Goal: Task Accomplishment & Management: Complete application form

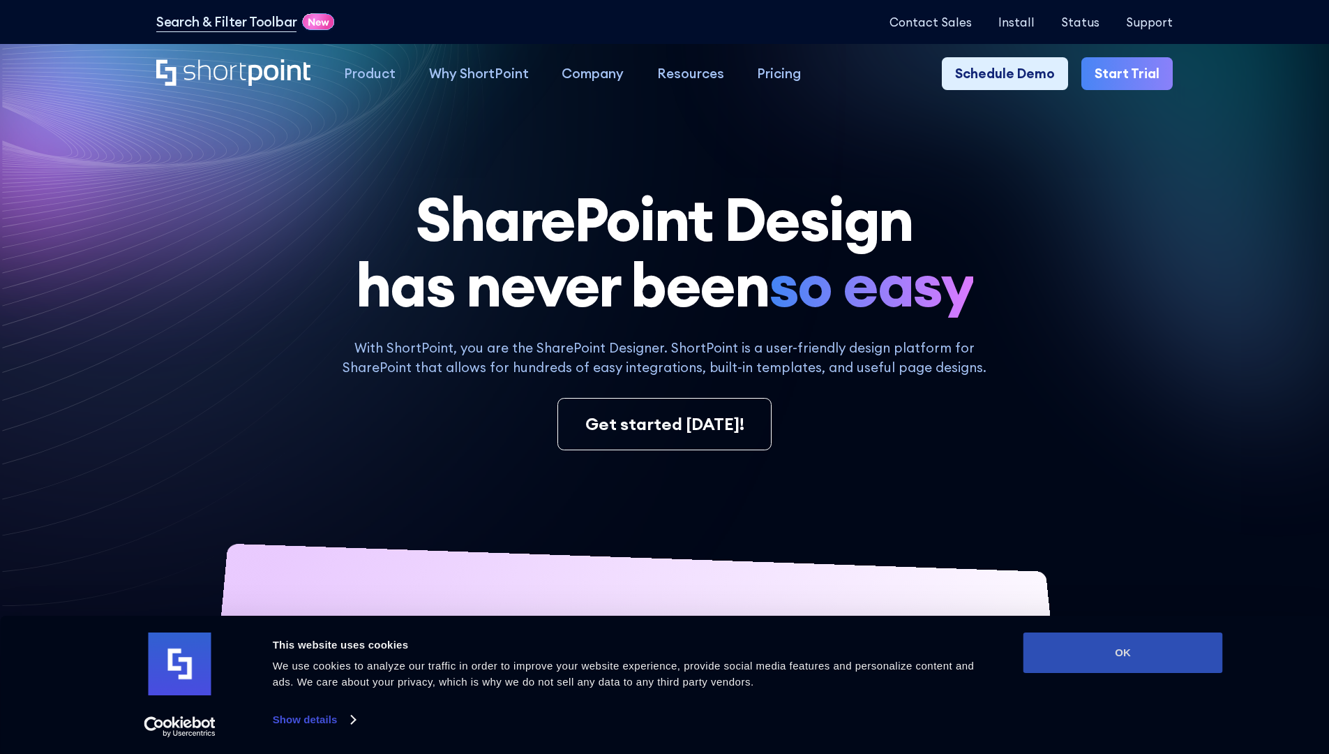
click at [1123, 653] on button "OK" at bounding box center [1124, 652] width 200 height 40
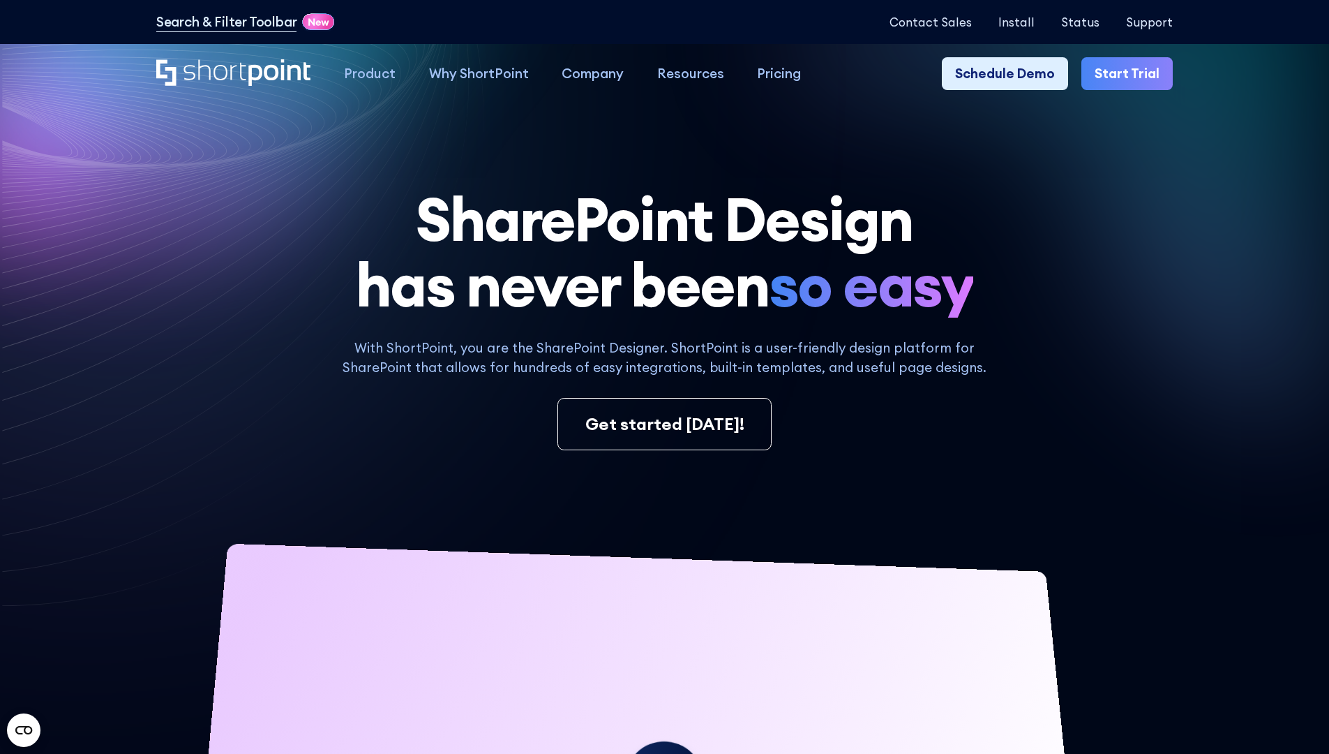
click at [1132, 74] on link "Start Trial" at bounding box center [1127, 73] width 91 height 33
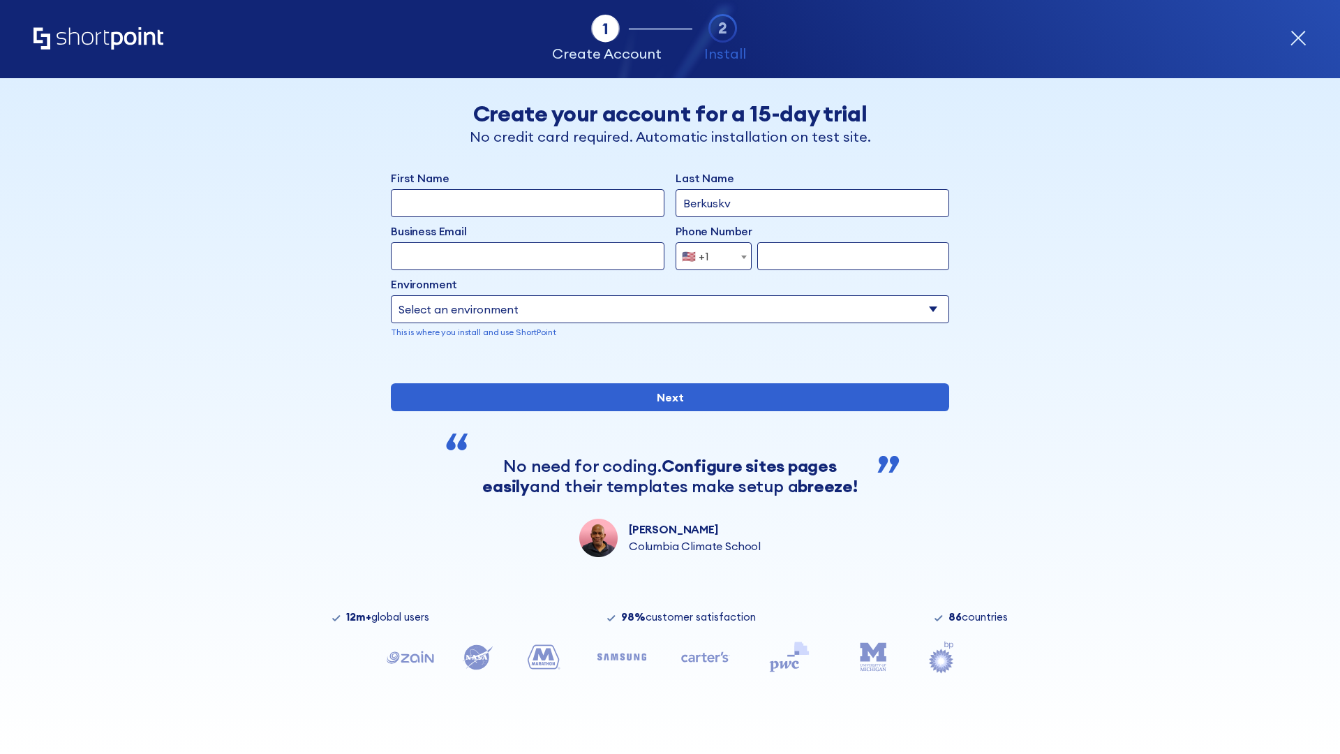
type input "Berkuskv"
type input "test@shortpoint.com"
type input "2125556789"
select select "Microsoft 365"
type input "2125556789"
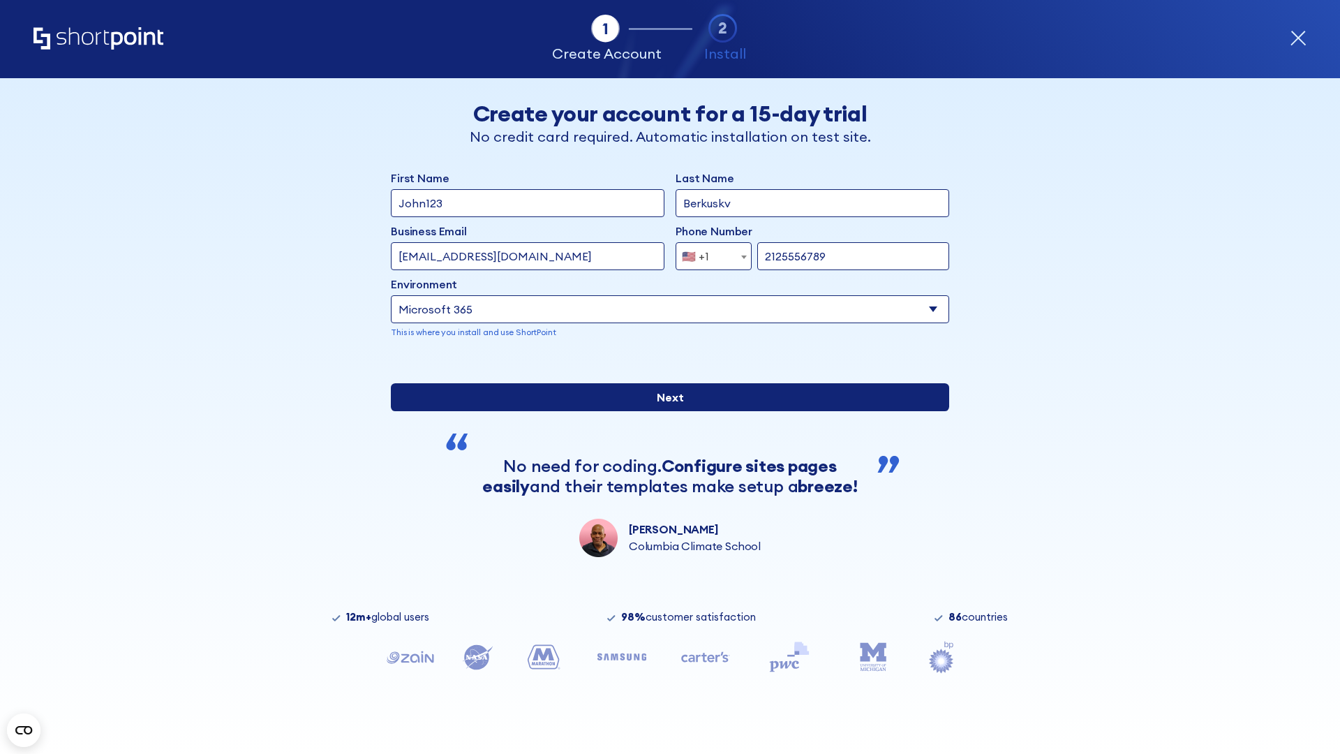
scroll to position [3, 0]
click at [664, 411] on input "Next" at bounding box center [670, 397] width 558 height 28
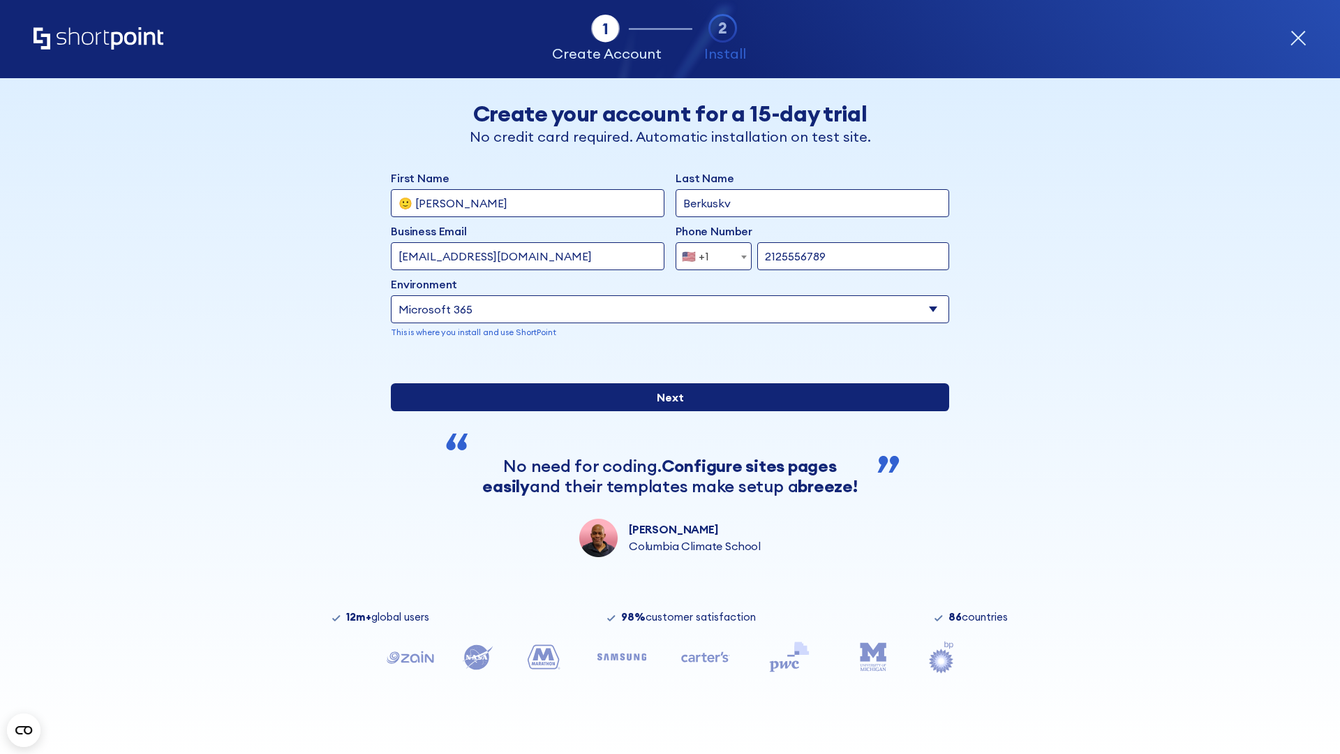
click at [664, 411] on input "Next" at bounding box center [670, 397] width 558 height 28
type input "Archebald"
click at [664, 411] on input "Next" at bounding box center [670, 397] width 558 height 28
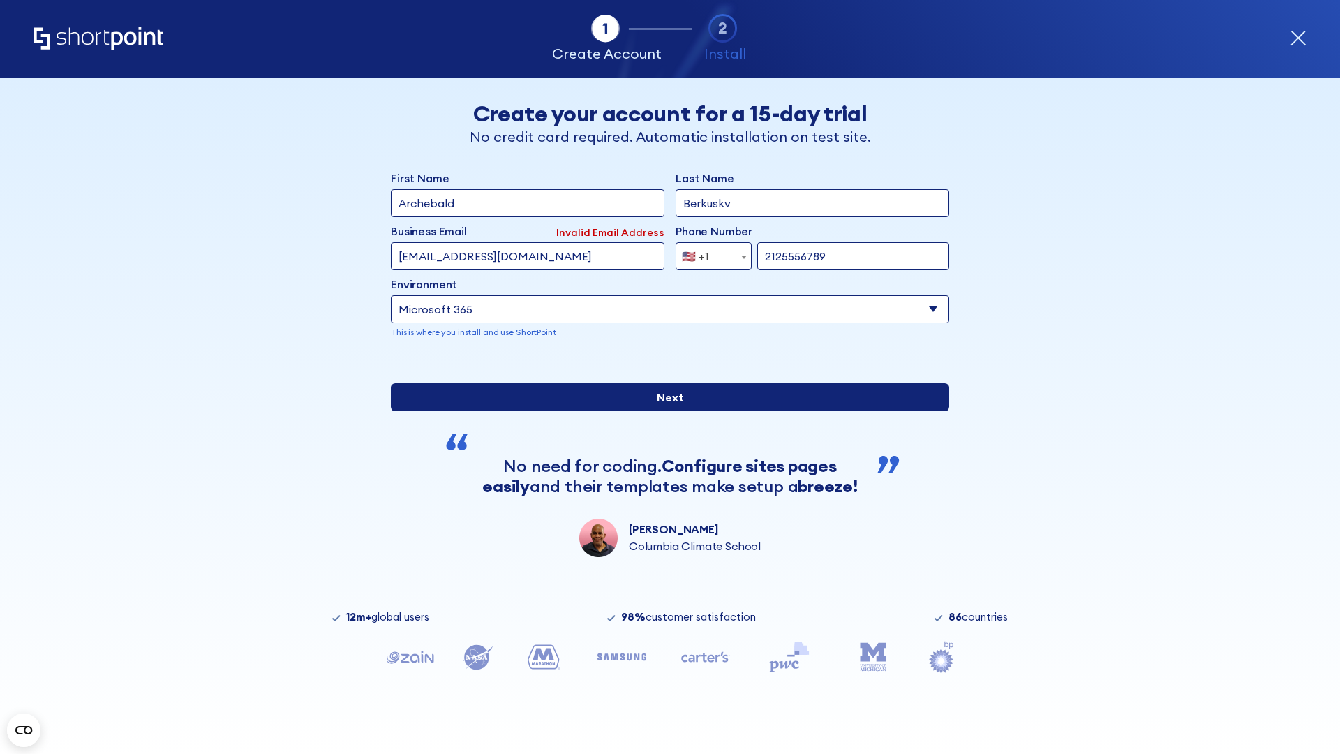
click at [664, 411] on input "Next" at bounding box center [670, 397] width 558 height 28
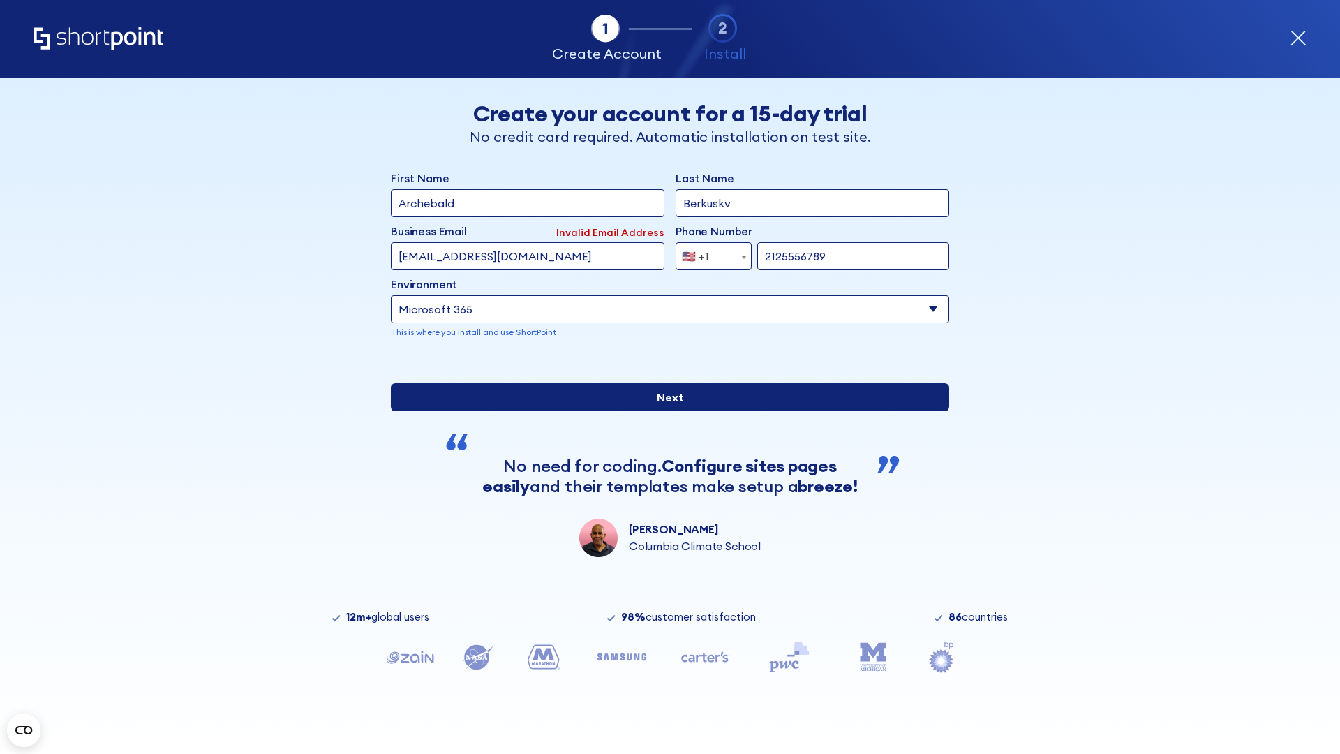
click at [664, 411] on input "Next" at bounding box center [670, 397] width 558 height 28
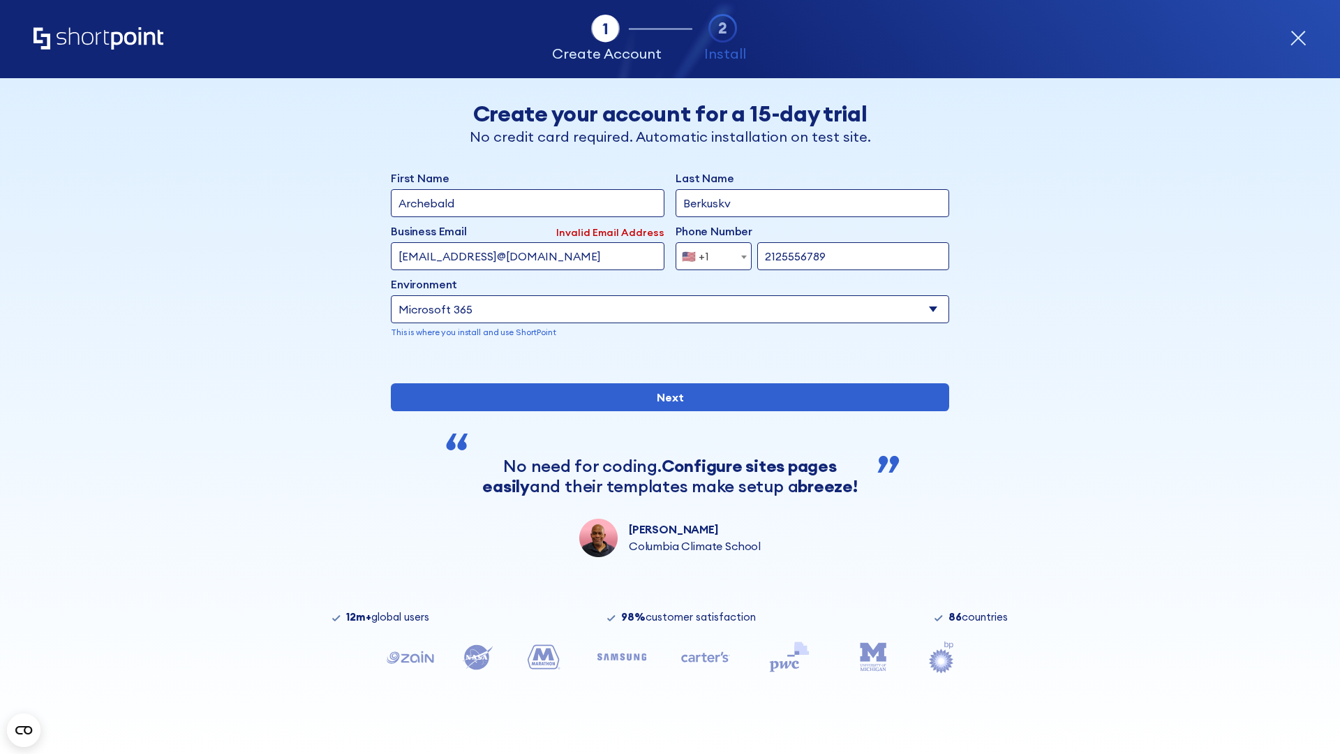
type input "testEmail@protonmail.comtest@shortpoint.com"
click at [708, 253] on span "🇺🇸 +1" at bounding box center [699, 256] width 47 height 28
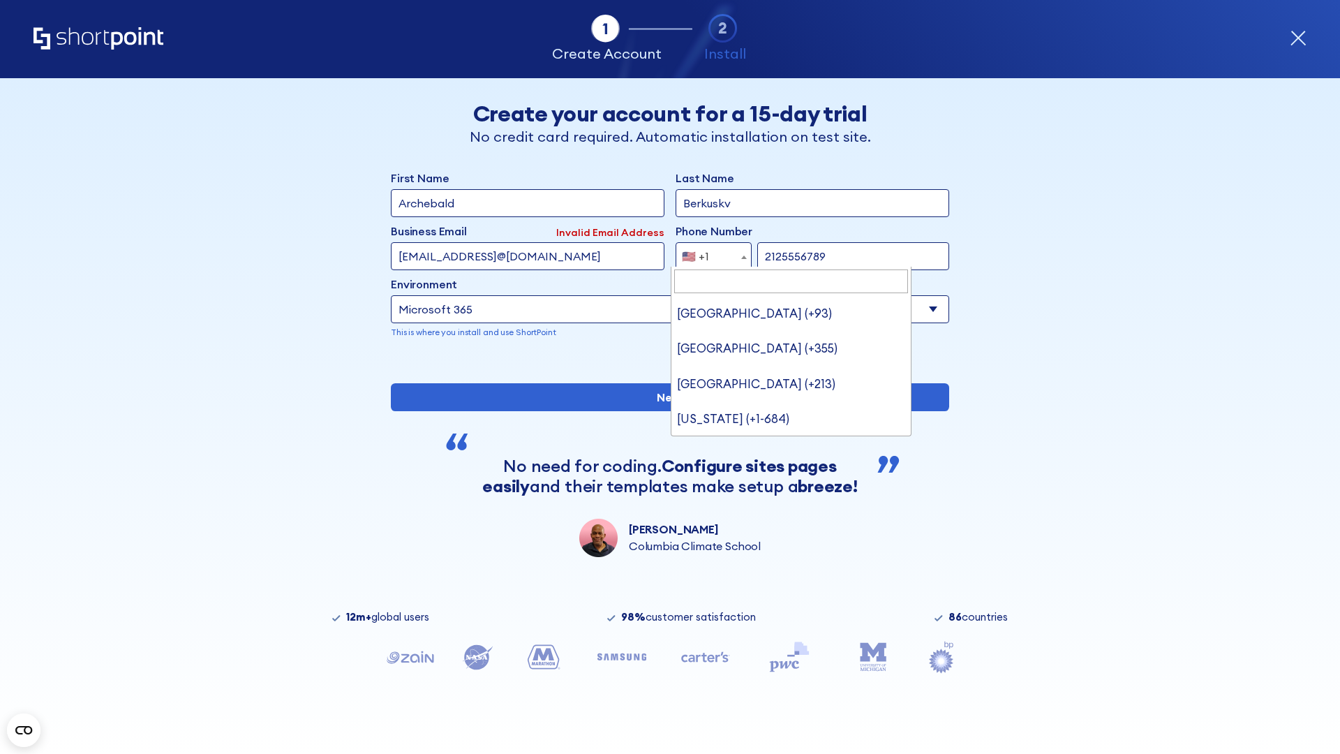
type input "[GEOGRAPHIC_DATA] (+966)"
select select "+966"
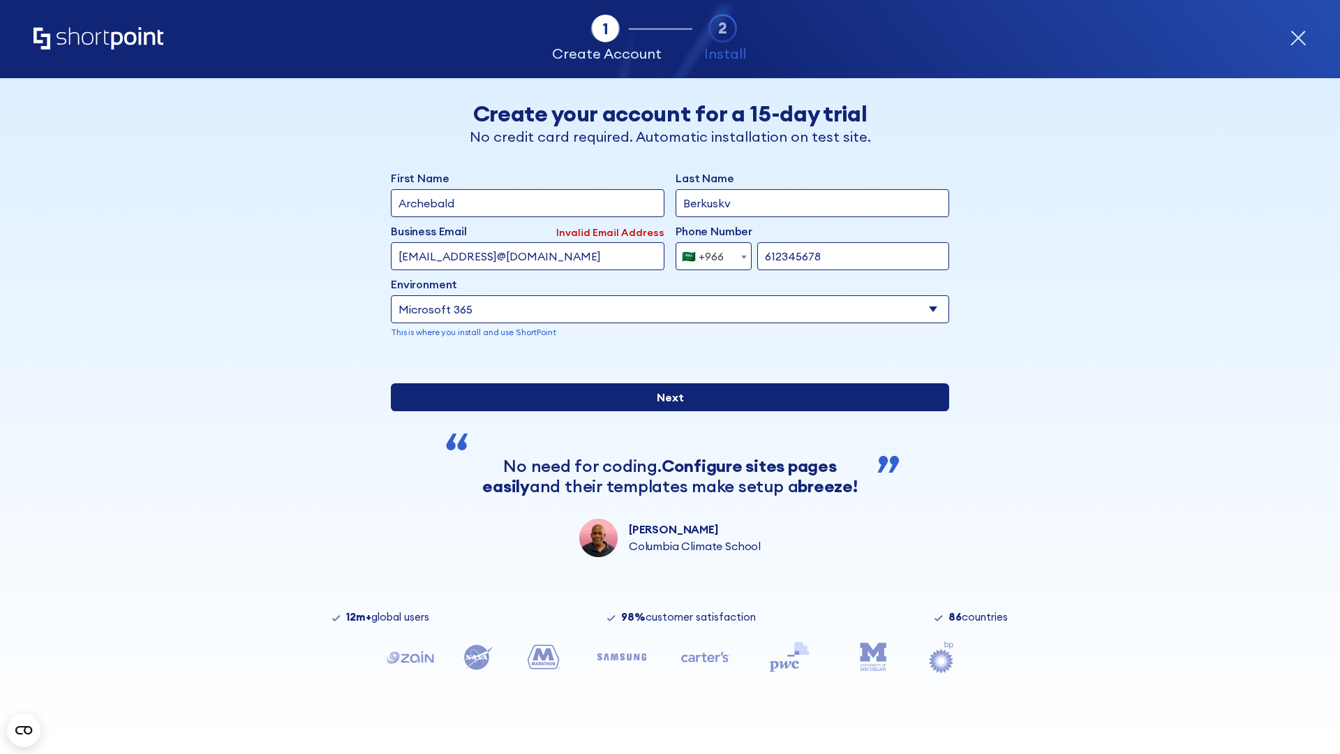
type input "612345678"
click at [664, 411] on input "Next" at bounding box center [670, 397] width 558 height 28
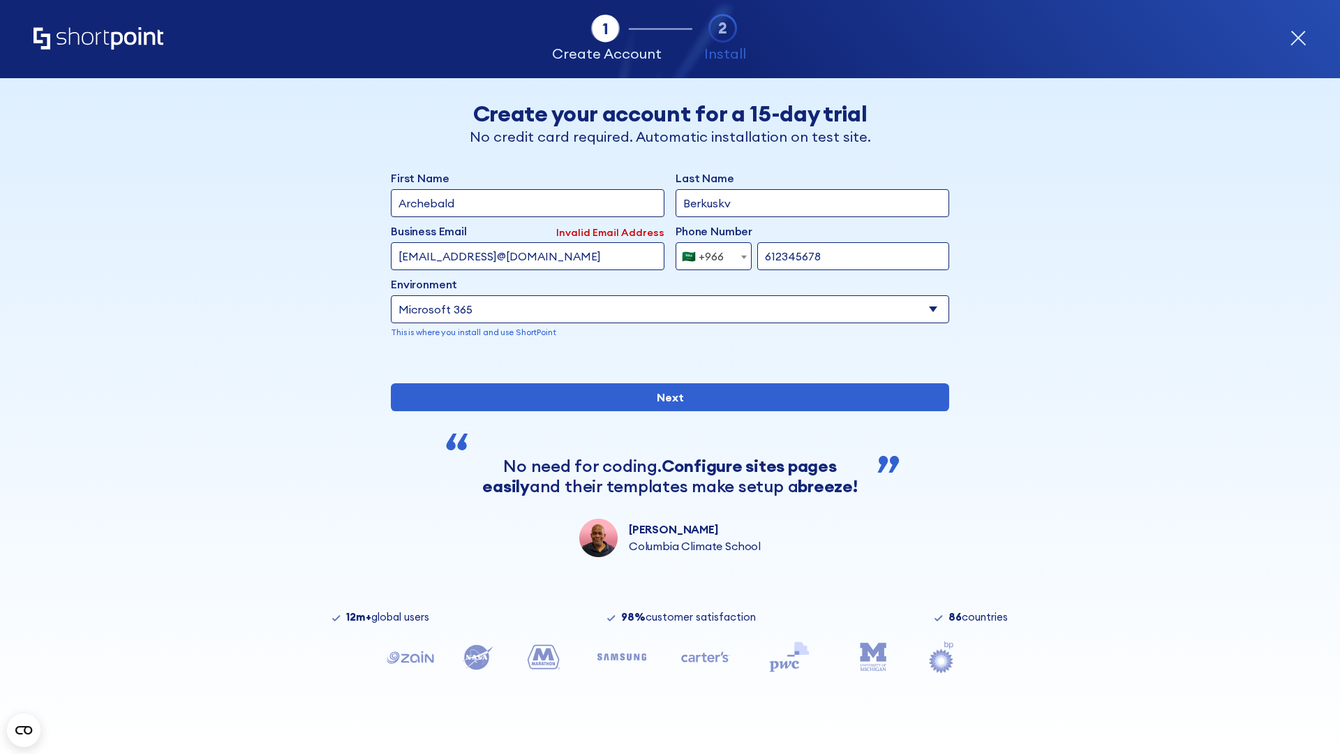
click at [708, 253] on div "🇸🇦 +966" at bounding box center [703, 256] width 42 height 28
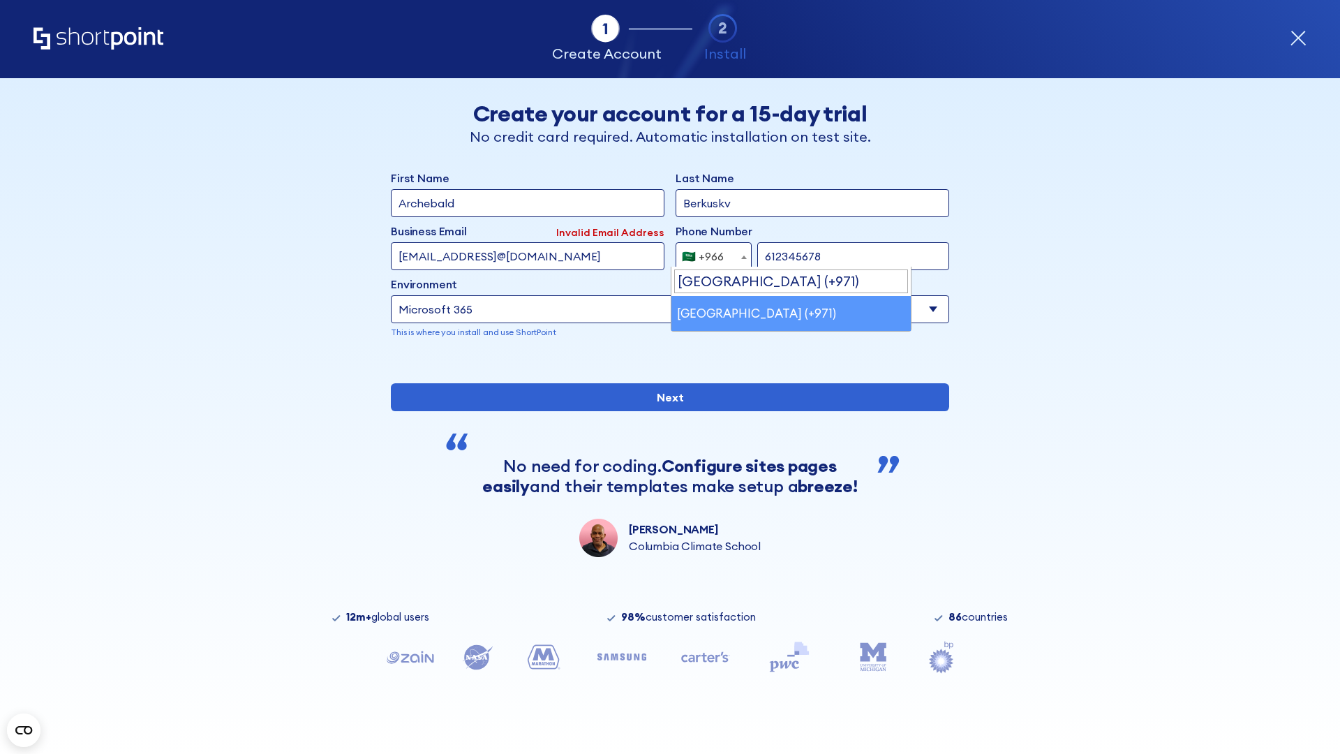
select select "+971"
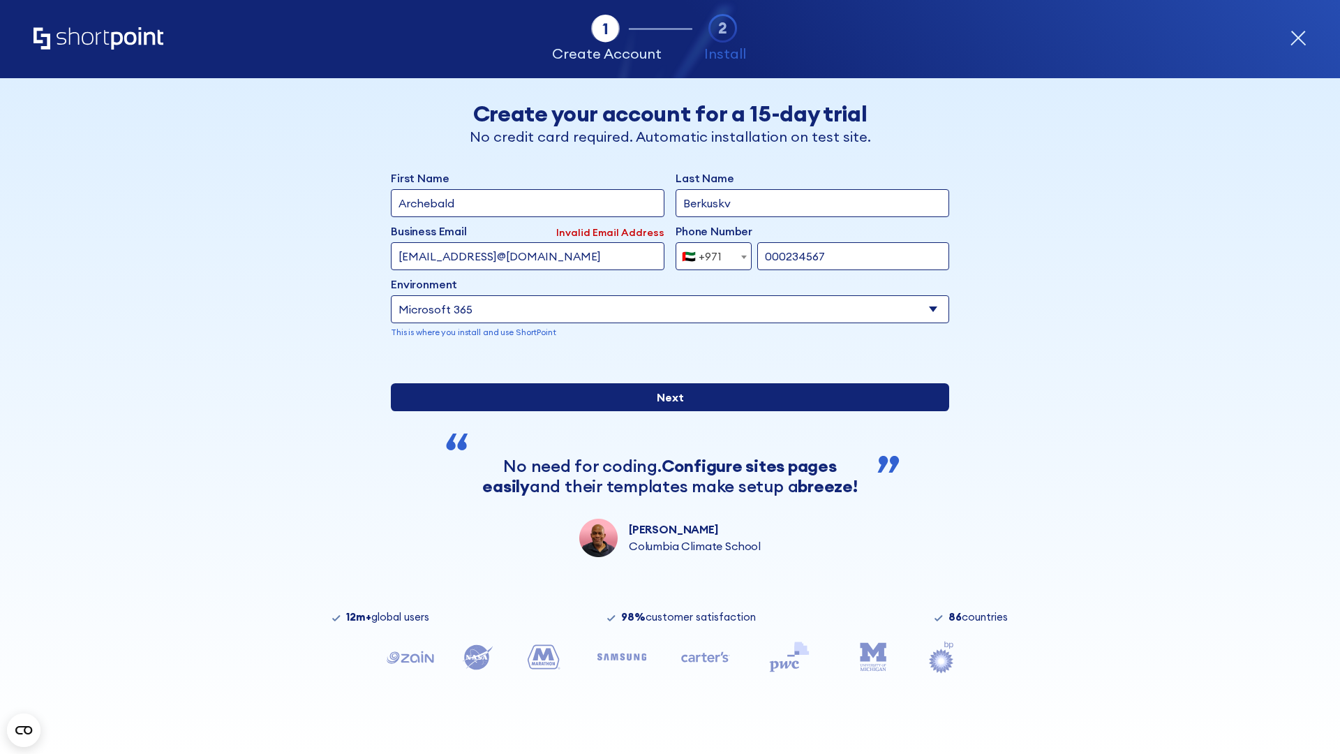
type input "000234567"
click at [664, 411] on input "Next" at bounding box center [670, 397] width 558 height 28
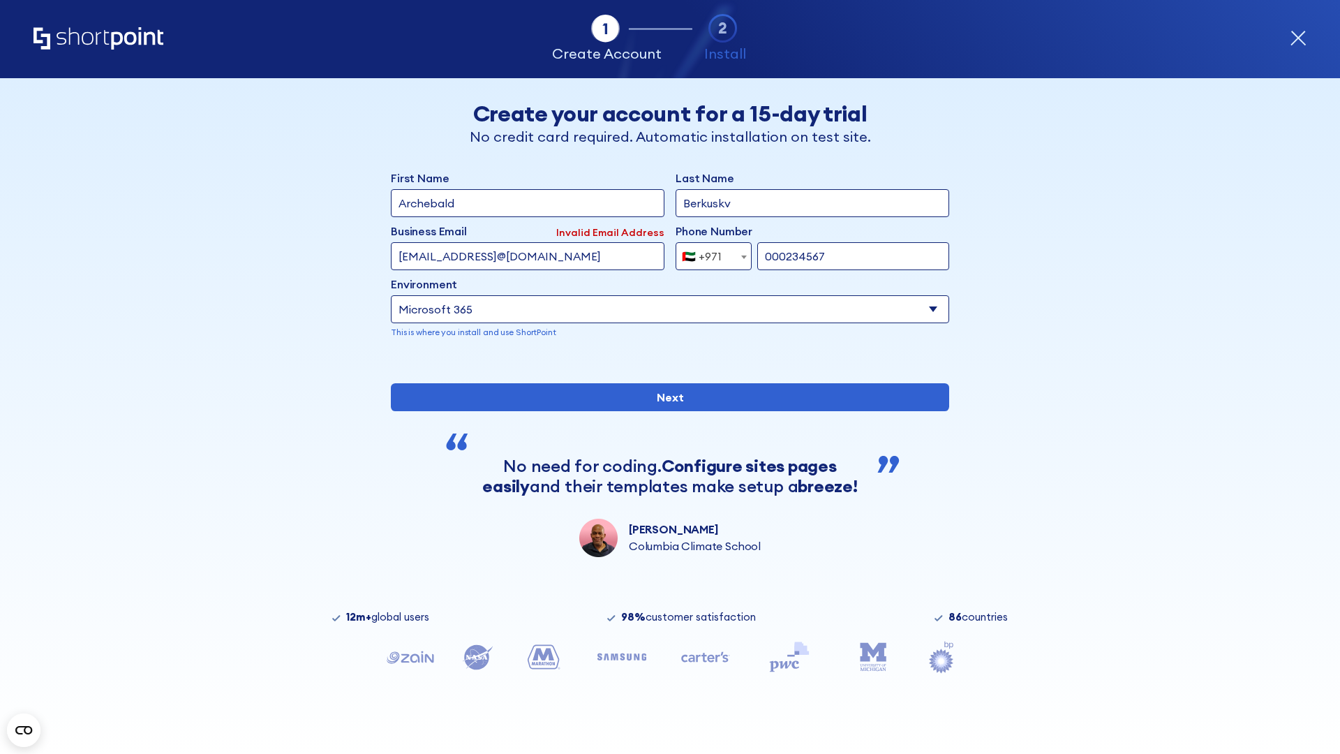
click at [708, 253] on div "🇦🇪 +971" at bounding box center [702, 256] width 40 height 28
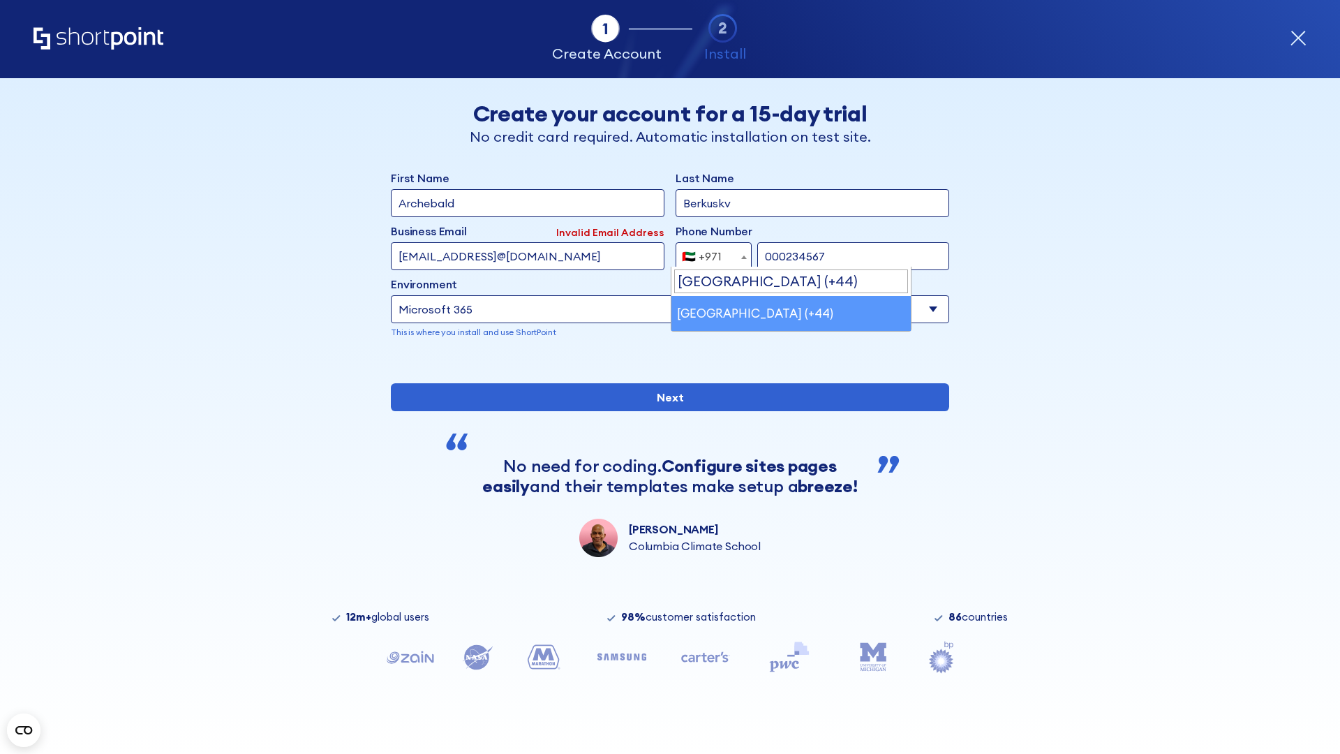
select select "+44"
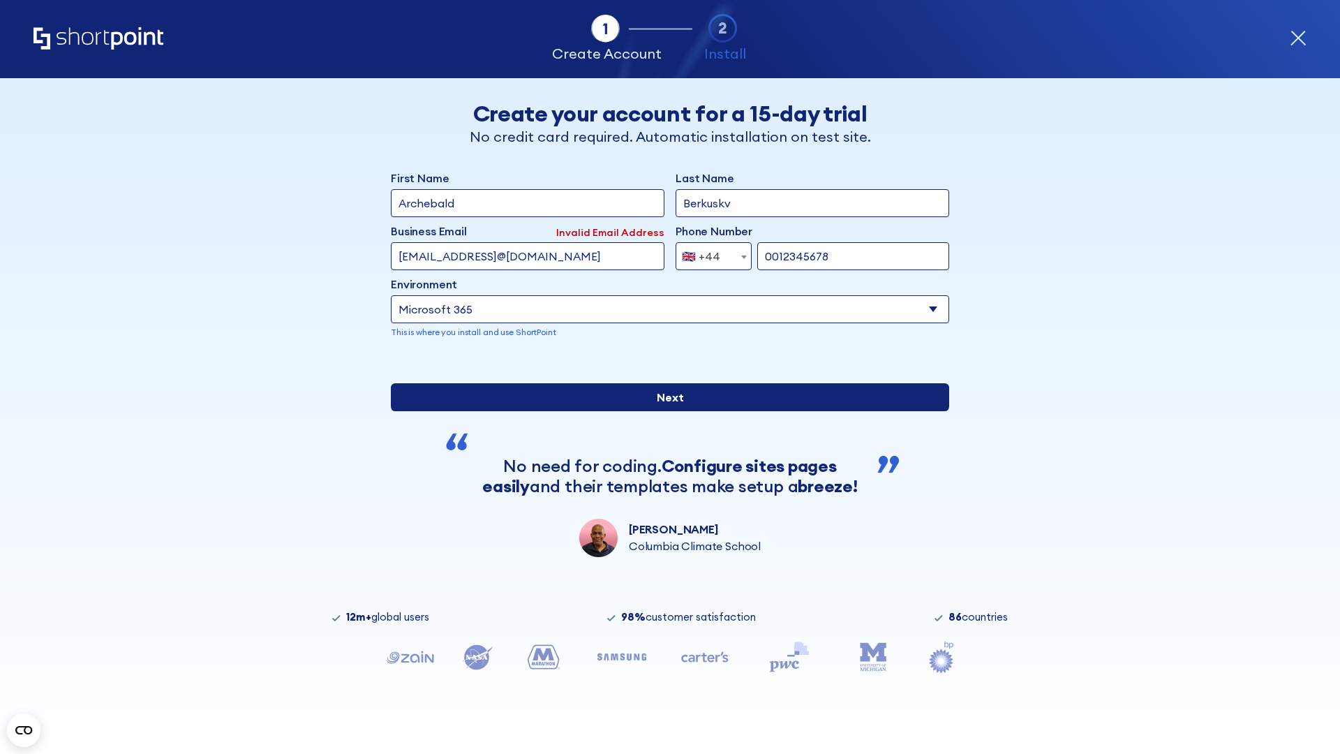
type input "0012345678"
click at [664, 411] on input "Next" at bounding box center [670, 397] width 558 height 28
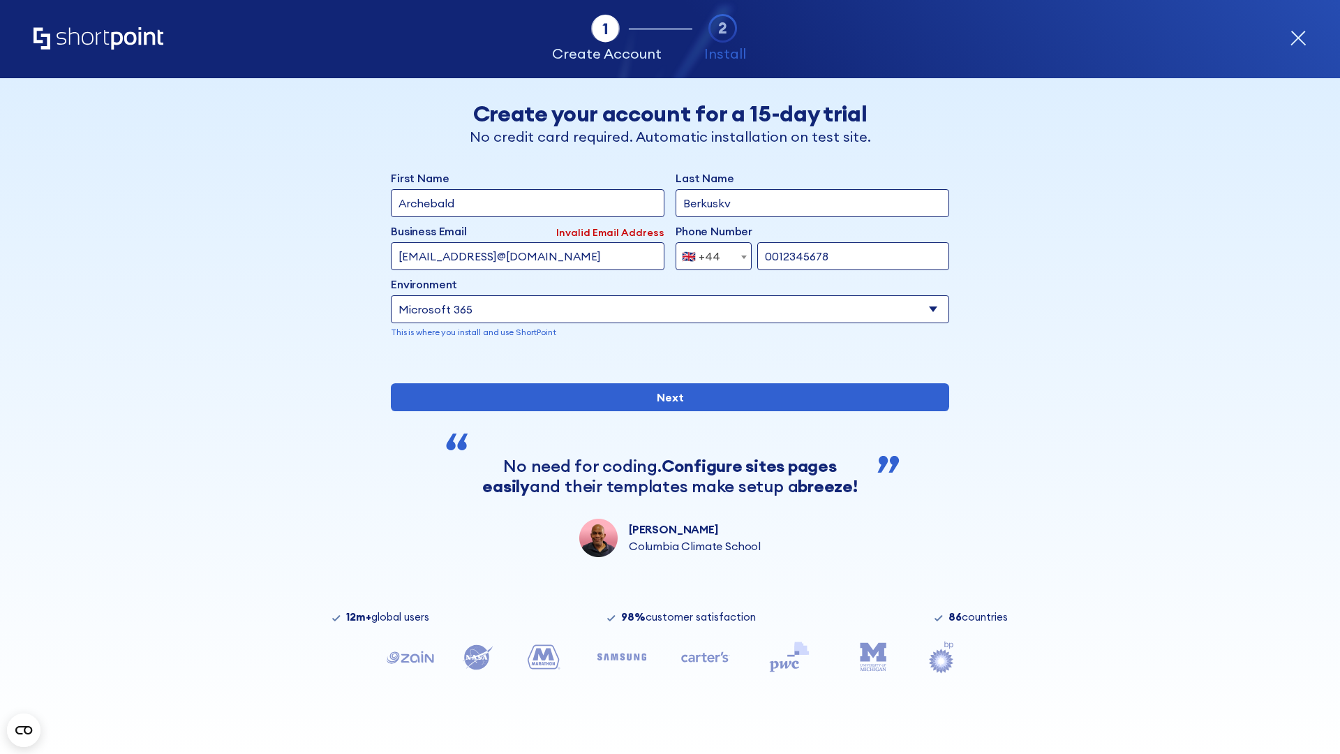
click at [708, 253] on div "🇬🇧 +44" at bounding box center [701, 256] width 38 height 28
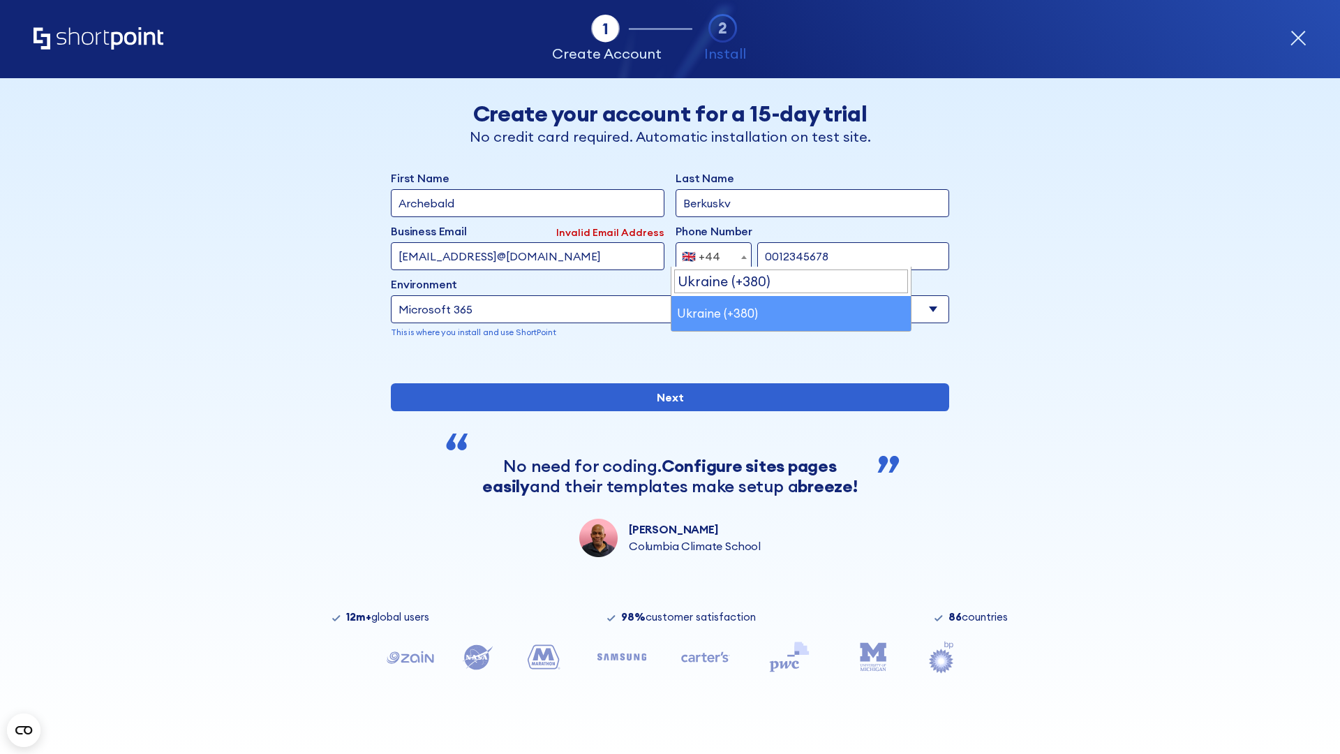
select select "+380"
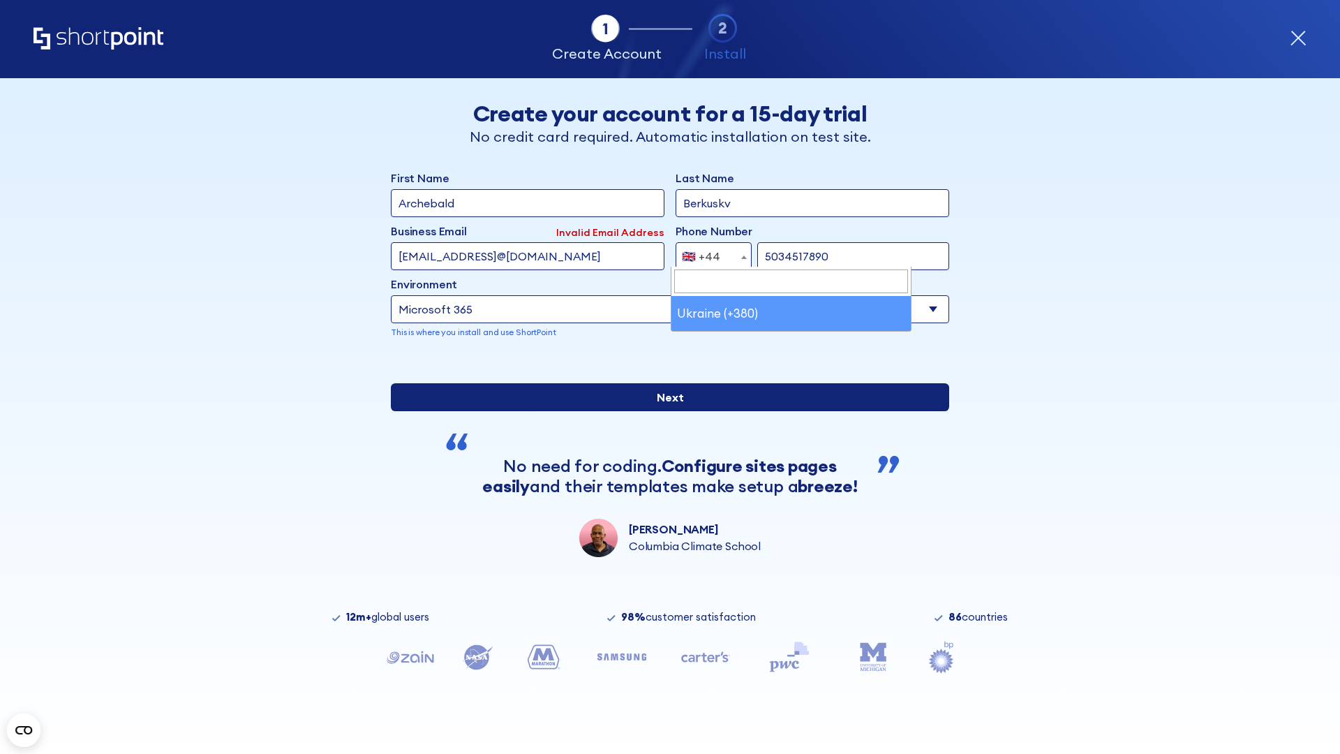
type input "5034517890"
click at [664, 411] on input "Next" at bounding box center [670, 397] width 558 height 28
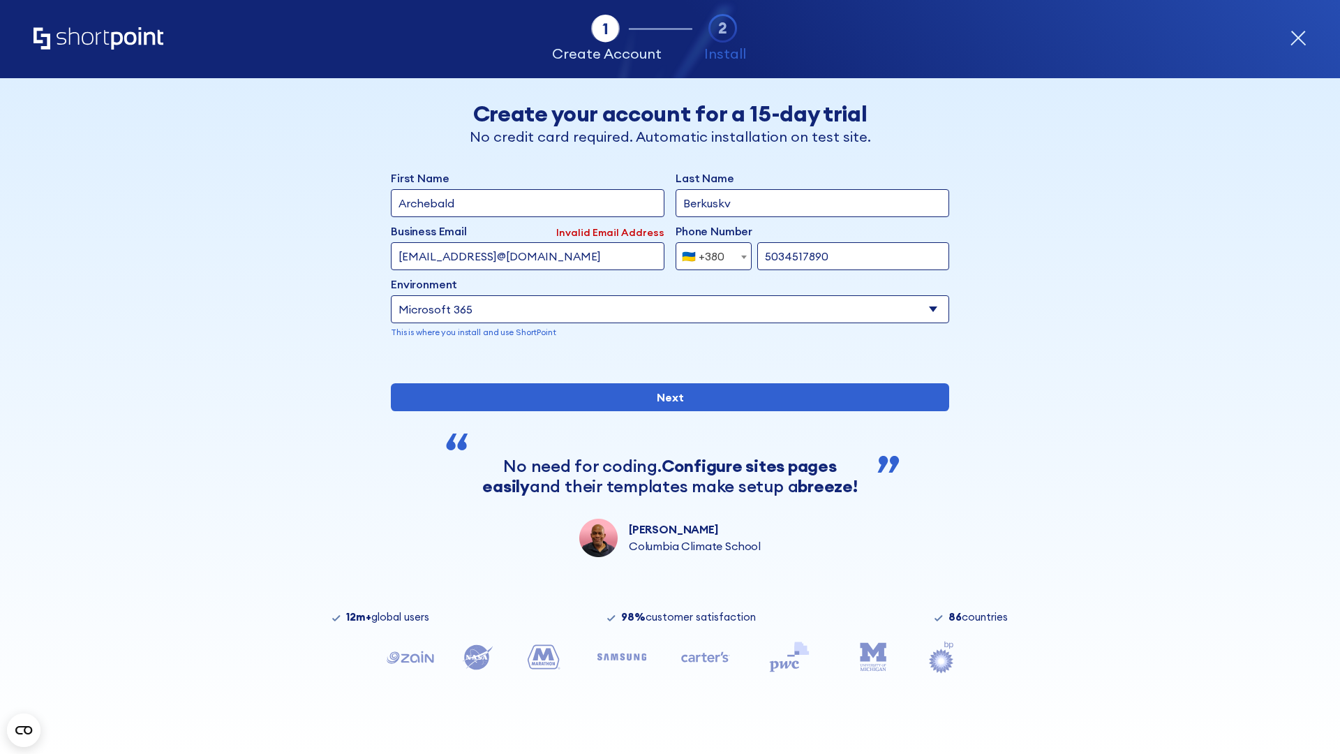
click at [708, 253] on div "🇺🇦 +380" at bounding box center [703, 256] width 43 height 28
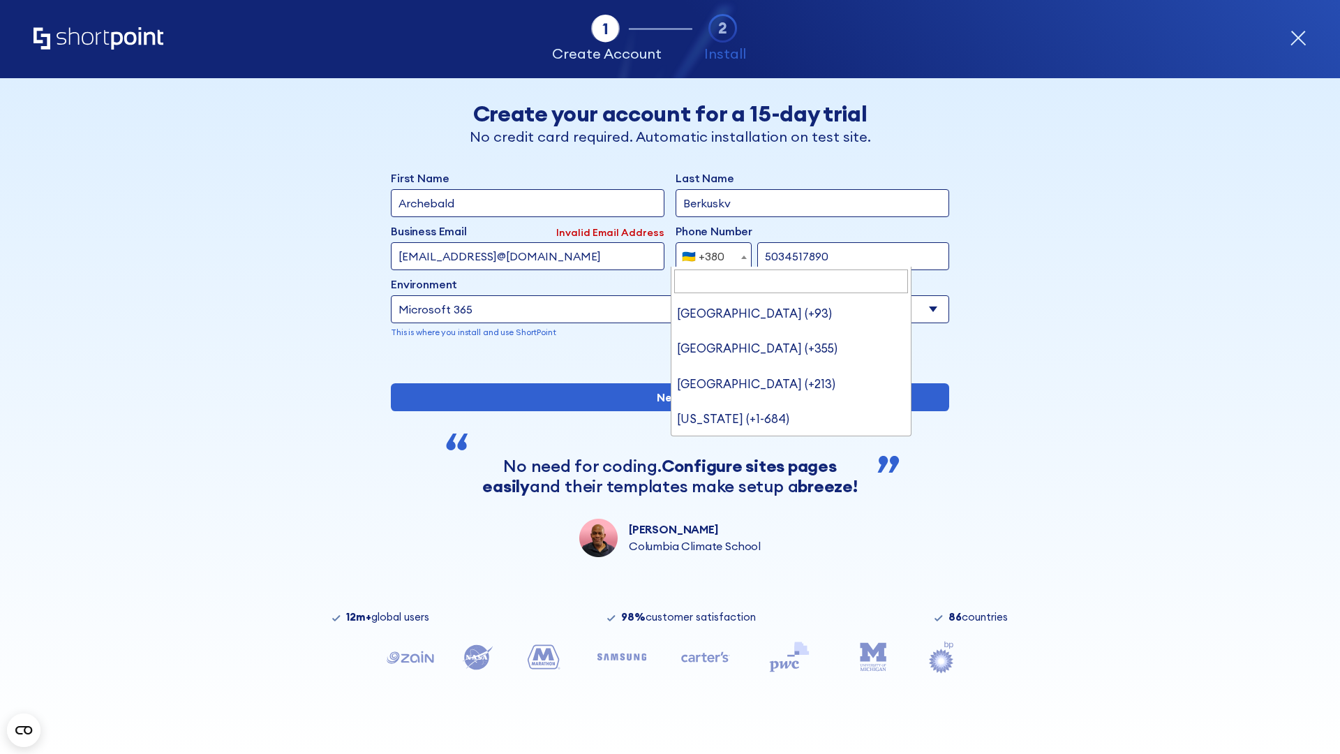
type input "United States (+1)"
select select "+1"
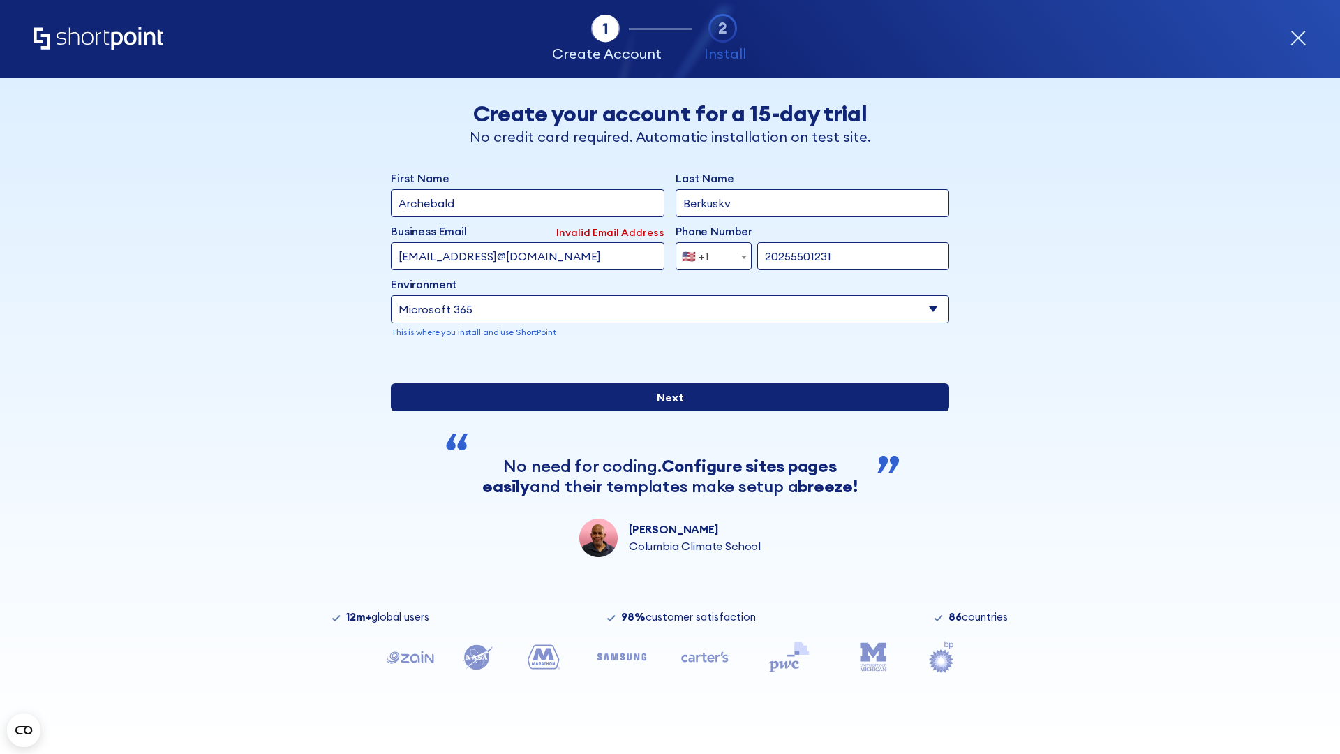
type input "20255501231"
click at [664, 411] on input "Next" at bounding box center [670, 397] width 558 height 28
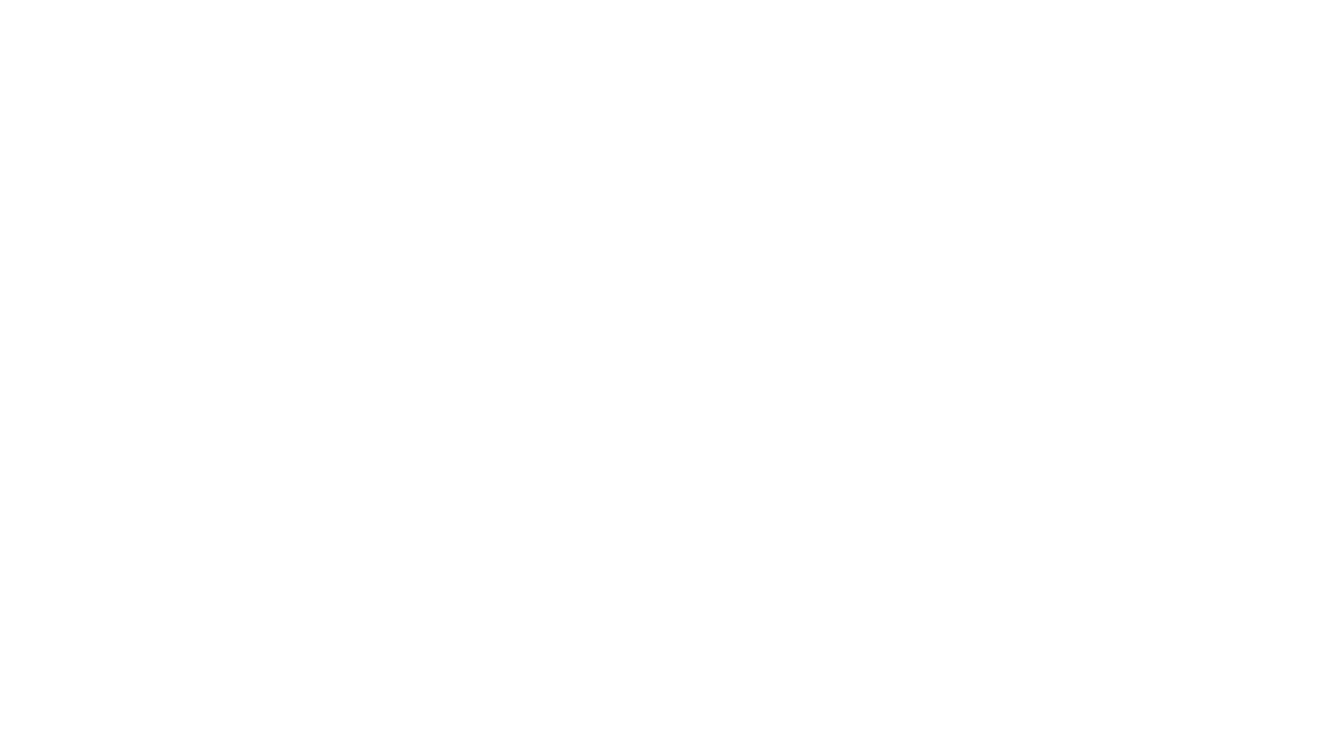
type input "Mary-Jane"
type input "Berkuskv"
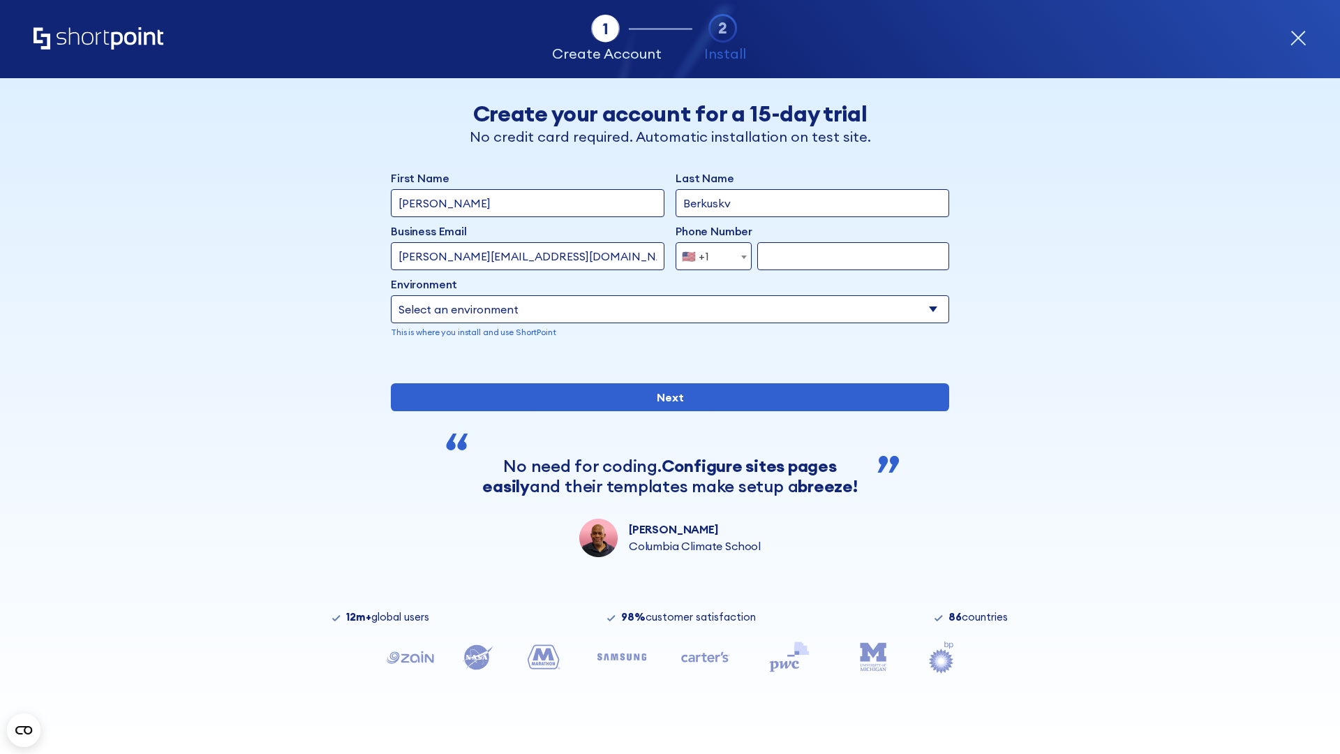
type input "john@company.com"
click at [708, 253] on span "🇺🇸 +1" at bounding box center [699, 256] width 47 height 28
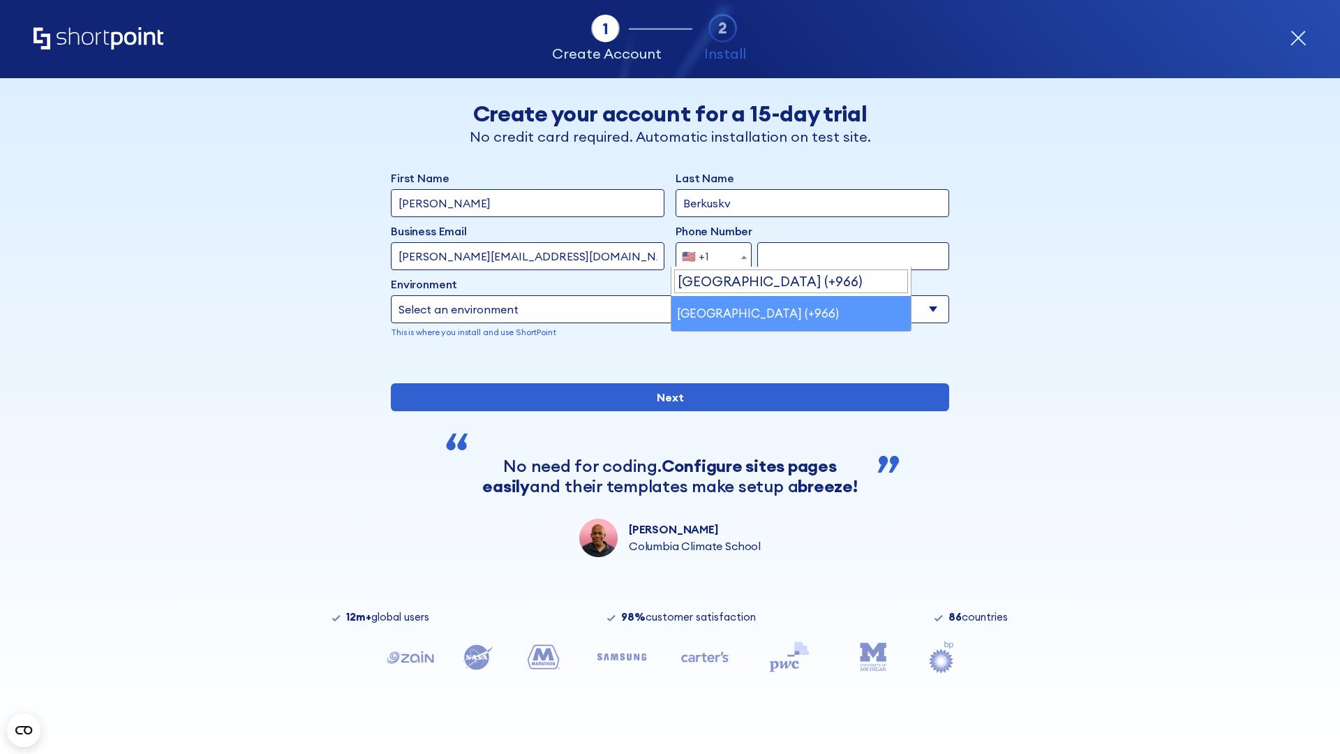
select select "+966"
type input "512345678"
select select "Microsoft 365"
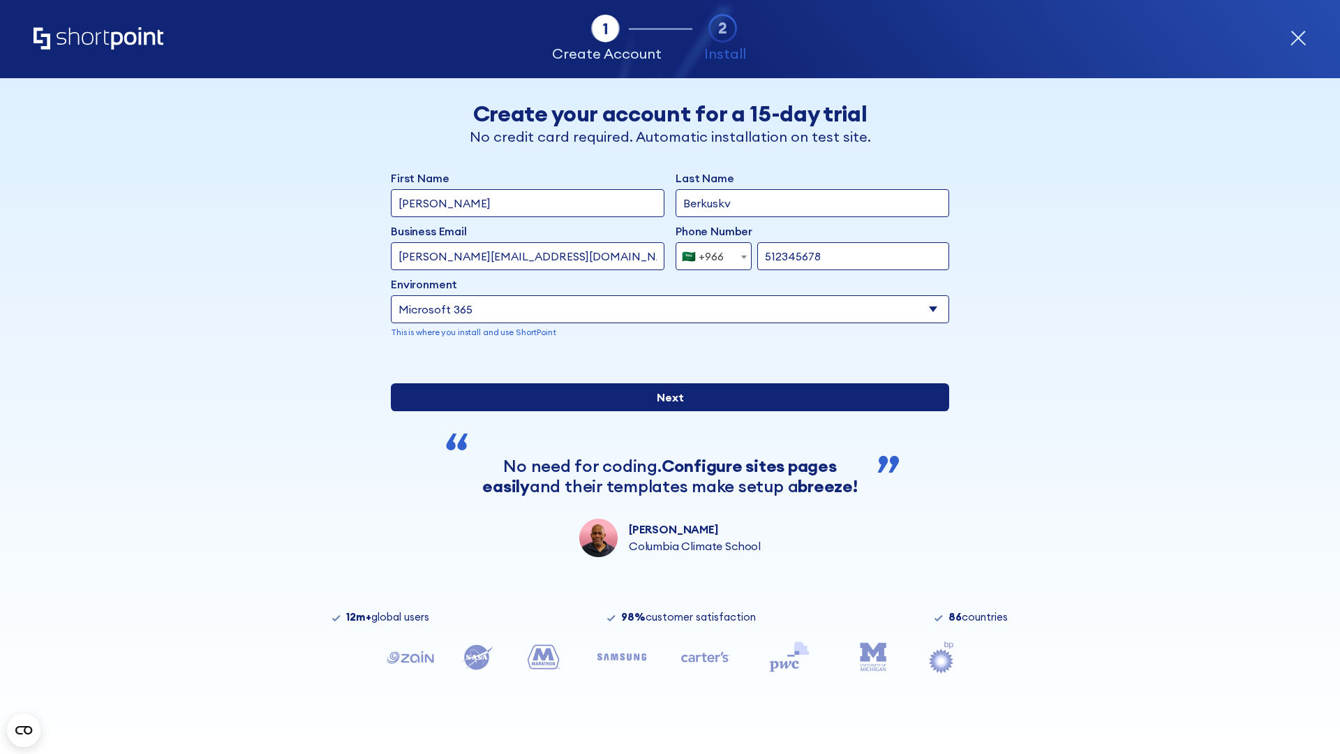
type input "512345678"
click at [664, 411] on input "Next" at bounding box center [670, 397] width 558 height 28
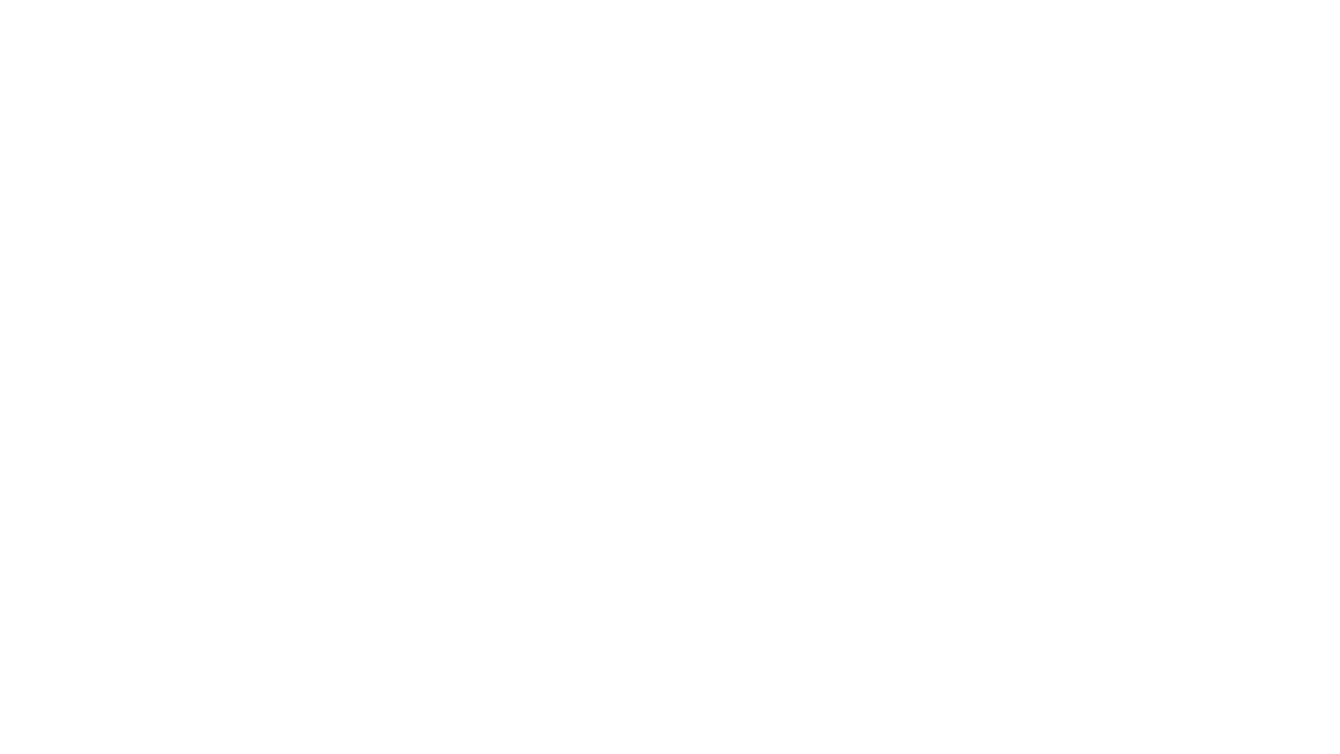
select select "+966"
type input "[PERSON_NAME]"
type input "Berkuskv"
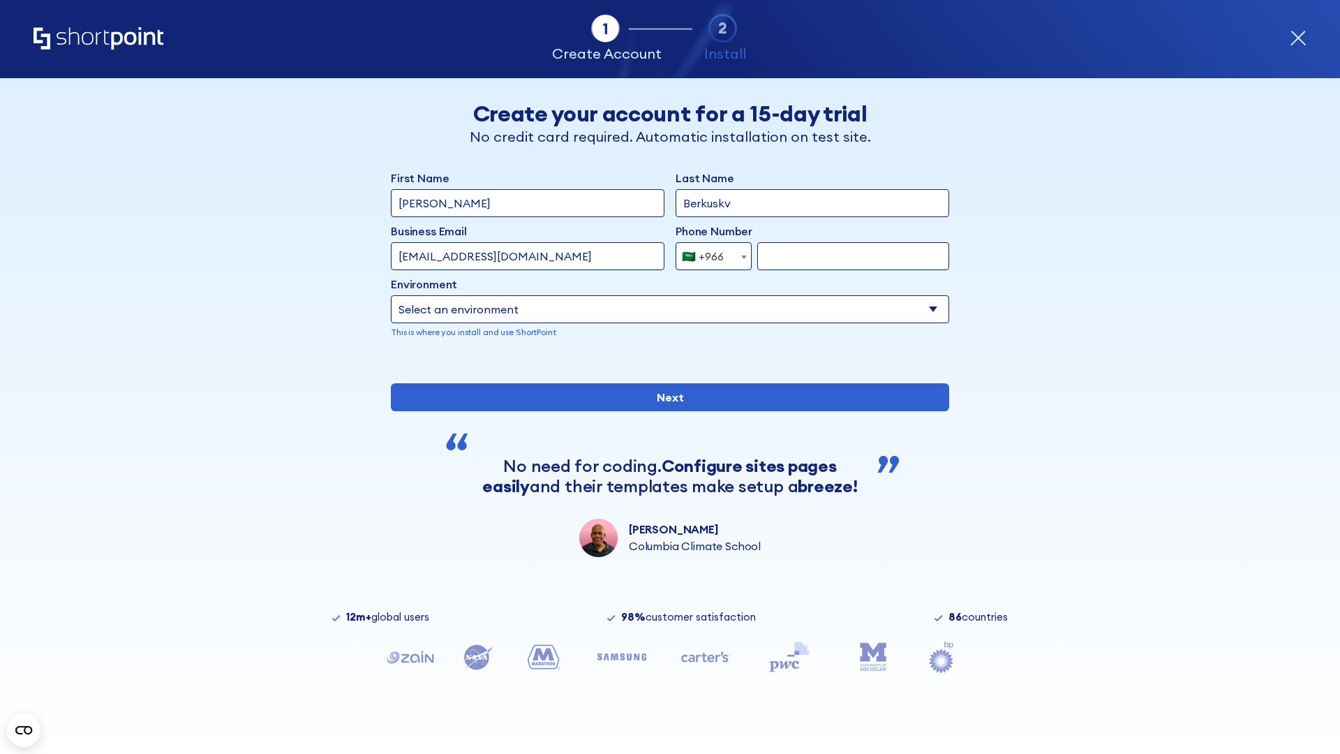
type input "hr@mybusiness.org"
click at [708, 253] on div "🇸🇦 +966" at bounding box center [703, 256] width 42 height 28
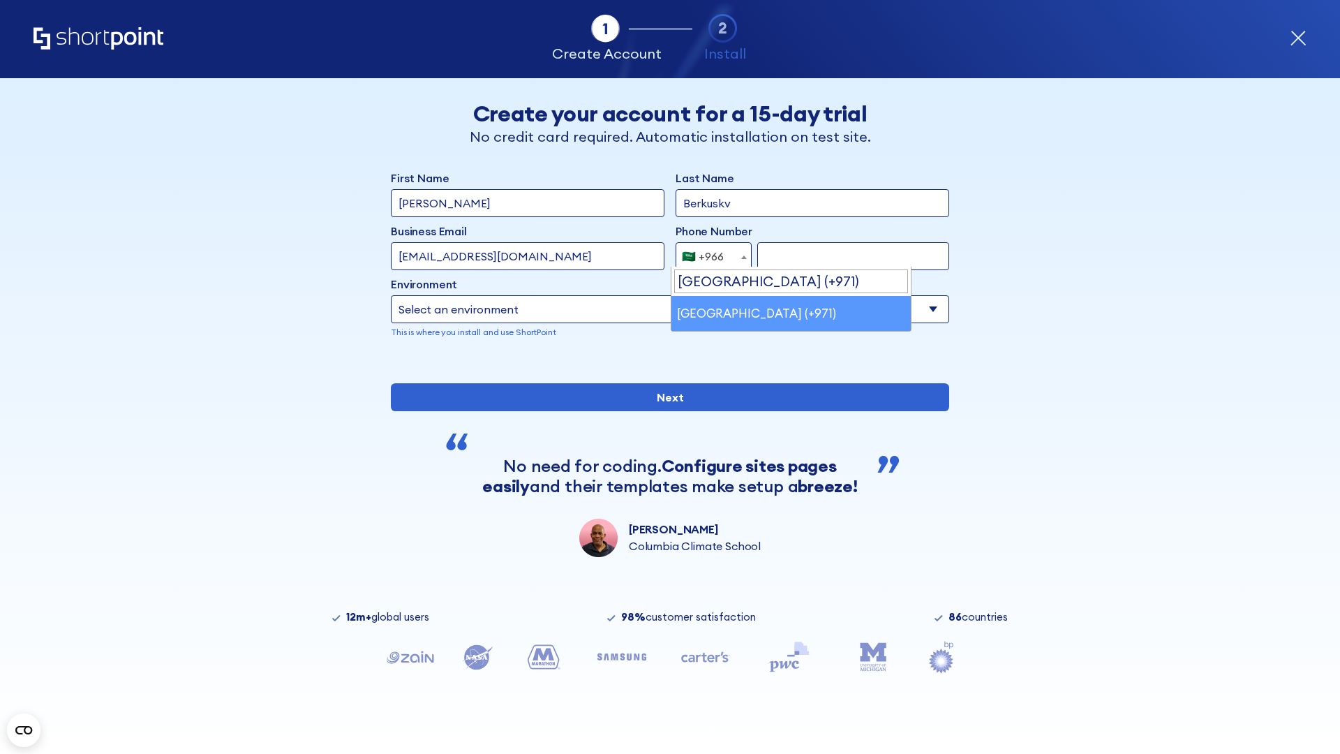
select select "+971"
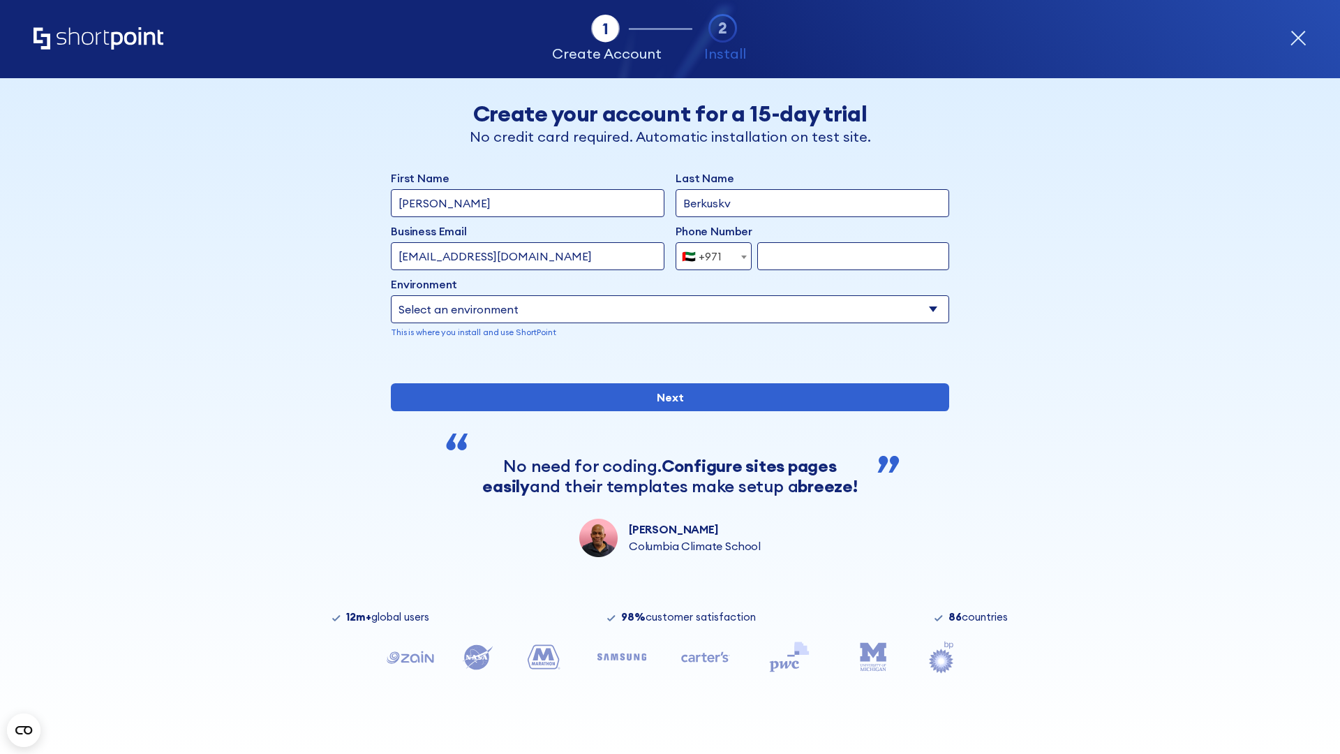
type input "501234567"
select select "Microsoft 365"
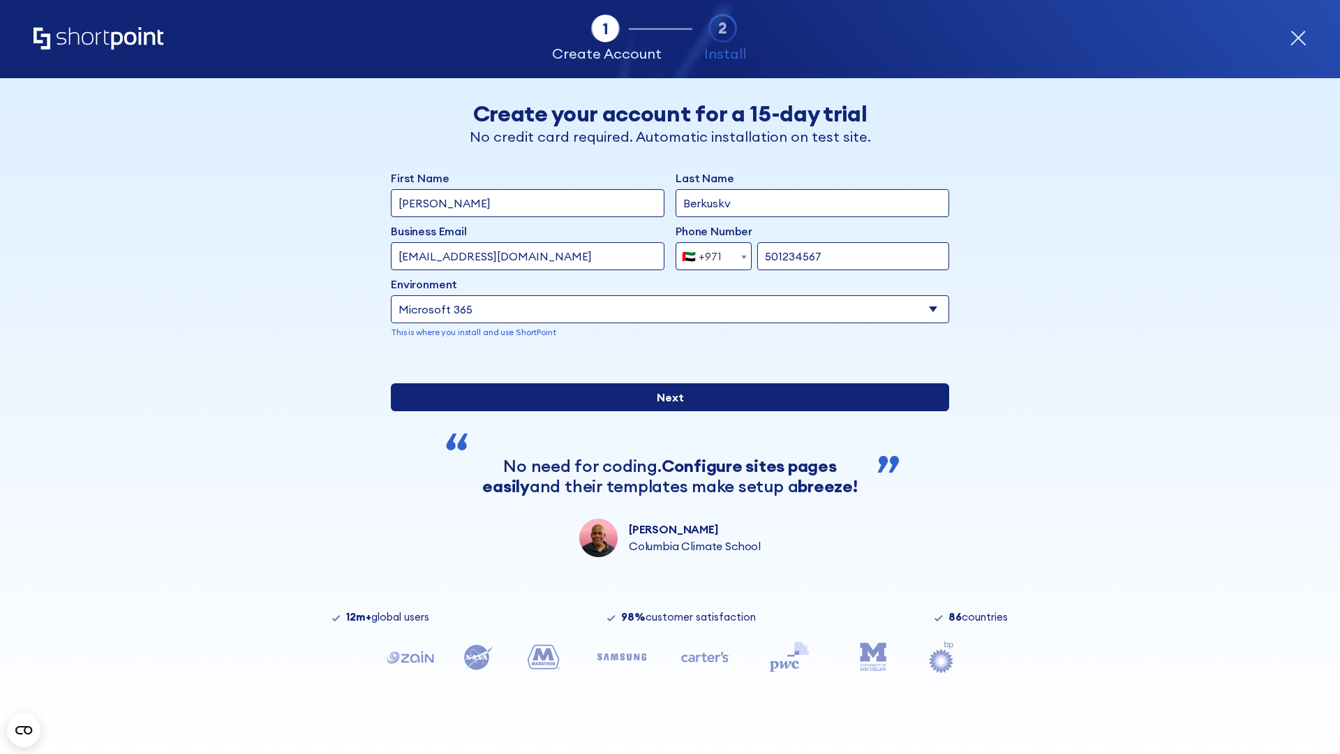
type input "501234567"
click at [664, 411] on input "Next" at bounding box center [670, 397] width 558 height 28
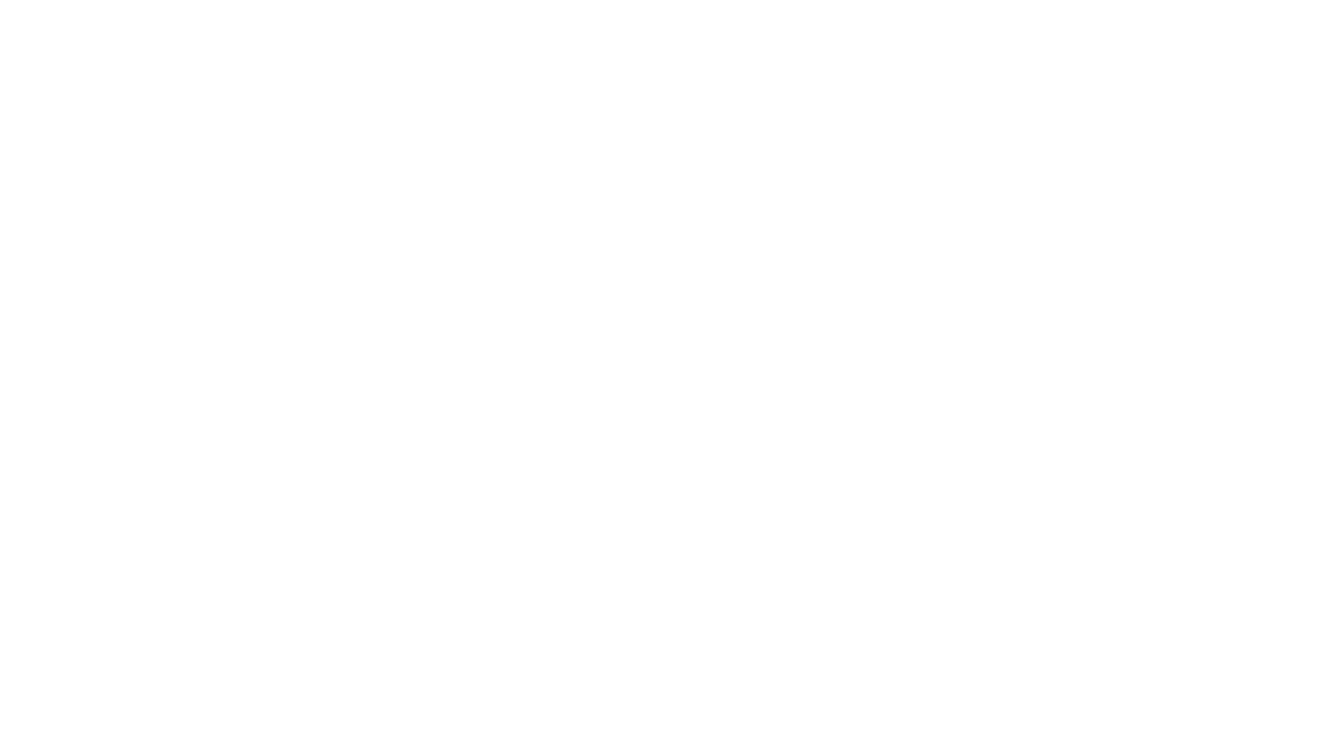
select select "+971"
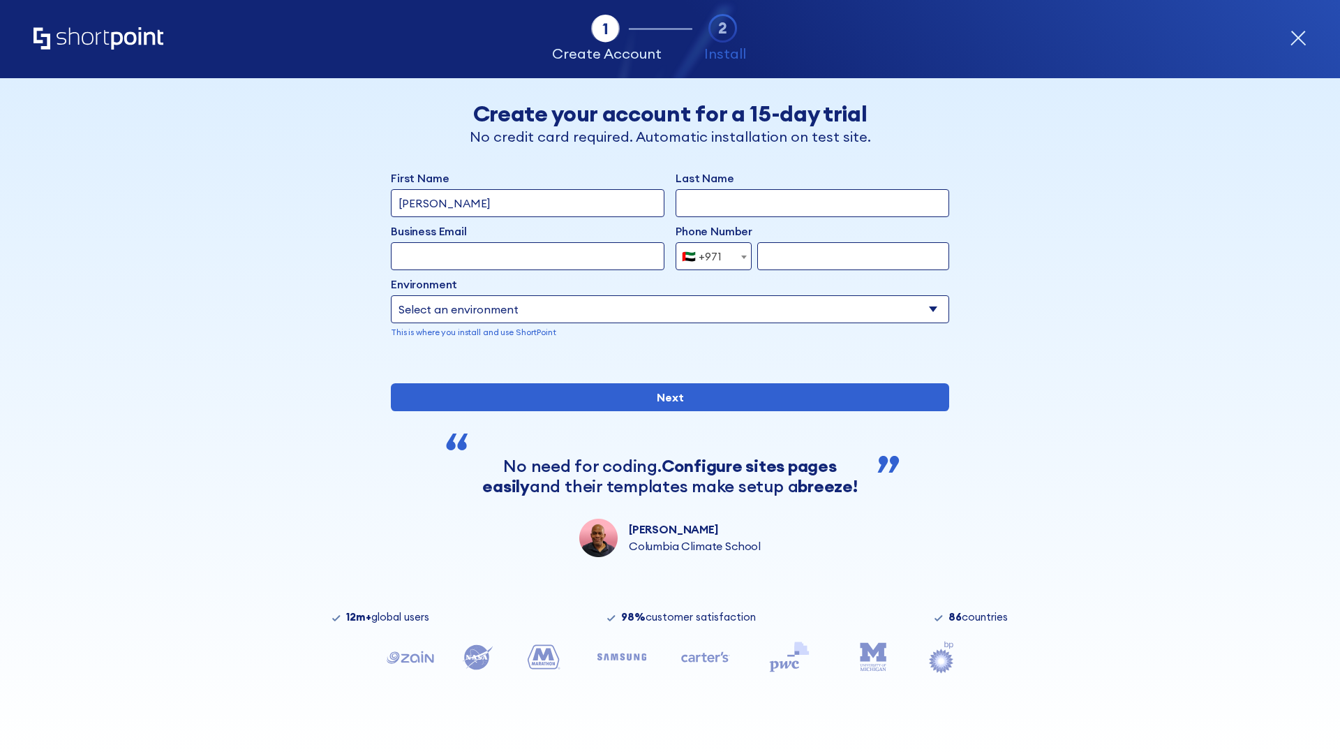
type input "[PERSON_NAME]"
type input "Berkuskv"
type input "[EMAIL_ADDRESS][DOMAIN_NAME]"
click at [708, 256] on div "🇦🇪 +971" at bounding box center [702, 256] width 40 height 28
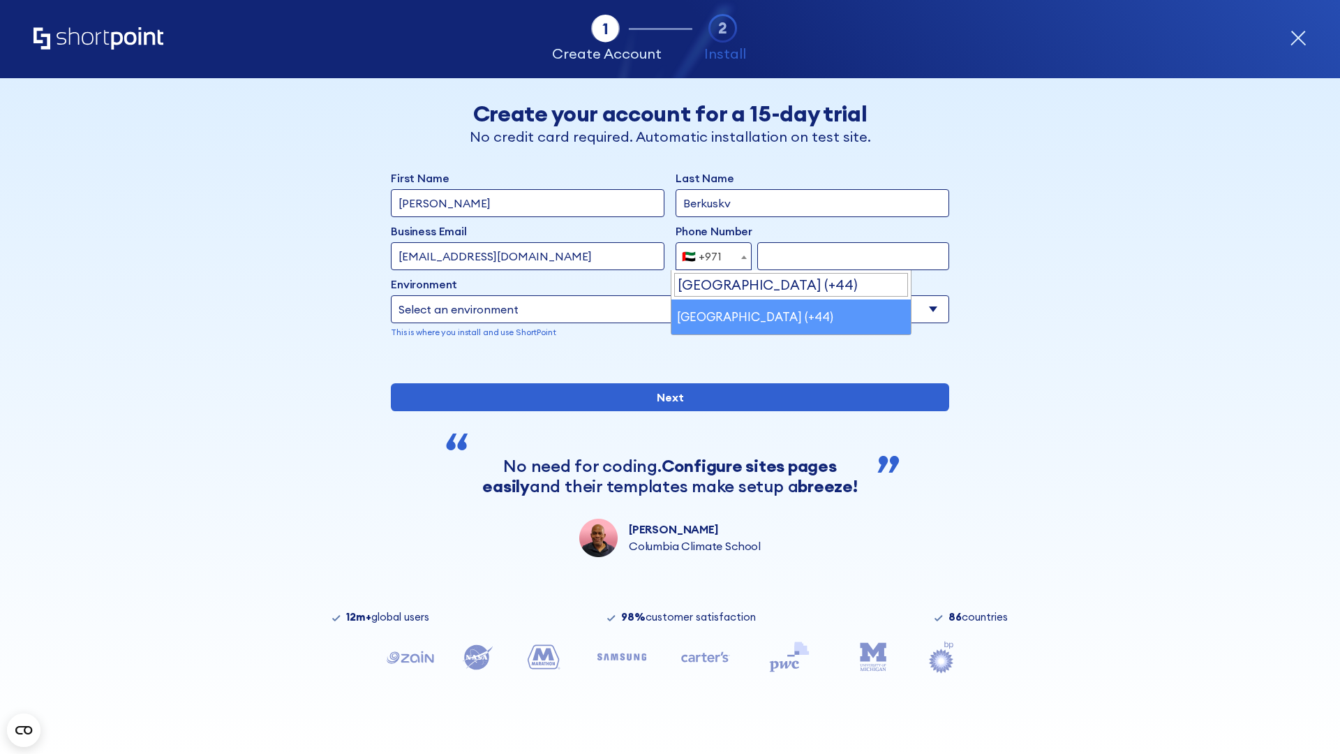
select select "+44"
type input "7912345678"
select select "Microsoft 365"
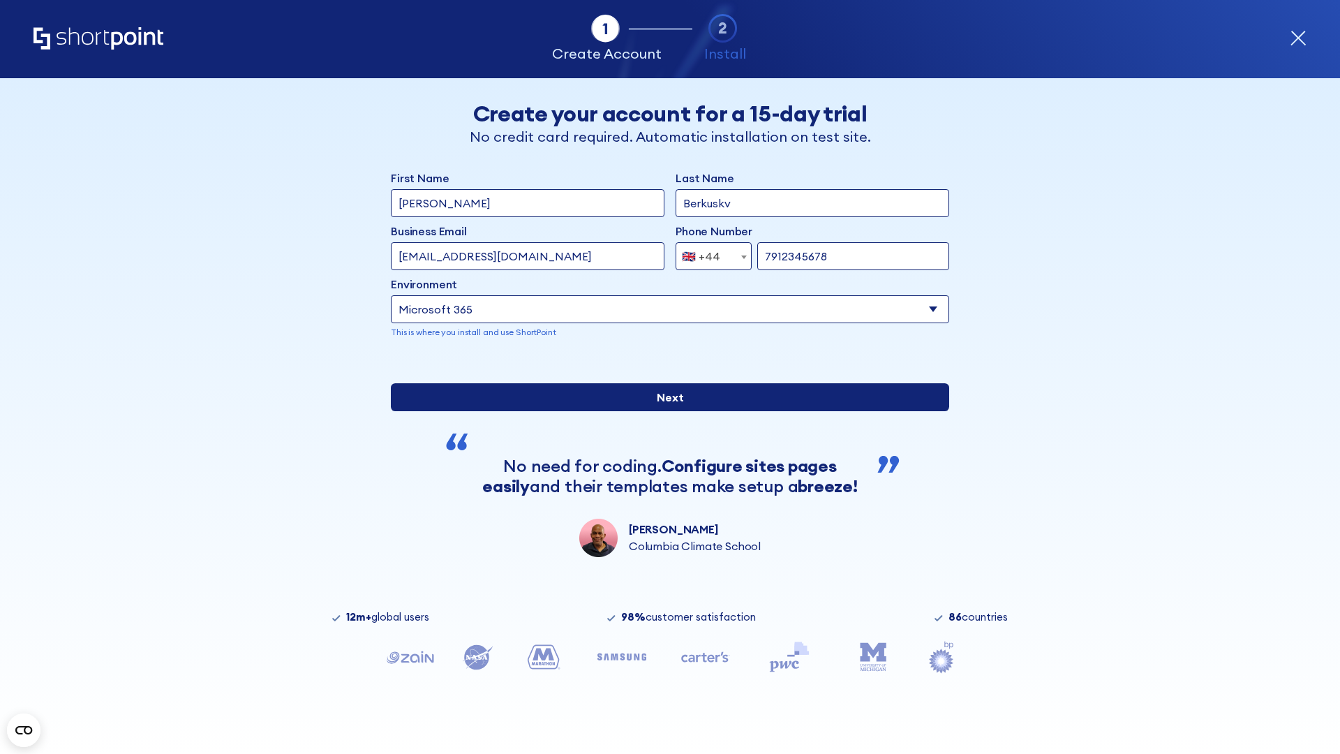
type input "7912345678"
click at [664, 411] on input "Next" at bounding box center [670, 397] width 558 height 28
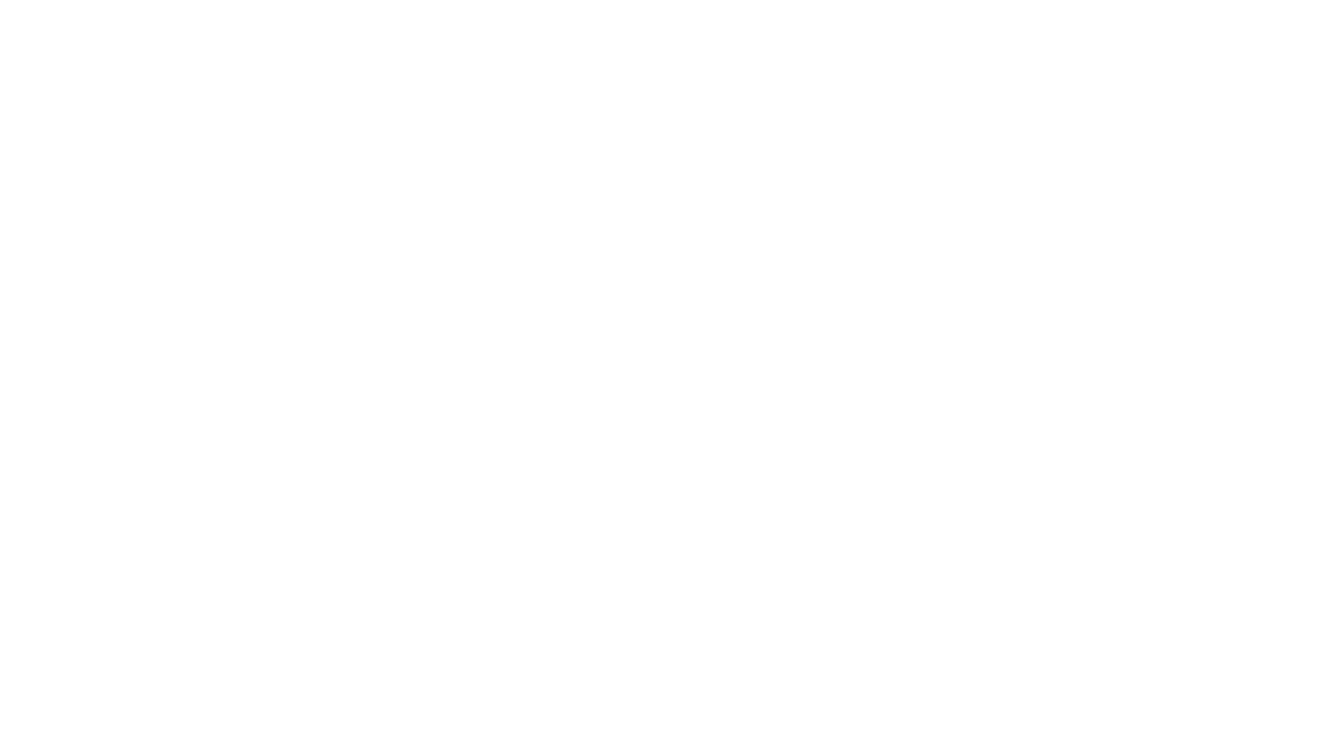
select select "+44"
type input "[PERSON_NAME]"
type input "Berkuskv"
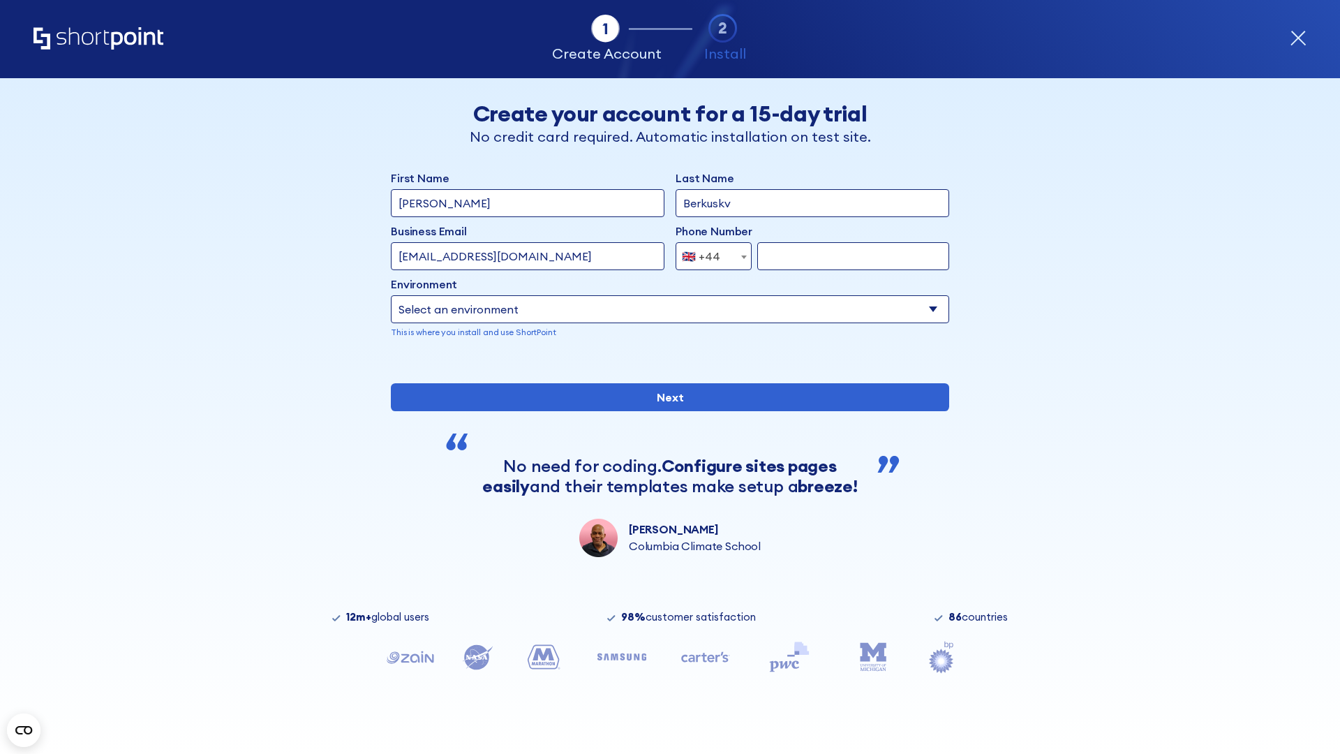
type input "[EMAIL_ADDRESS][DOMAIN_NAME]"
click at [708, 256] on div "🇬🇧 +44" at bounding box center [701, 256] width 38 height 28
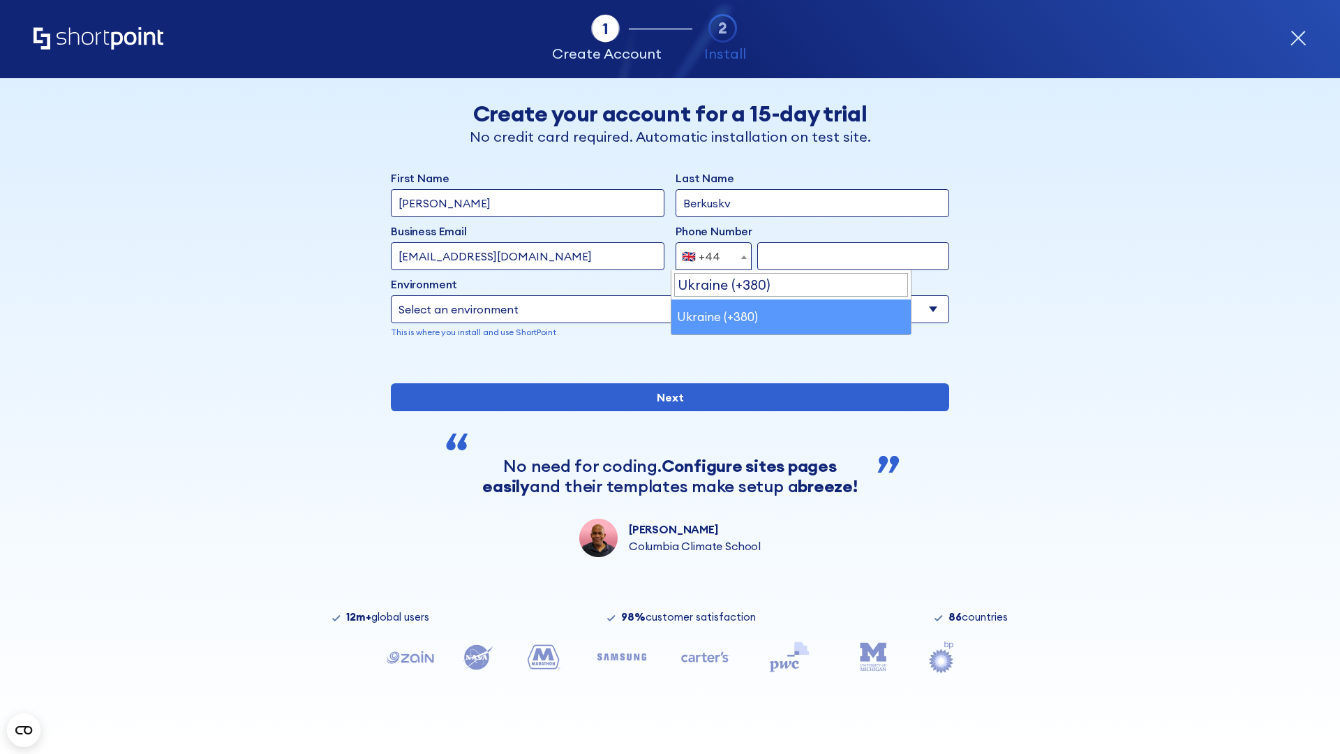
select select "+380"
type input "663451789"
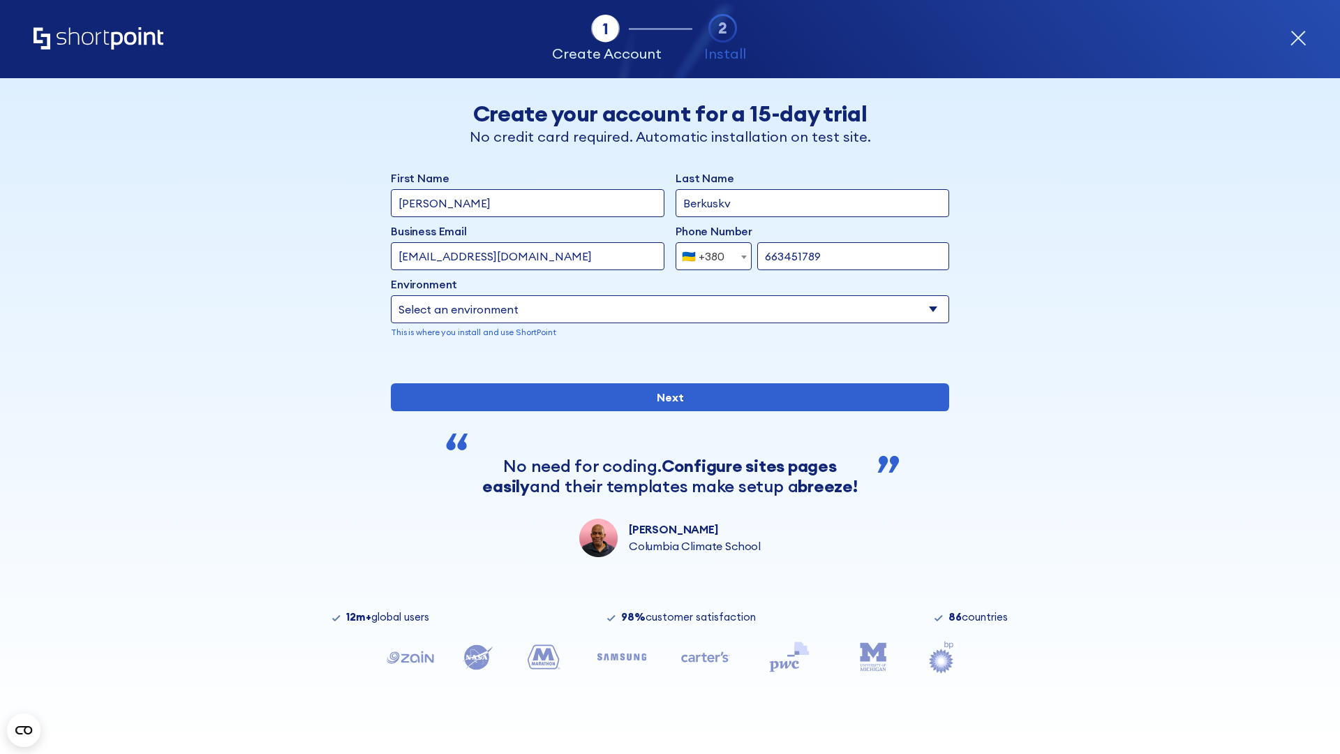
select select "Microsoft 365"
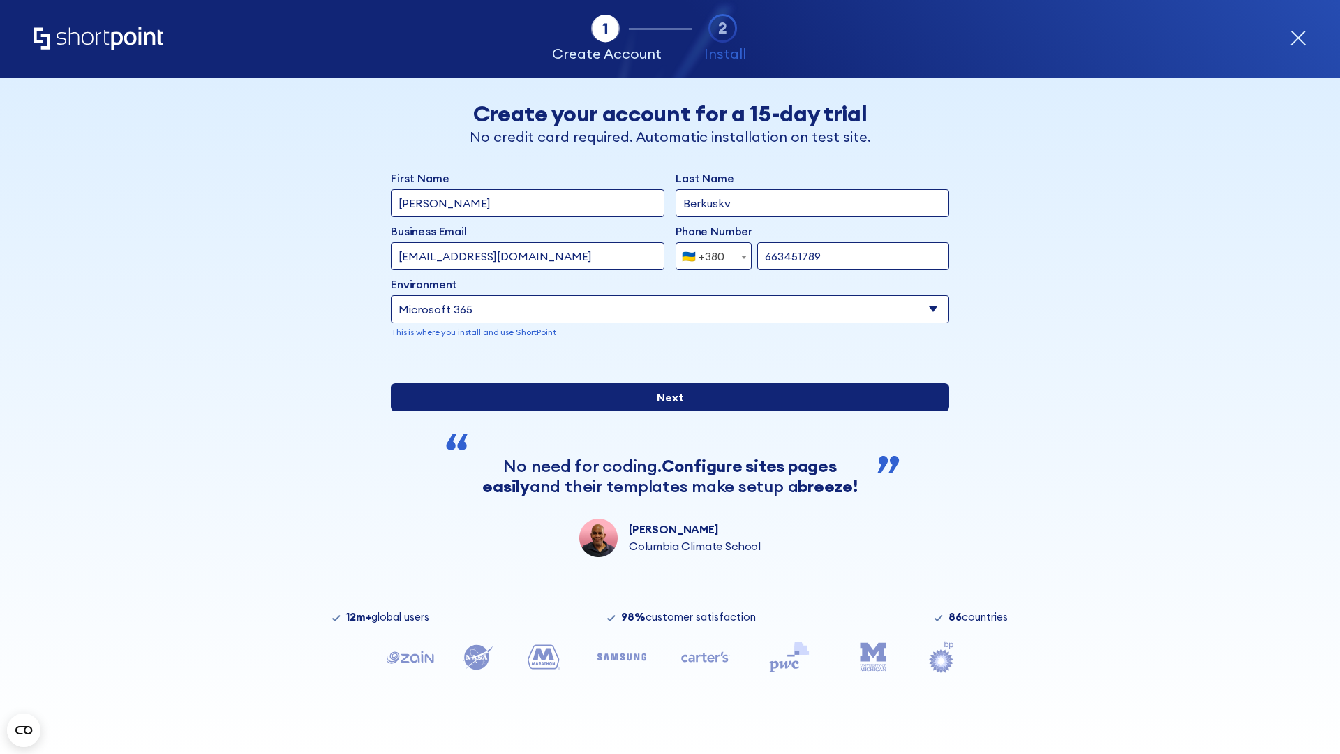
type input "663451789"
click at [664, 411] on input "Next" at bounding box center [670, 397] width 558 height 28
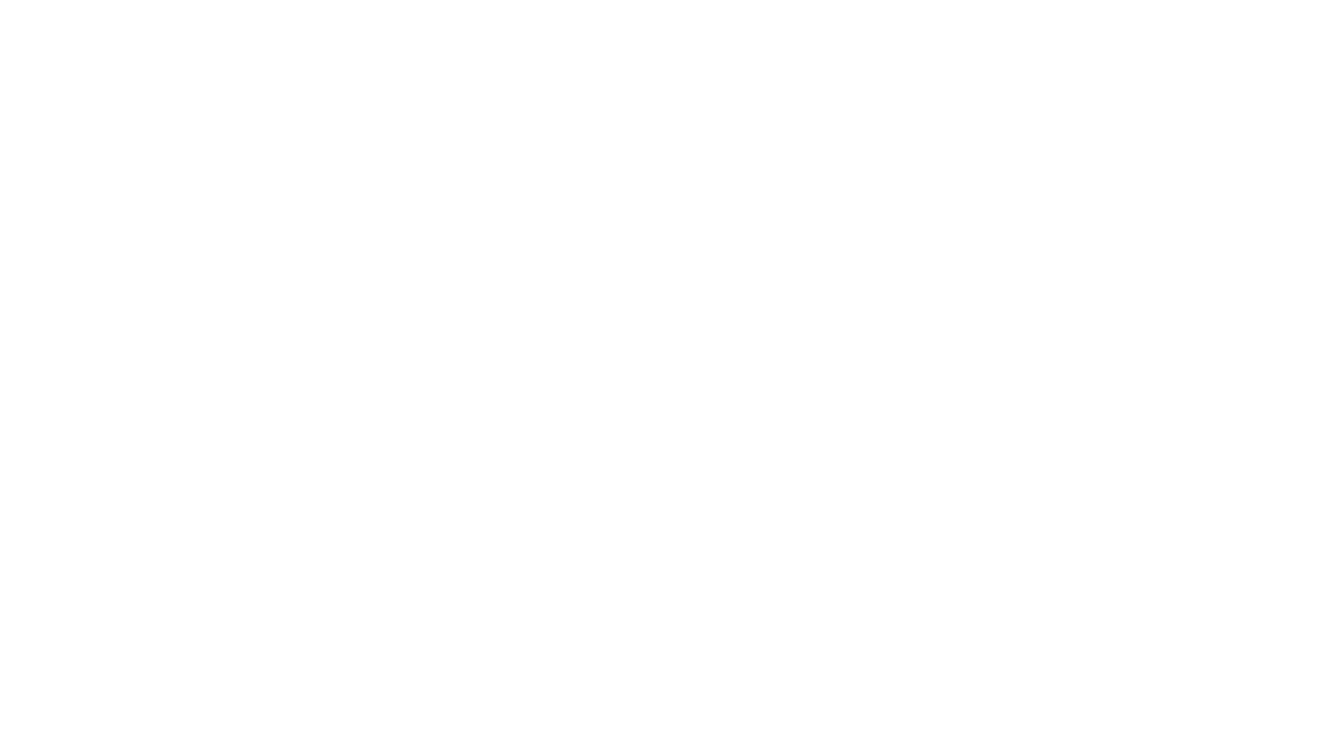
select select "+380"
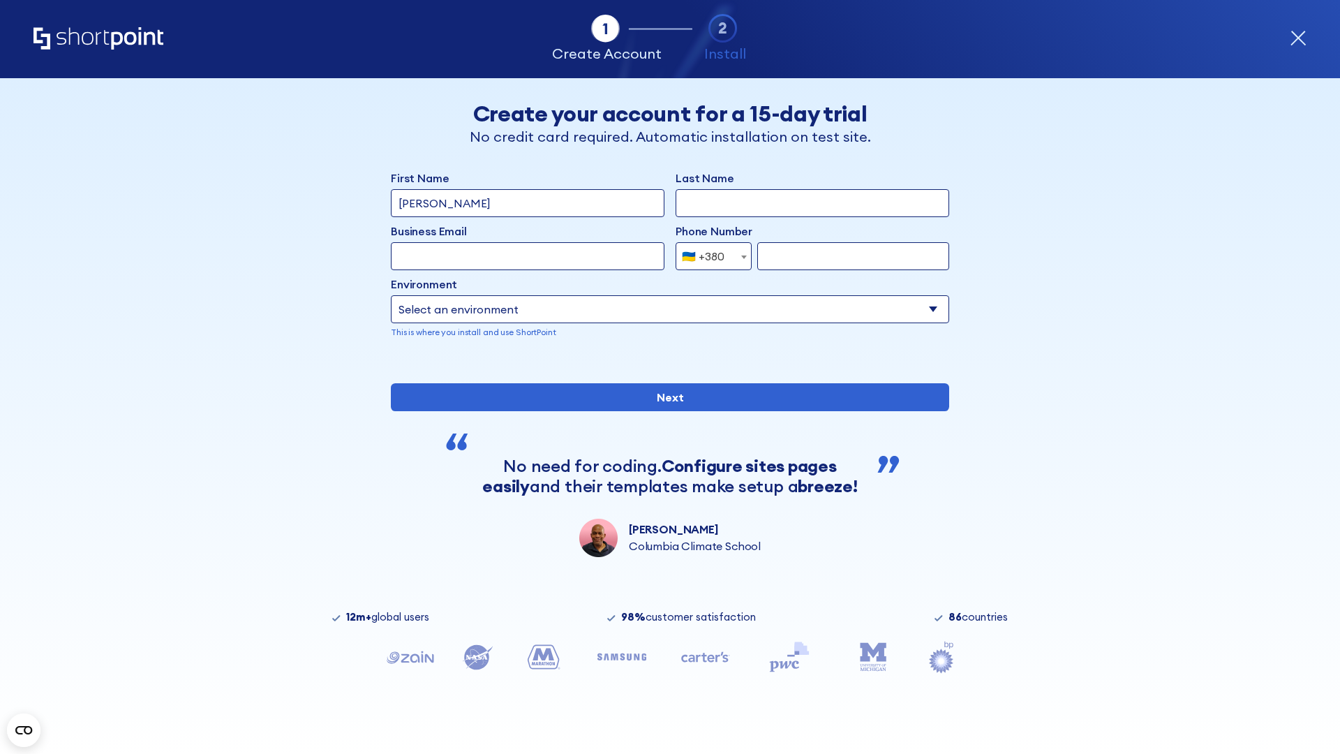
type input "[PERSON_NAME]"
type input "Berkuskv"
type input "[EMAIL_ADDRESS][DOMAIN_NAME]"
click at [708, 256] on div "🇺🇦 +380" at bounding box center [703, 256] width 43 height 28
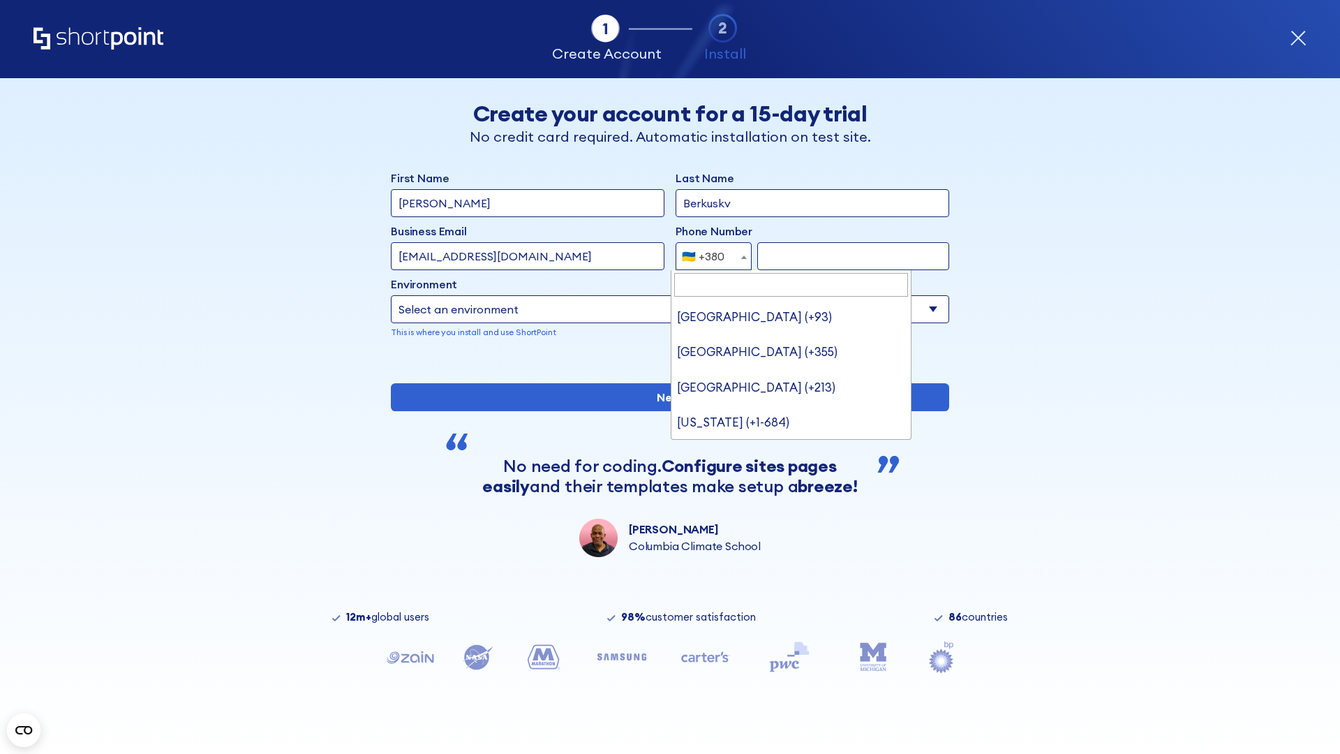
type input "United States (+1)"
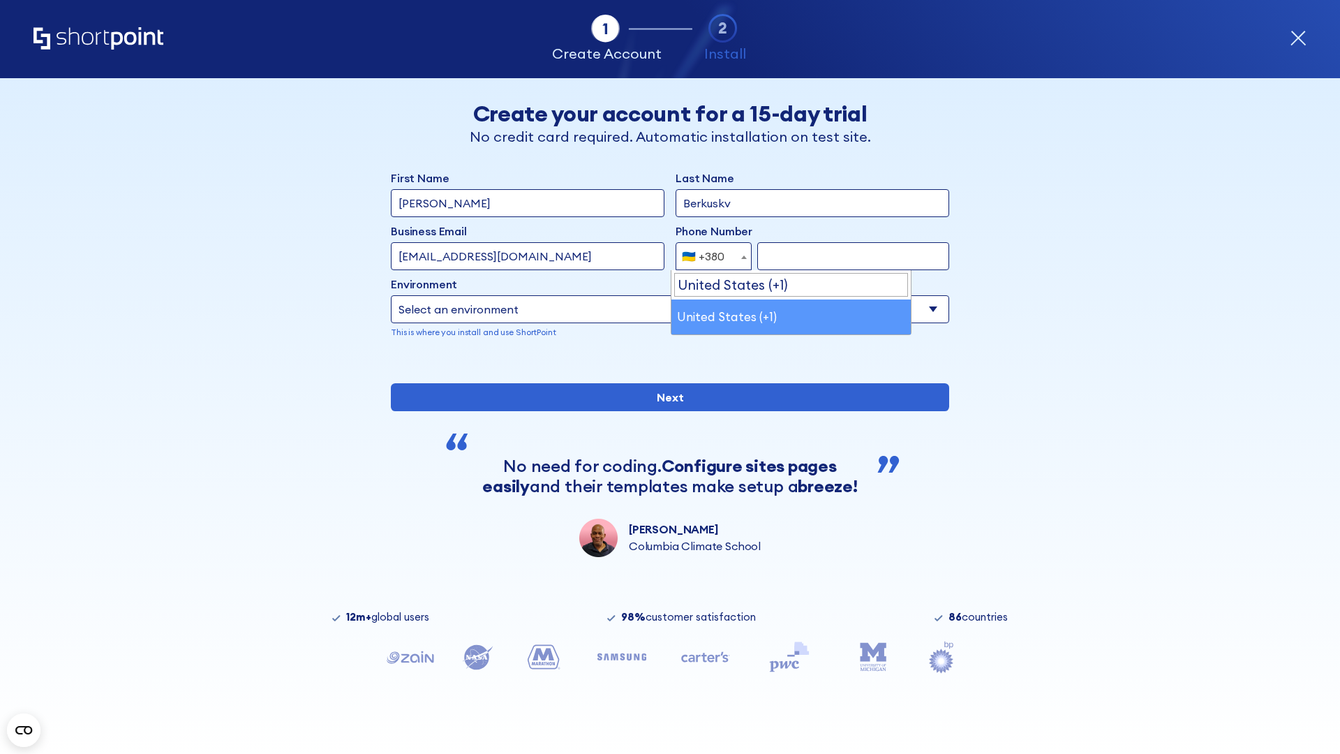
select select "+1"
type input "2025550123"
select select "Microsoft 365"
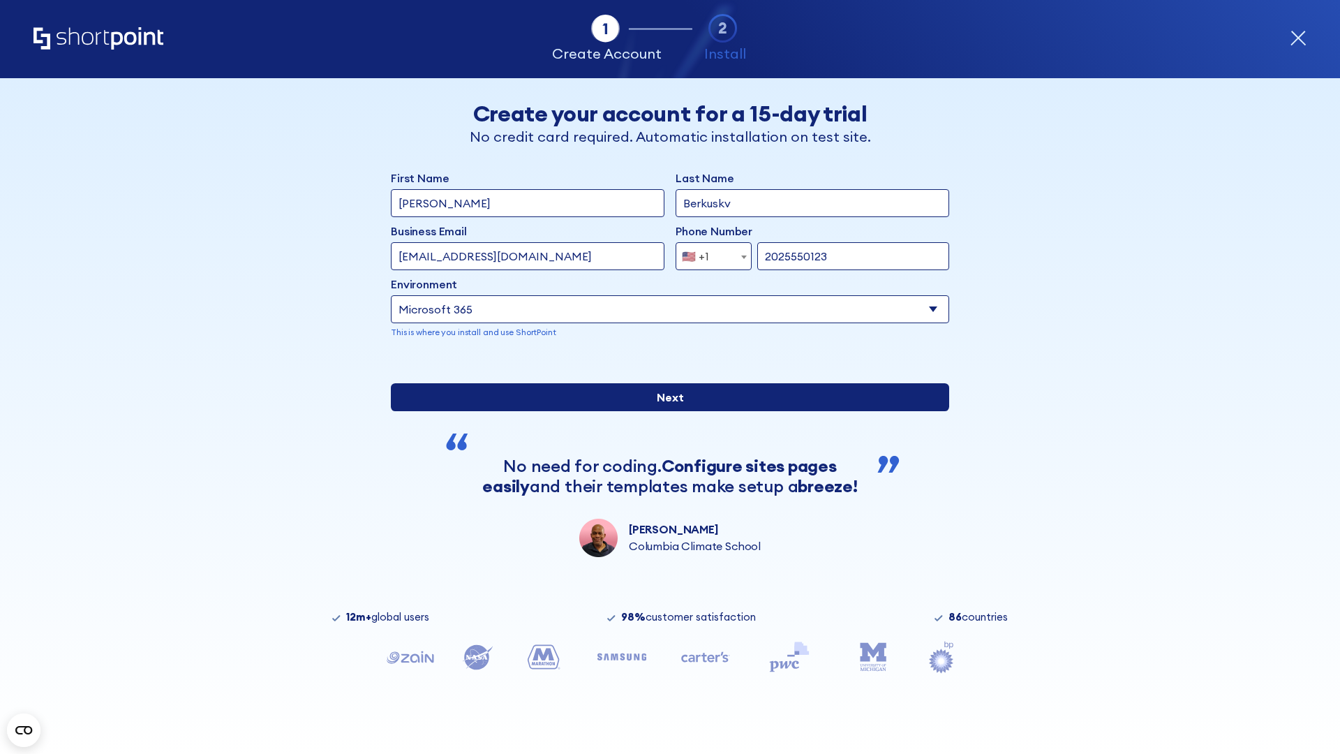
type input "2025550123"
click at [664, 411] on input "Next" at bounding box center [670, 397] width 558 height 28
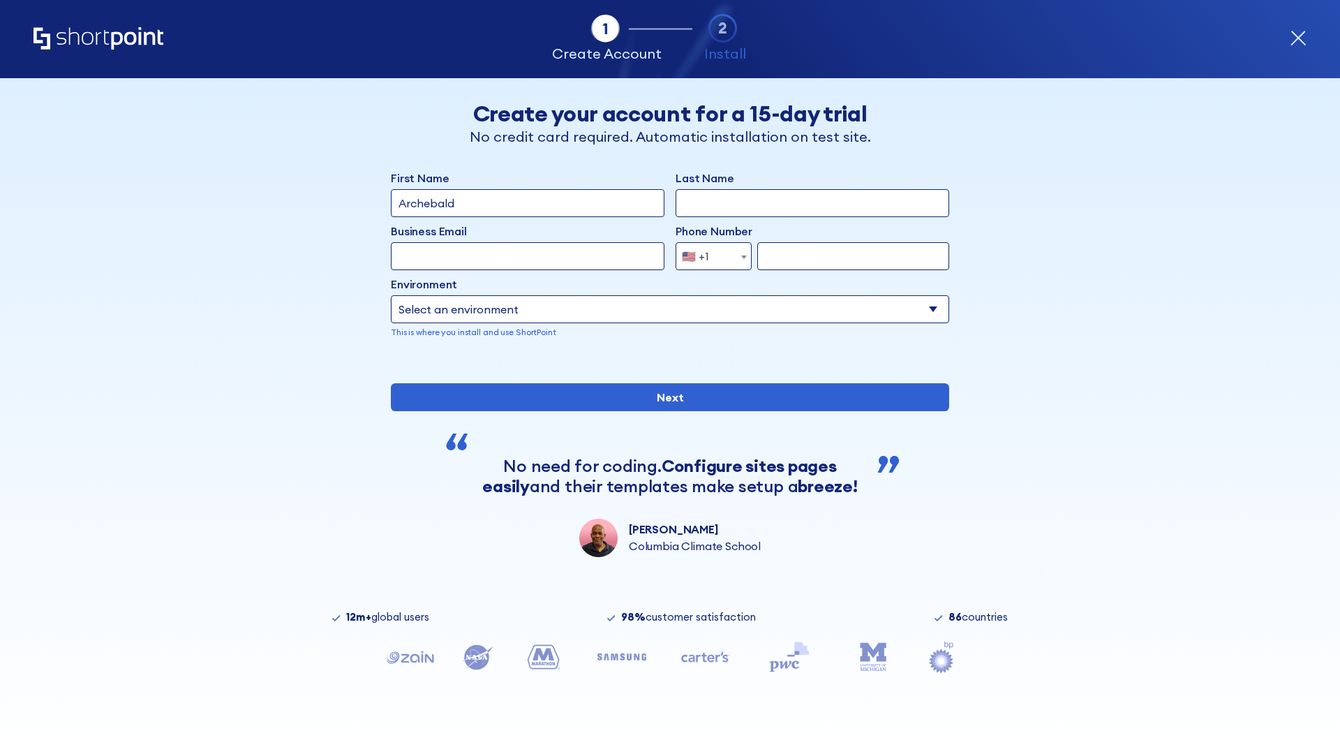
type input "Archebald"
type input "Berkuskv"
type input "[EMAIL_ADDRESS][DOMAIN_NAME]"
type input "2125556789"
select select "SharePoint 2019 (On-Premise)"
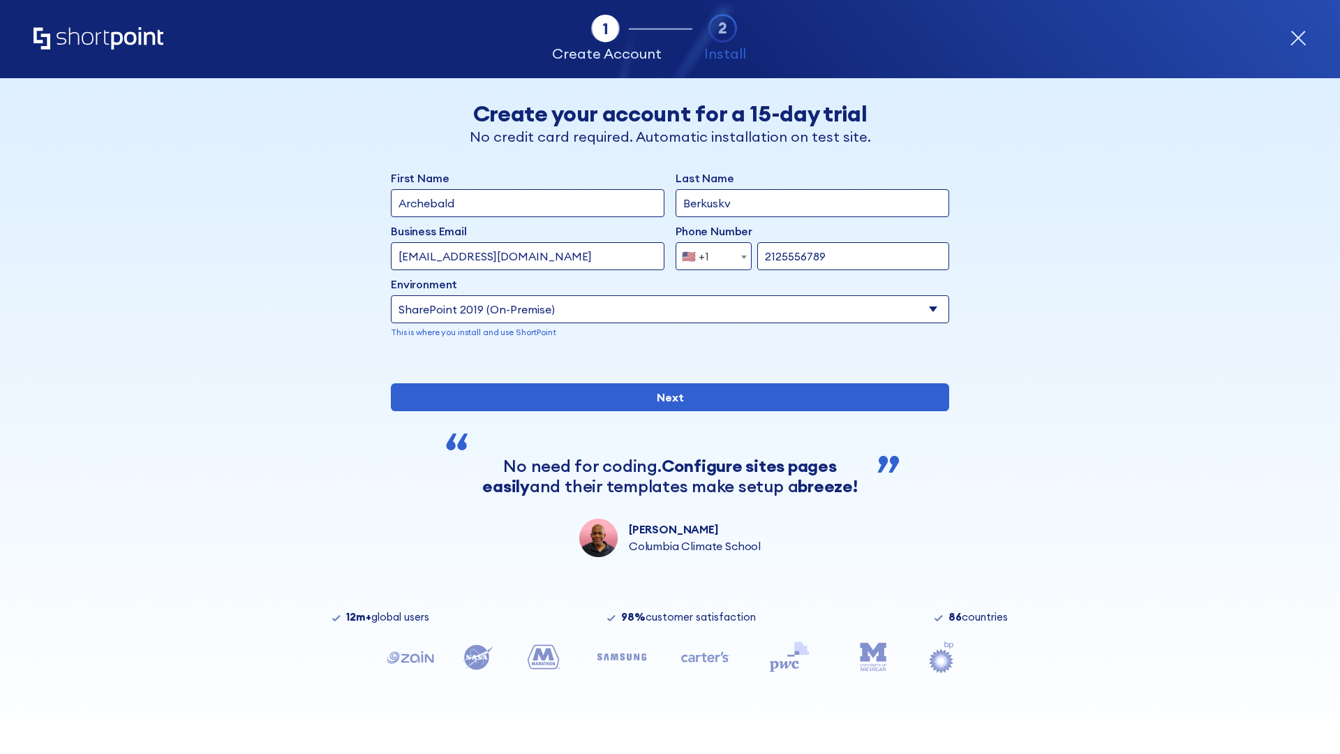
type input "2125556789"
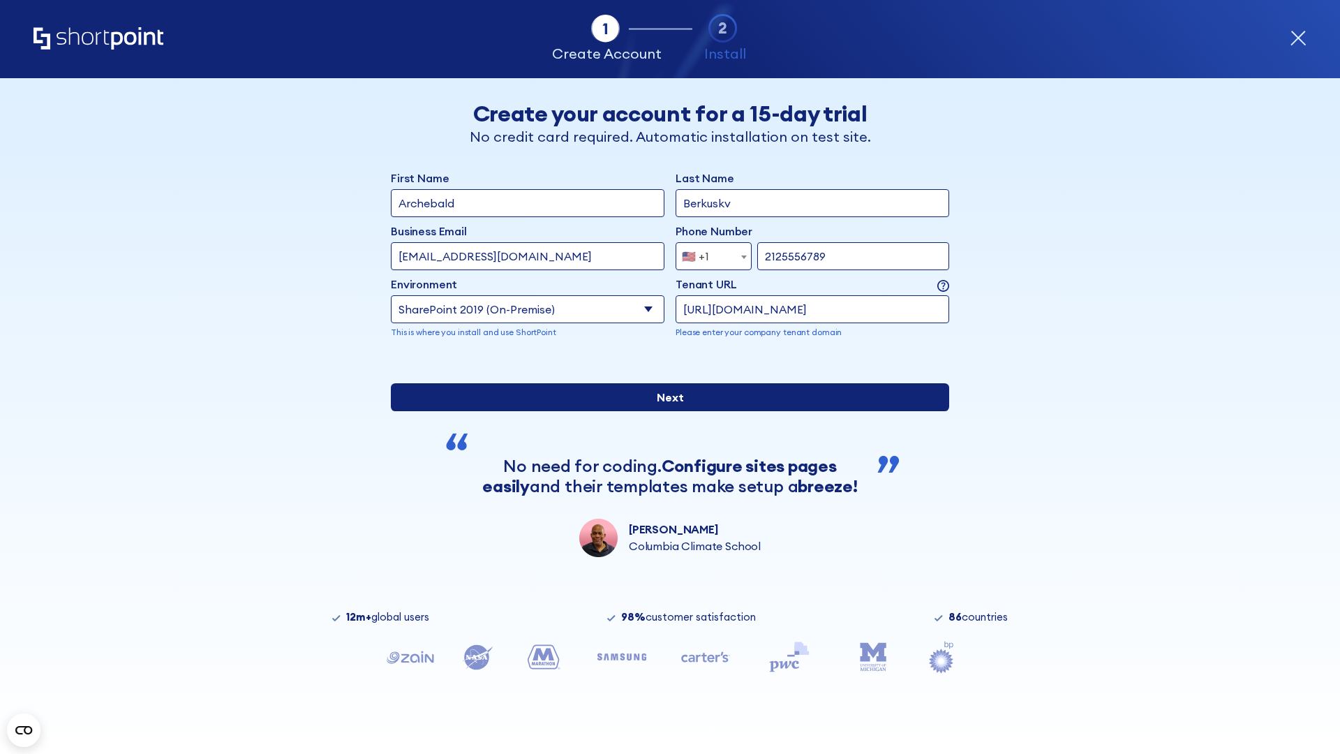
type input "[URL][DOMAIN_NAME]"
click at [664, 411] on input "Next" at bounding box center [670, 397] width 558 height 28
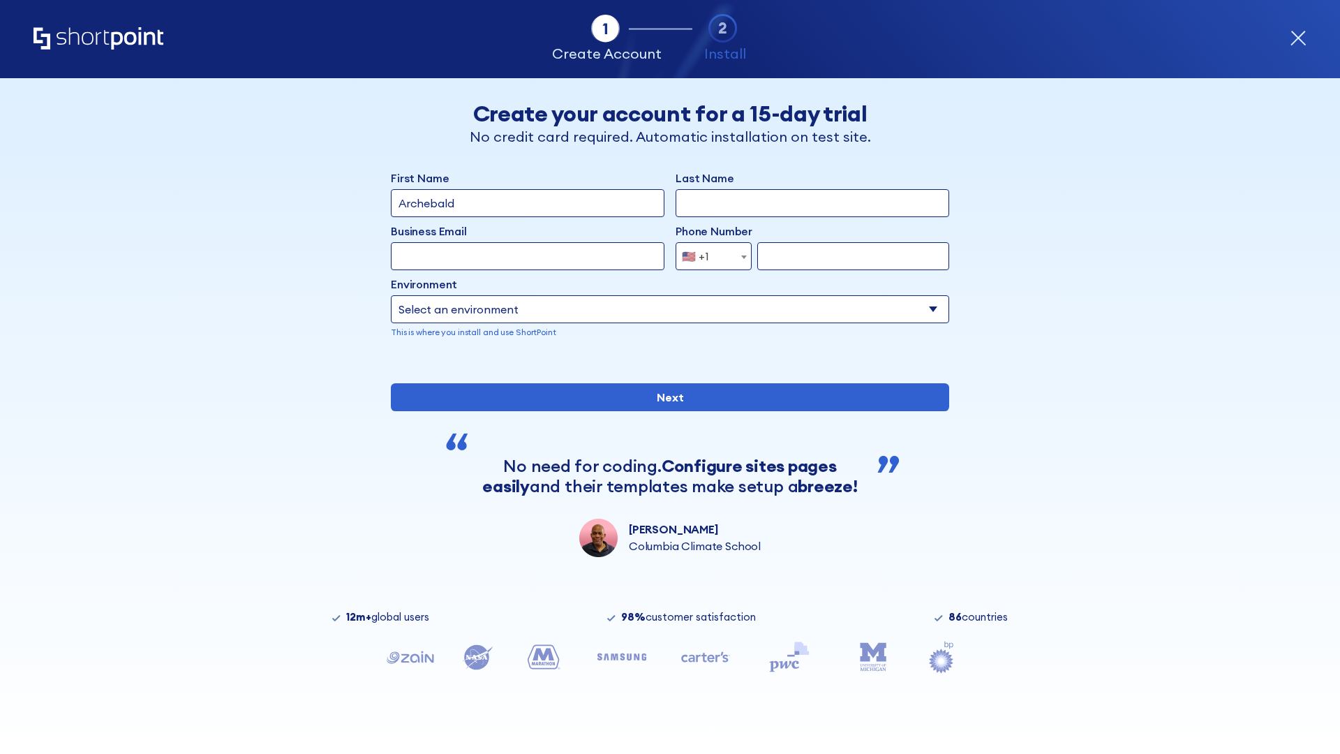
type input "Archebald"
type input "Berkuskv"
type input "[EMAIL_ADDRESS][DOMAIN_NAME]"
type input "2125556789"
select select "SharePoint 2019 (On-Premise)"
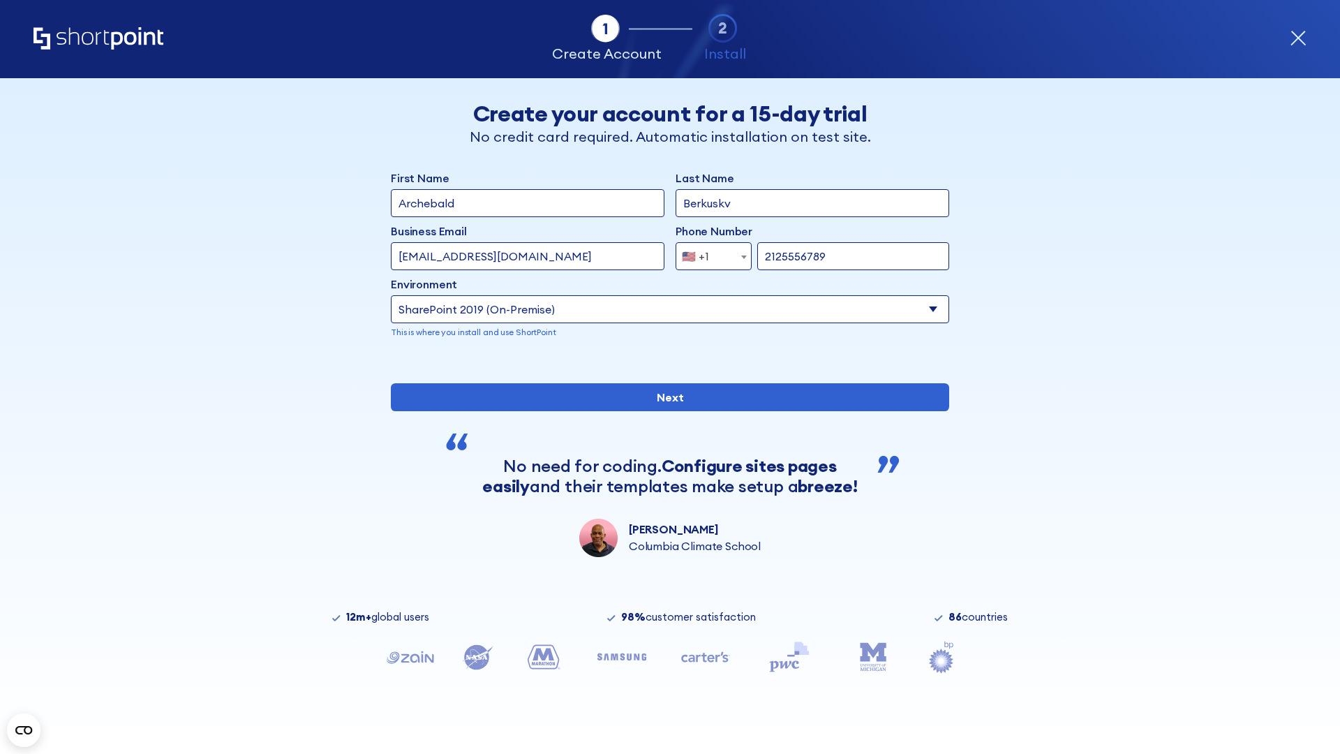
type input "2125556789"
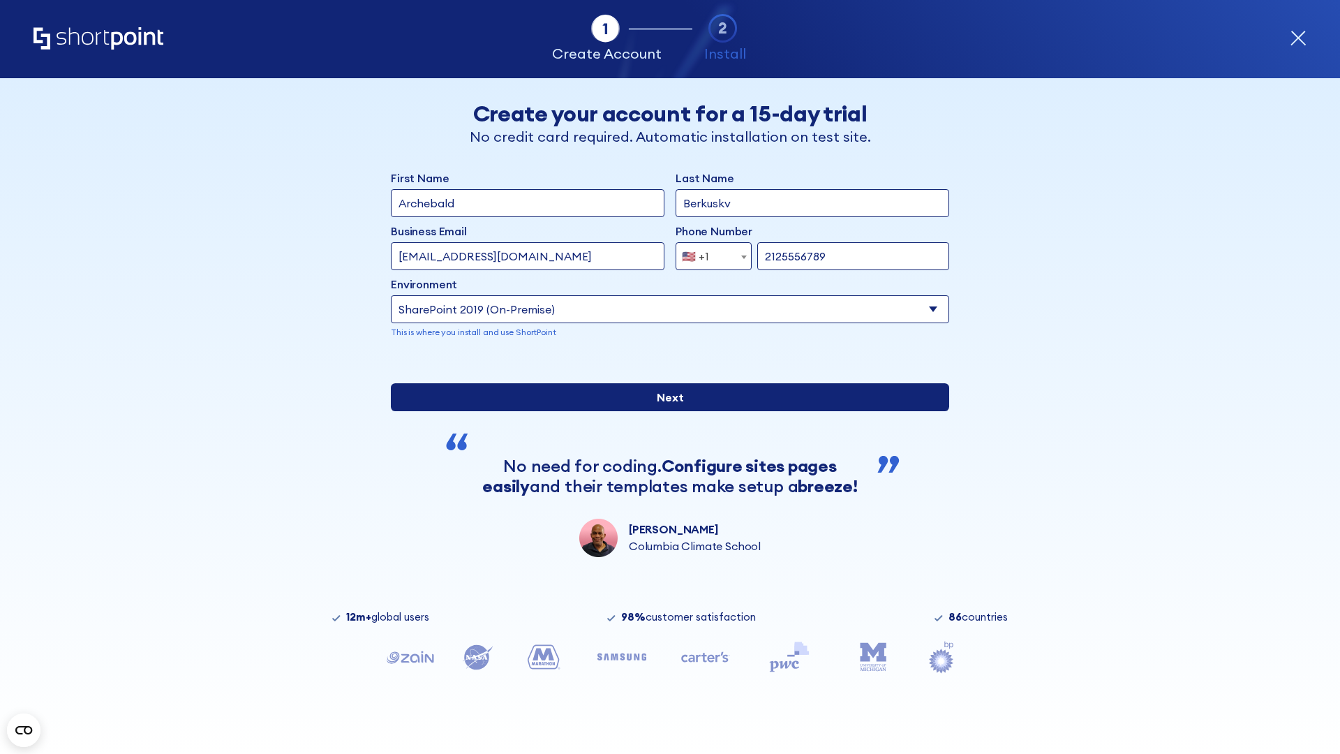
type input "http://malicious.com/sharepoint.com"
click at [664, 459] on div "First Name Archebald Last Name Berkuskv Business Email Invalid Email Address [E…" at bounding box center [670, 363] width 558 height 387
click at [664, 411] on input "Next" at bounding box center [670, 397] width 558 height 28
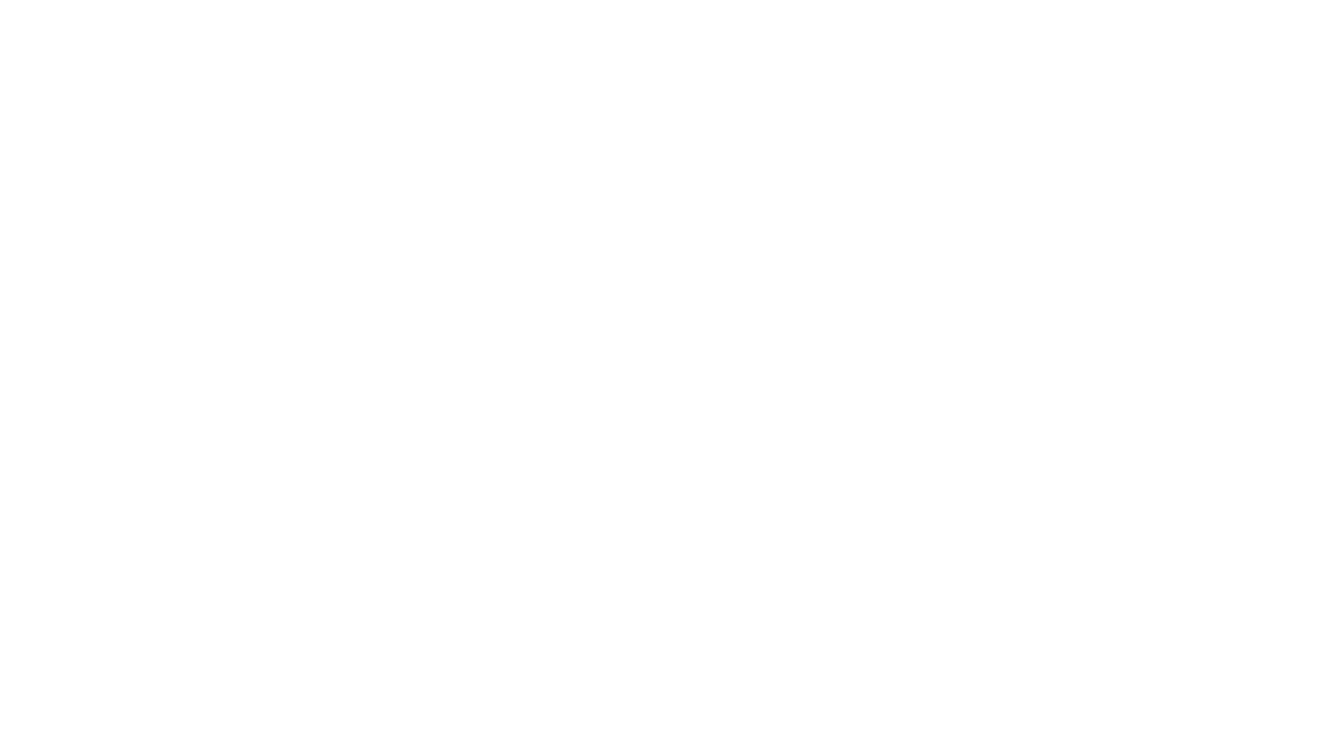
type input "Archebald"
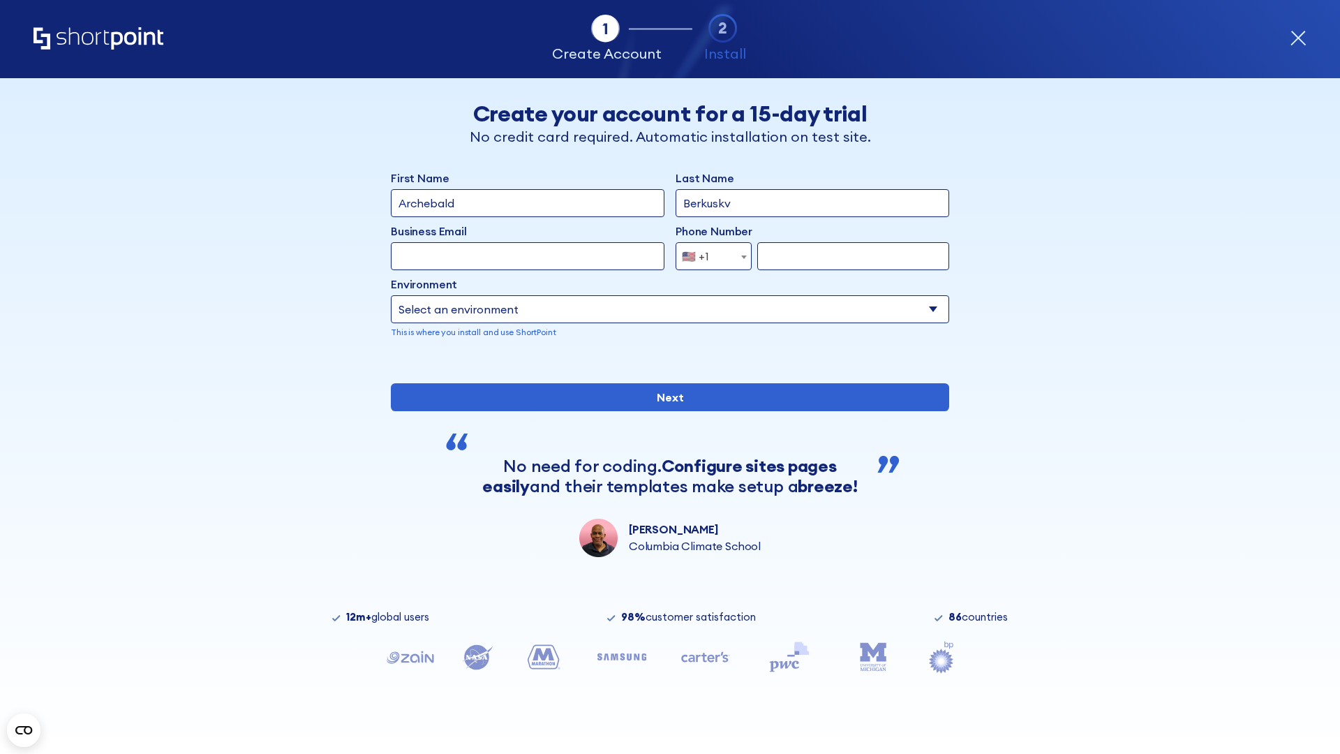
type input "Berkuskv"
type input "[EMAIL_ADDRESS][DOMAIN_NAME]"
type input "2125556789"
select select "SharePoint 2019 (On-Premise)"
type input "2125556789"
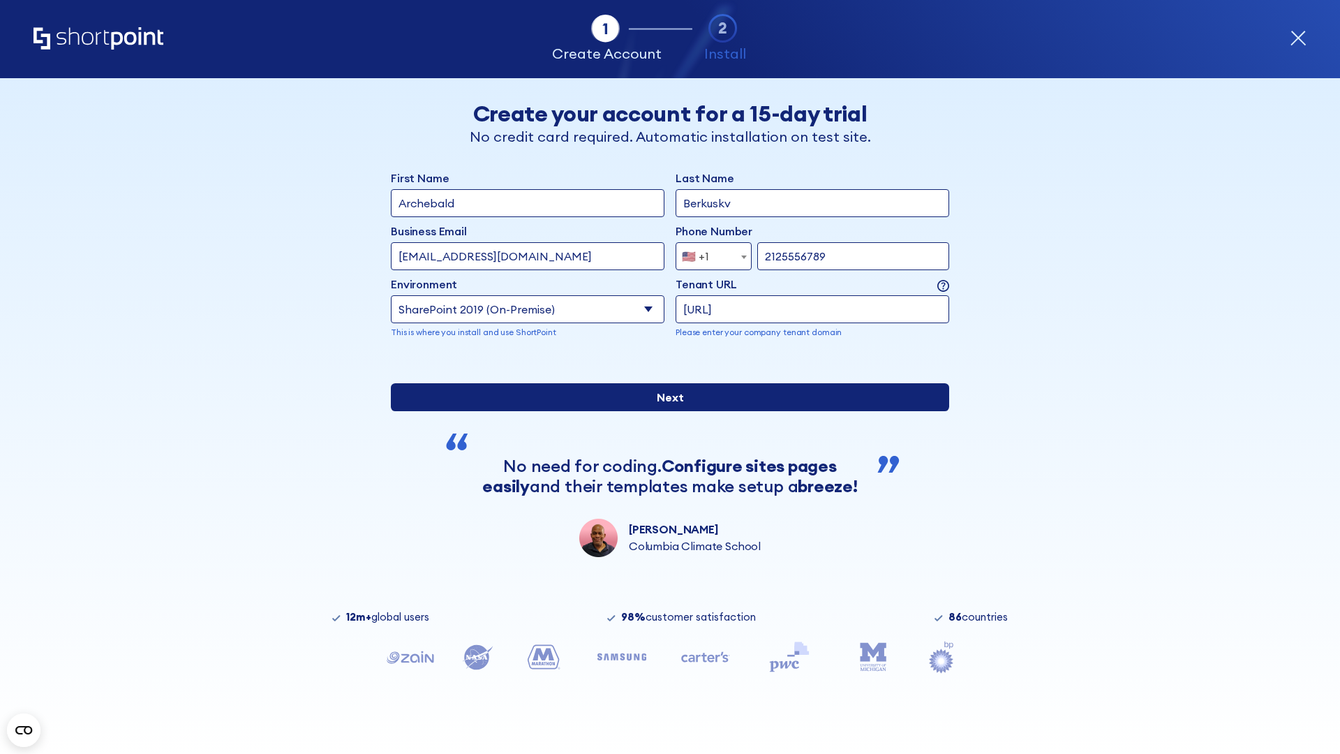
type input "ftp://site.sharepoint.dem"
click at [664, 468] on div "First Name Archebald Last Name Berkuskv Business Email Invalid Email Address [E…" at bounding box center [670, 363] width 558 height 387
click at [664, 411] on input "Next" at bounding box center [670, 397] width 558 height 28
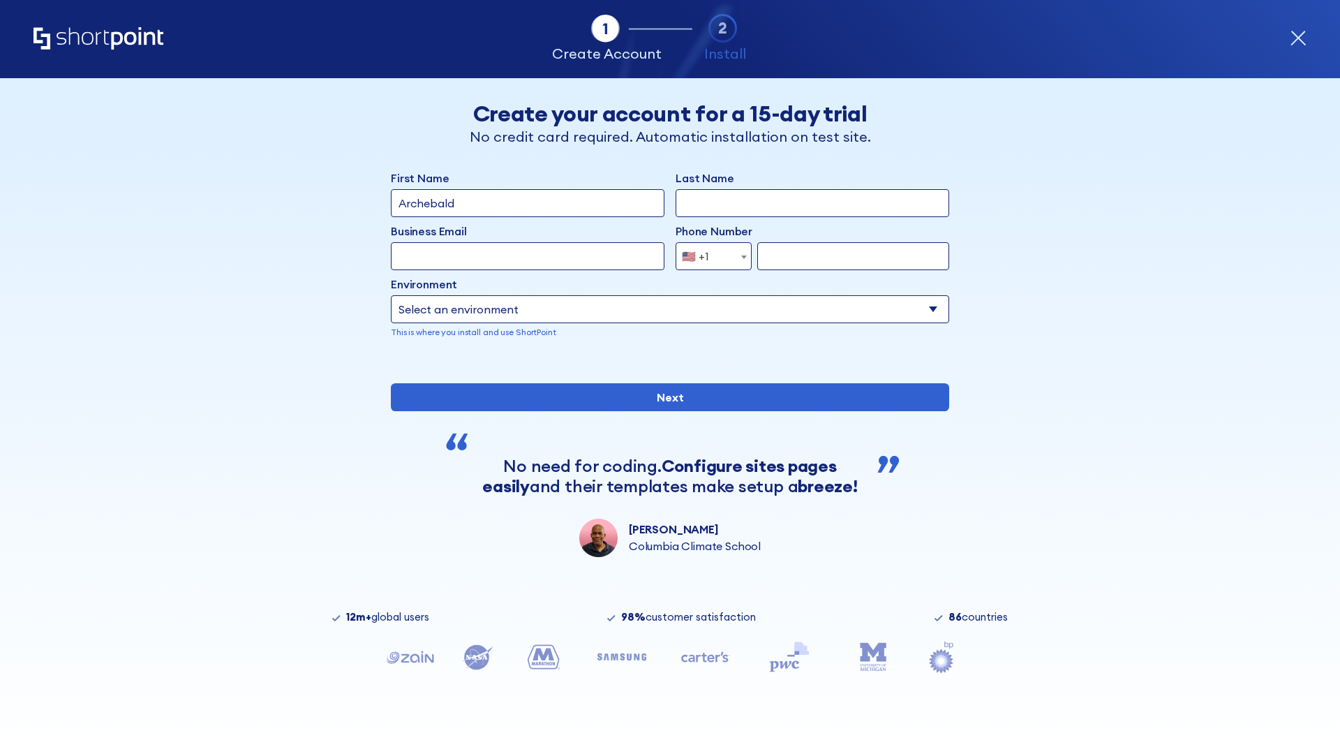
type input "Archebald"
type input "Berkuskv"
type input "[EMAIL_ADDRESS][DOMAIN_NAME]"
type input "2125556789"
select select "SharePoint 2019 (On-Premise)"
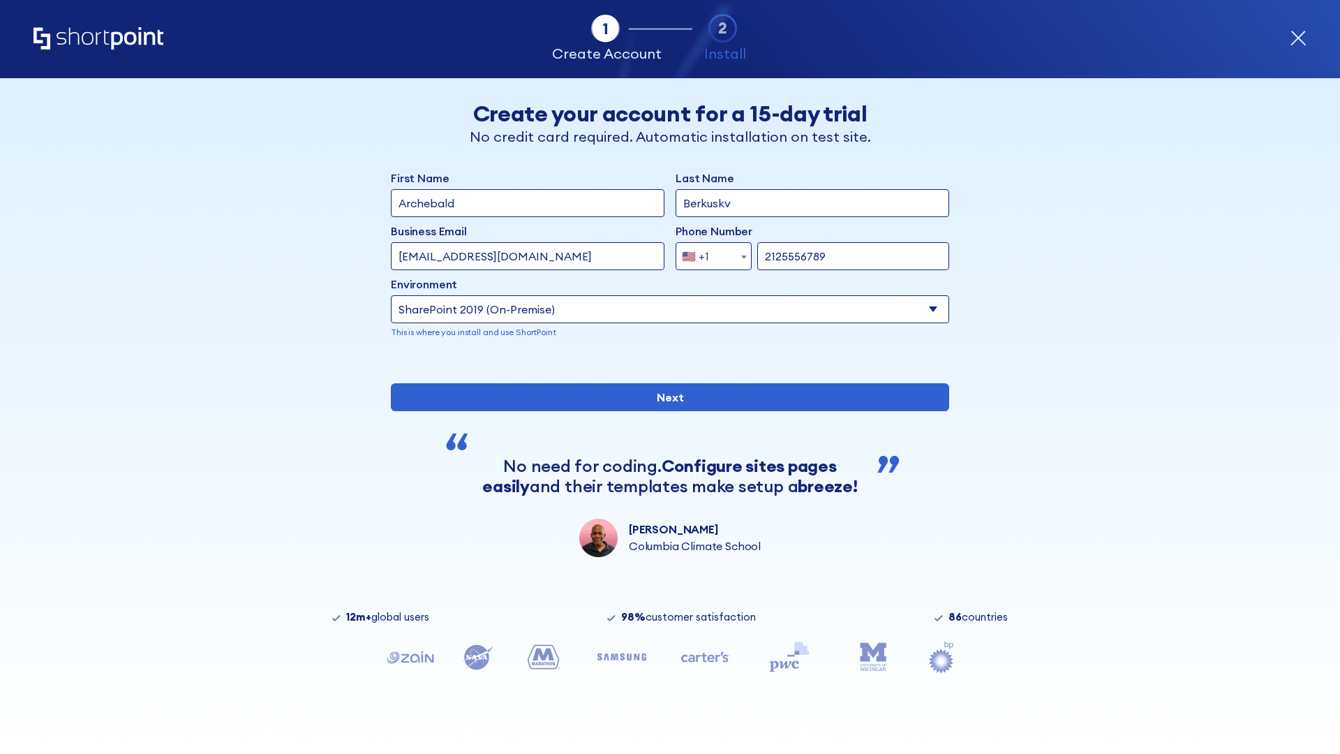
type input "2125556789"
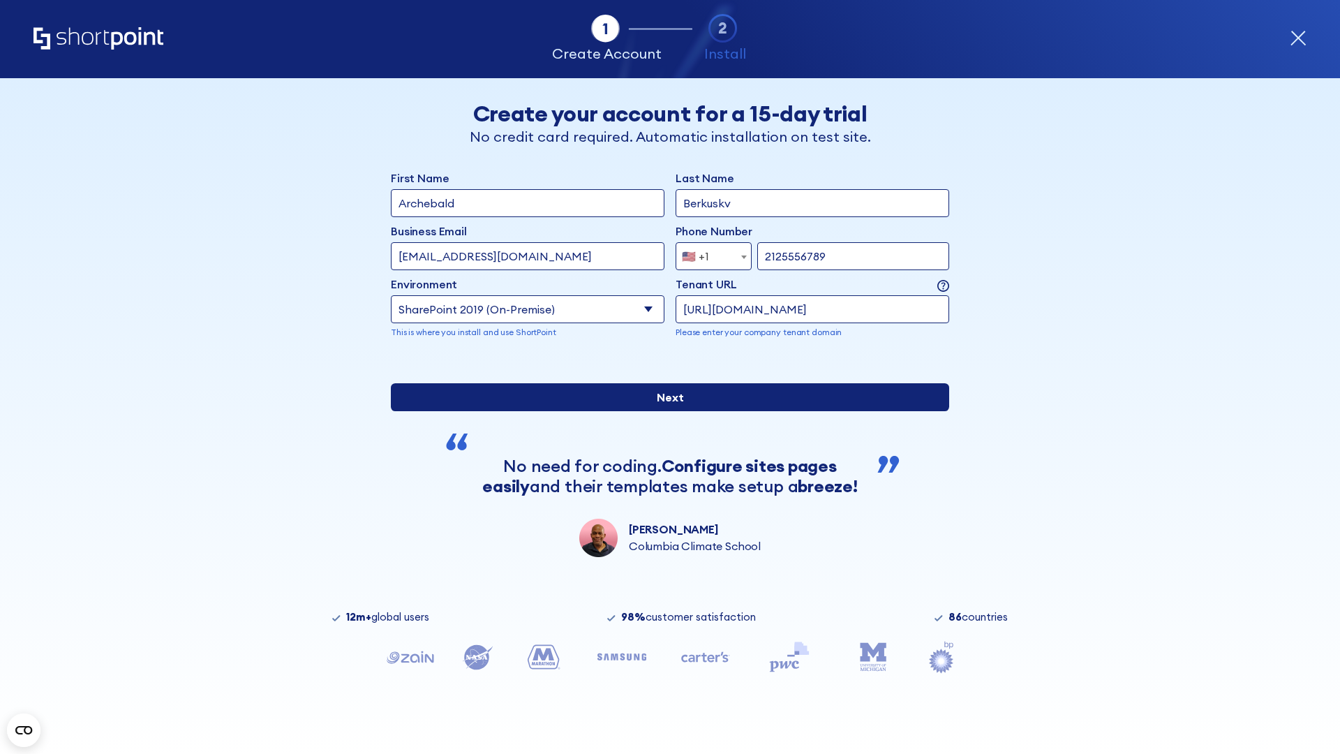
type input "https://sharepoint.com.evil.com"
click at [664, 459] on div "First Name Archebald Last Name Berkuskv Business Email Invalid Email Address te…" at bounding box center [670, 363] width 558 height 387
click at [664, 411] on input "Next" at bounding box center [670, 397] width 558 height 28
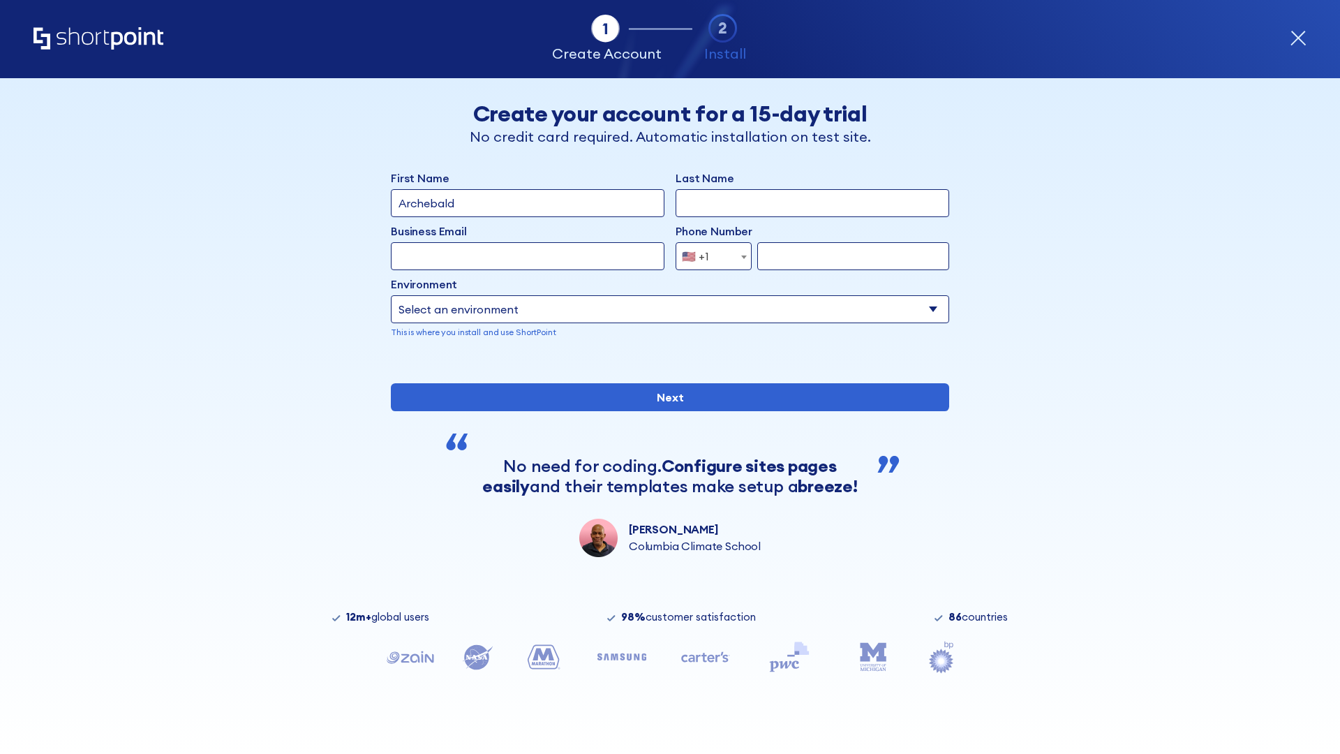
type input "Archebald"
type input "Berkuskv"
type input "[EMAIL_ADDRESS][DOMAIN_NAME]"
type input "2125556789"
select select "SharePoint 2019 (On-Premise)"
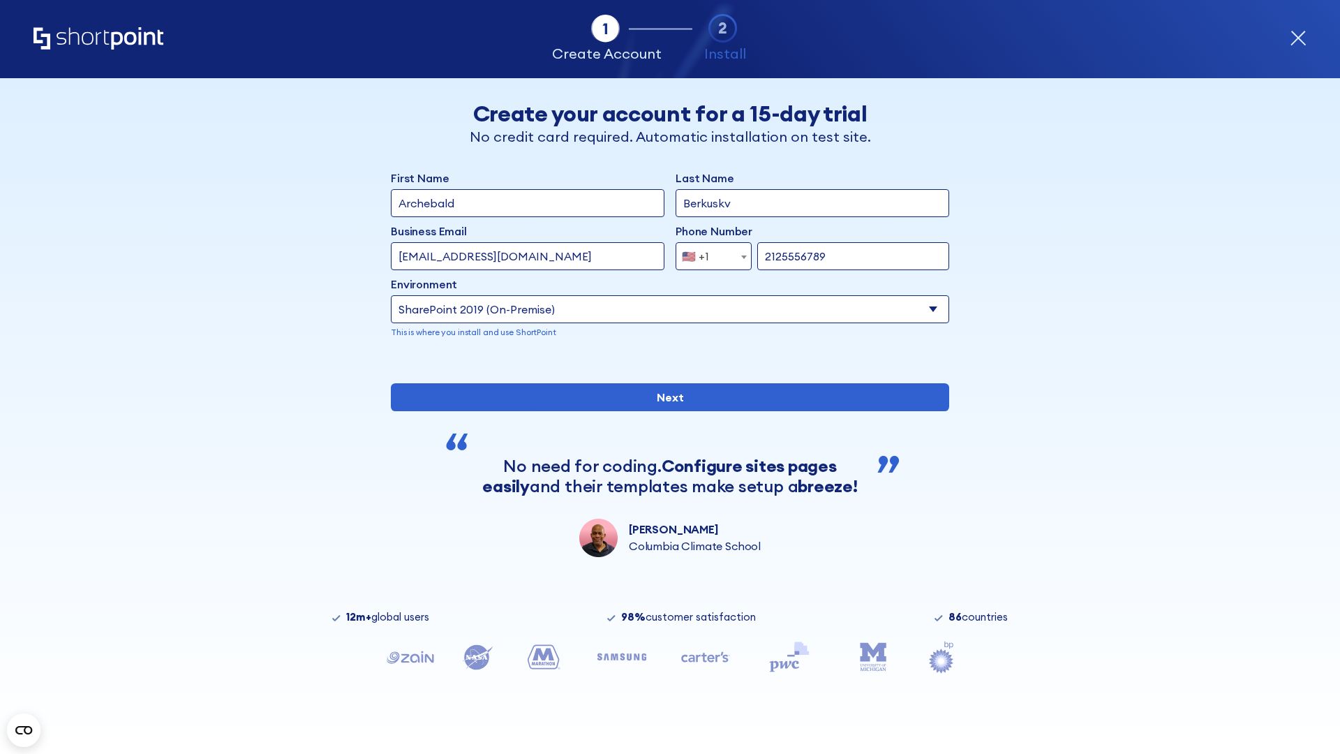
type input "2125556789"
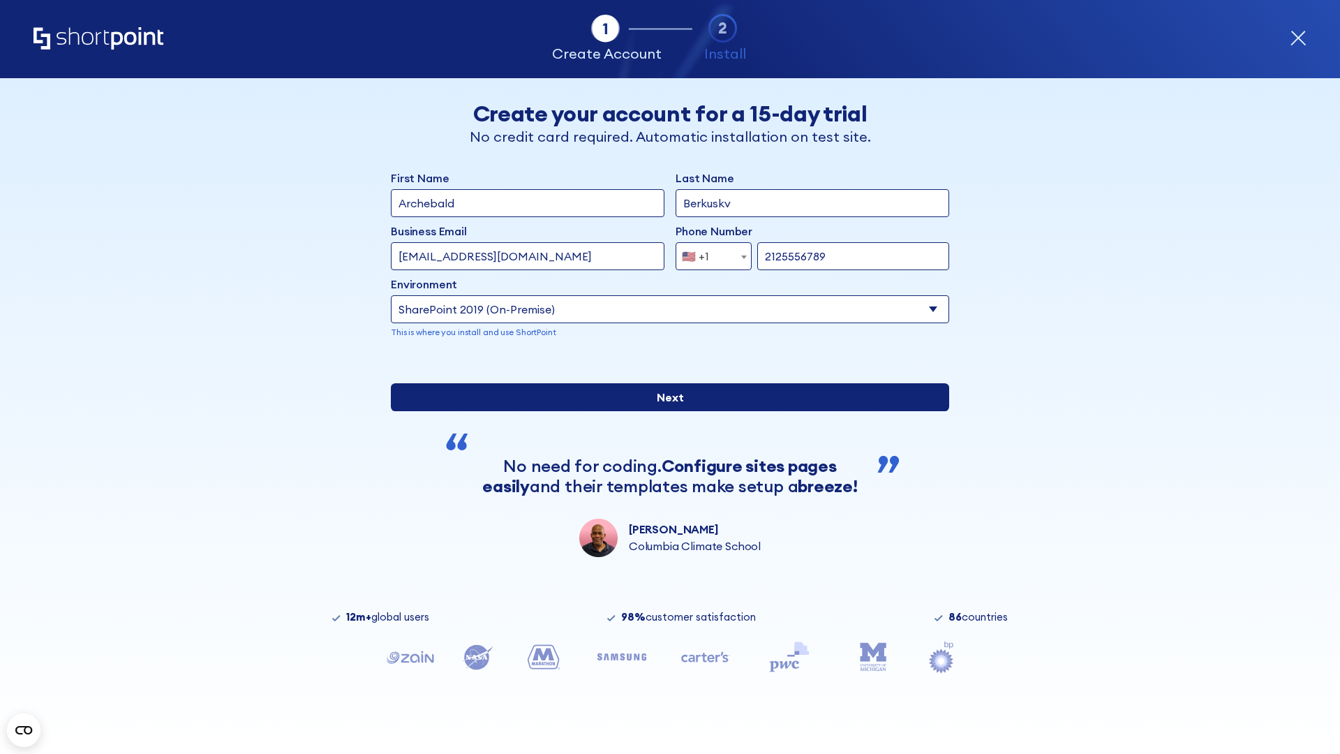
type input "[URL][DOMAIN_NAME]"
click at [664, 411] on input "Next" at bounding box center [670, 397] width 558 height 28
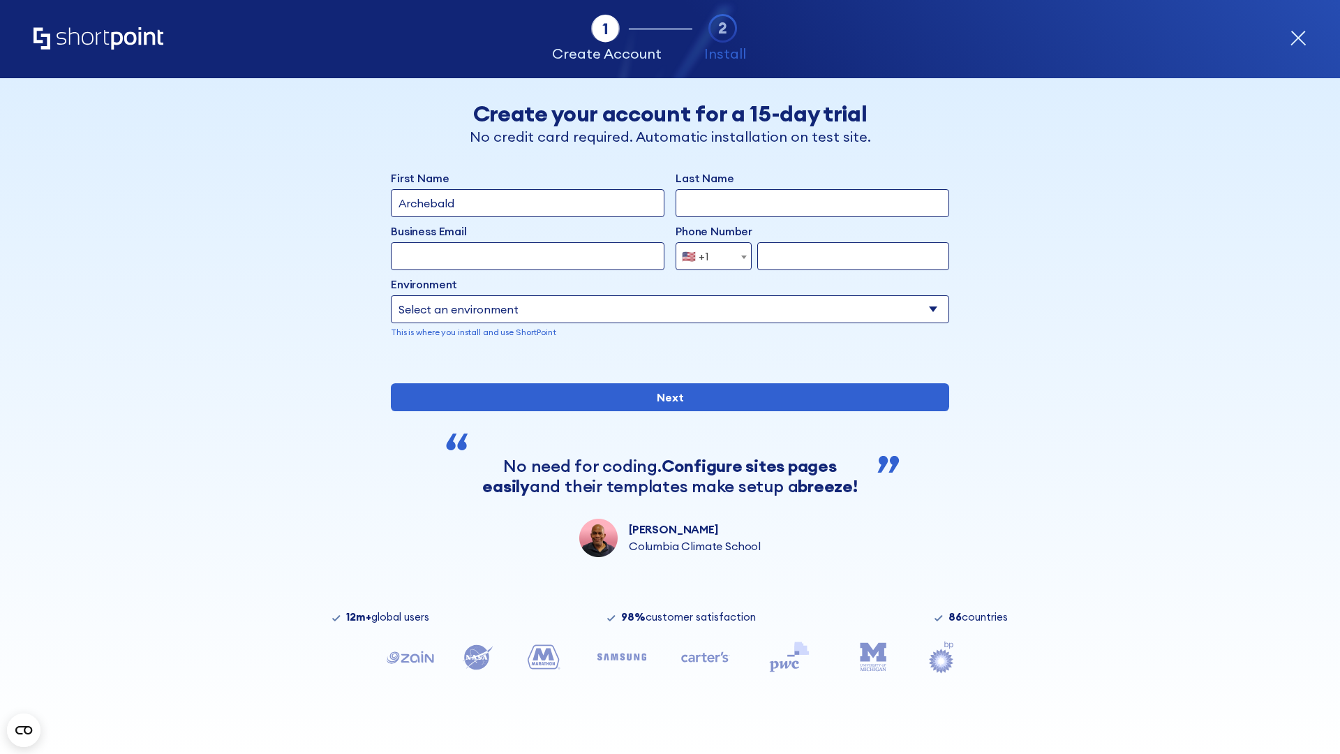
type input "Archebald"
type input "Berkuskv"
type input "[EMAIL_ADDRESS][DOMAIN_NAME]"
type input "2125556789"
select select "SharePoint 2019 (On-Premise)"
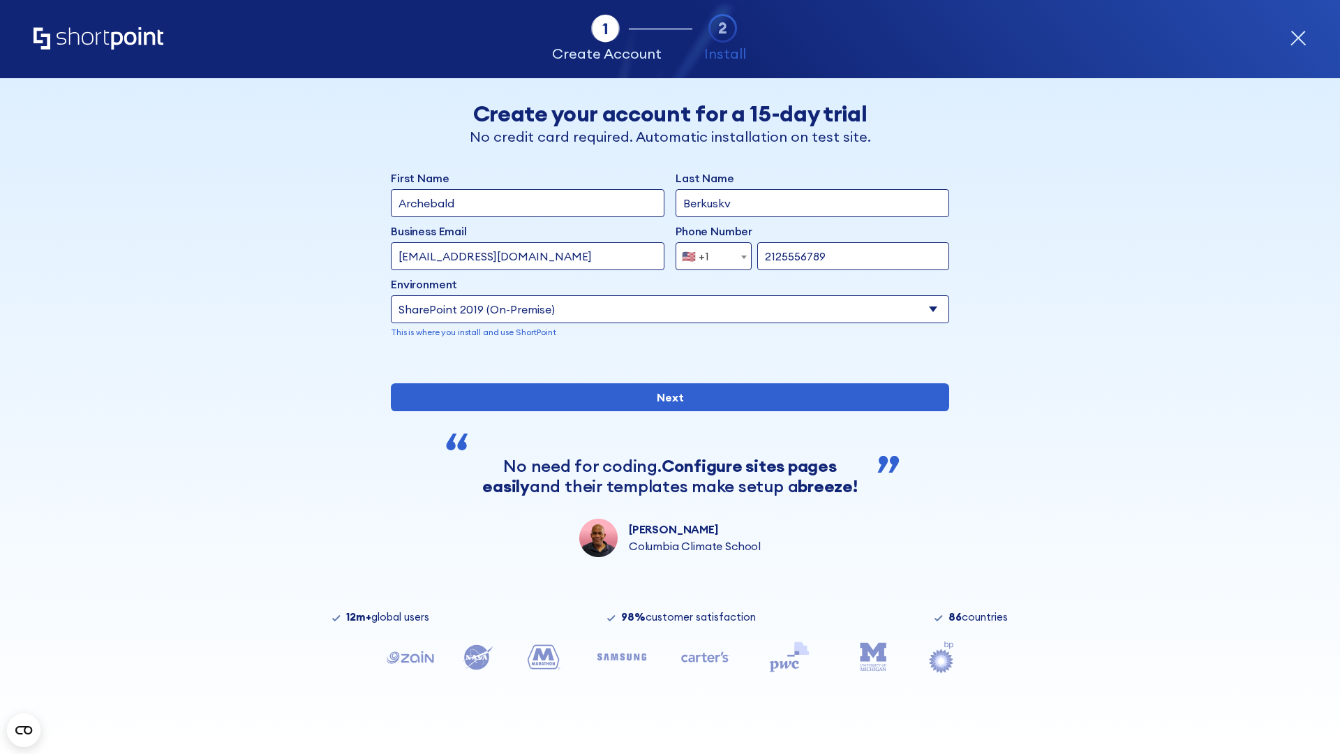
type input "2125556789"
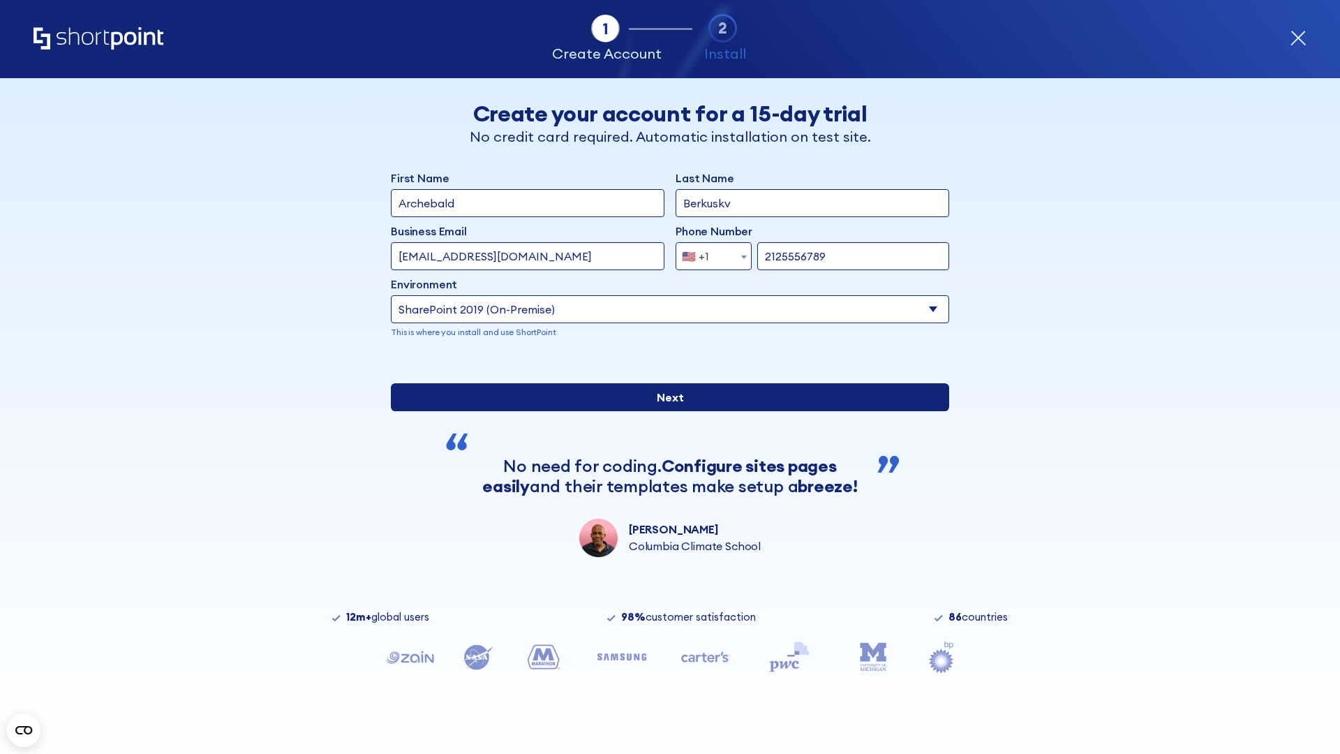
type input "[URL][DOMAIN_NAME]"
click at [664, 411] on input "Next" at bounding box center [670, 397] width 558 height 28
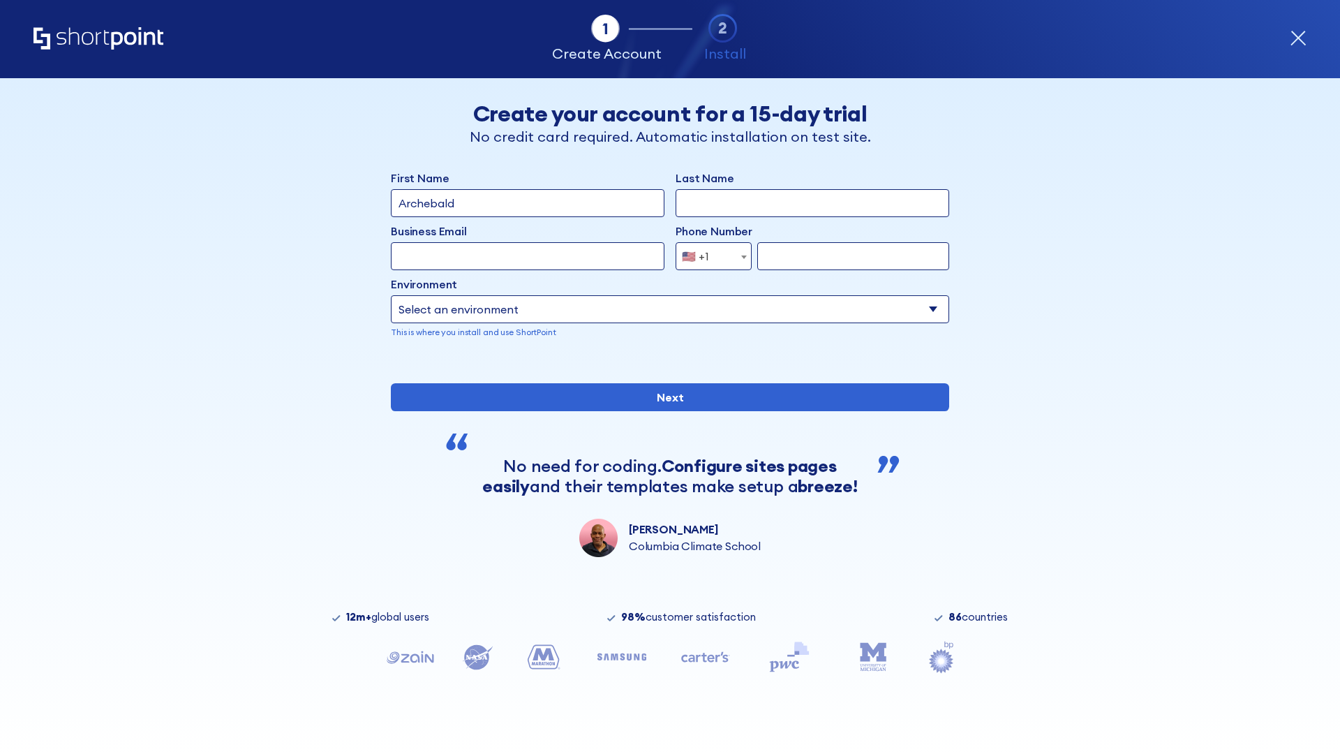
type input "Archebald"
type input "Berkuskv"
type input "[EMAIL_ADDRESS][DOMAIN_NAME]"
type input "2125556789"
select select "SharePoint 2019 (On-Premise)"
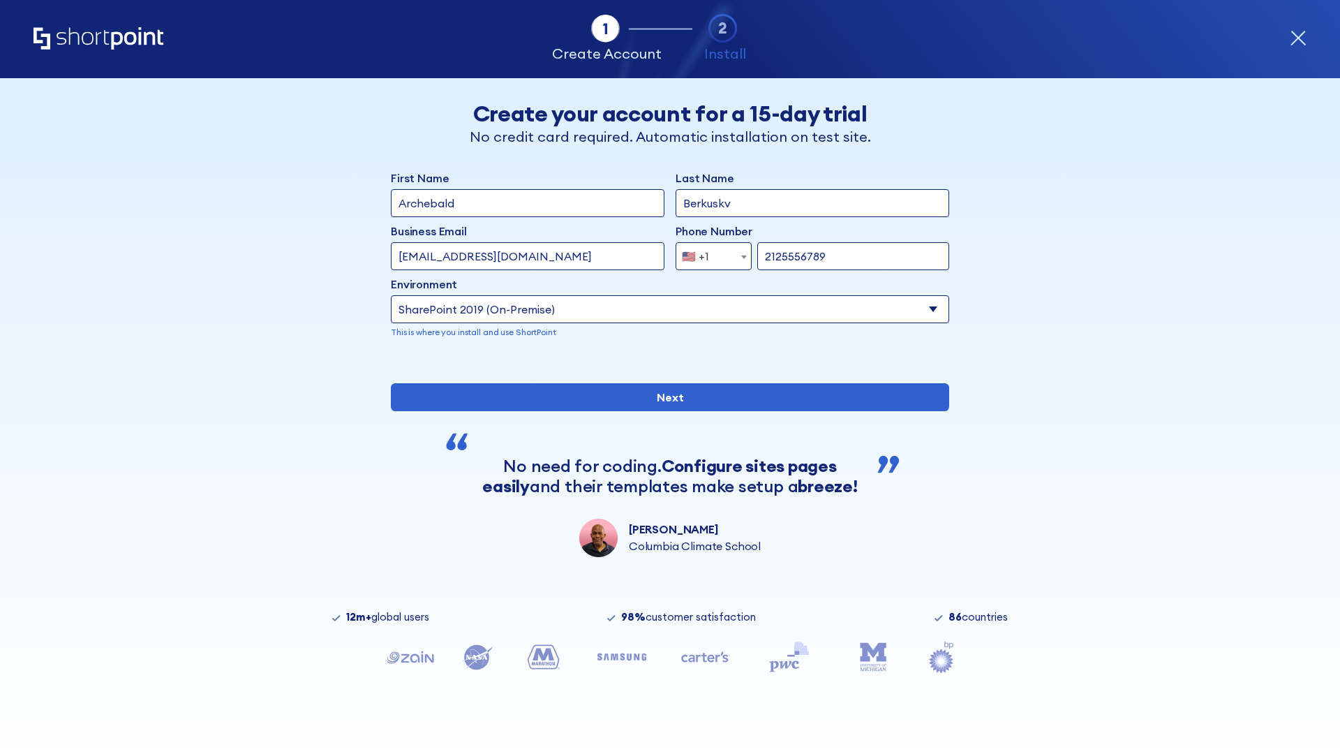
type input "2125556789"
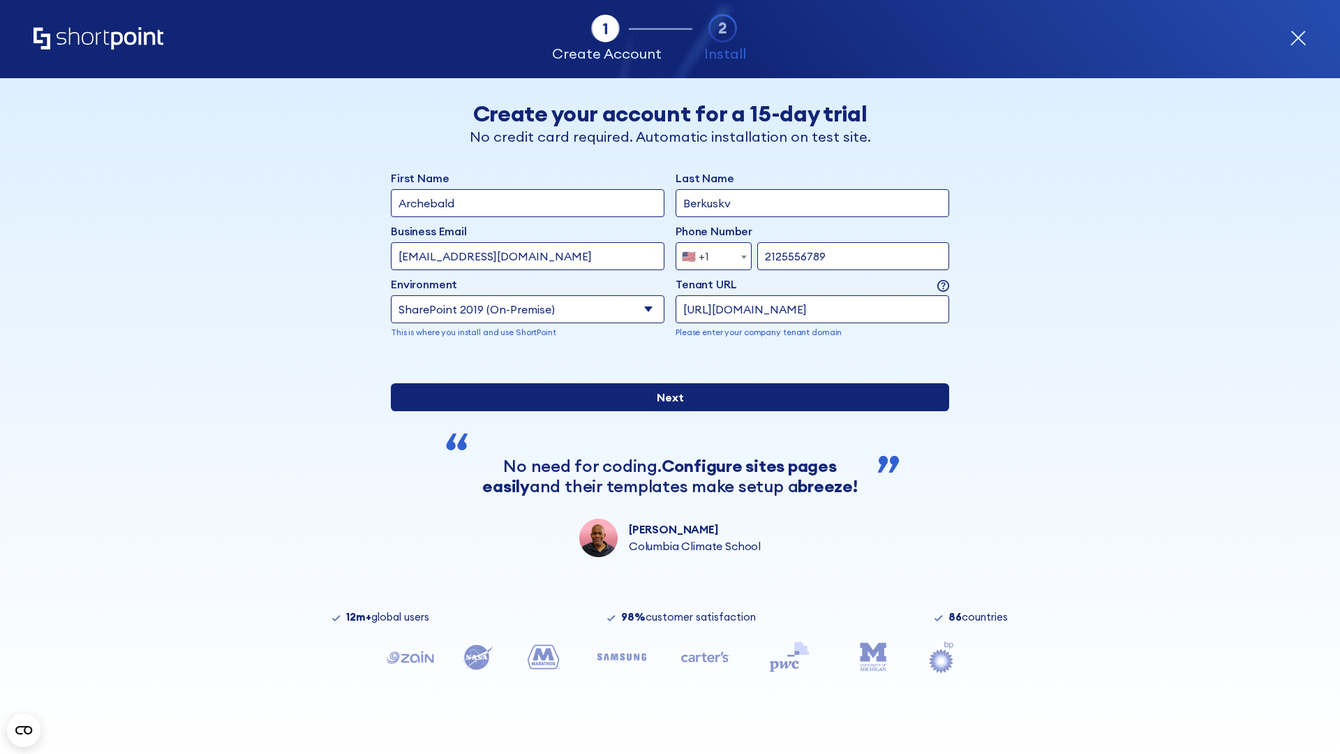
type input "[URL][DOMAIN_NAME]"
click at [664, 489] on div "First Name Archebald Last Name Berkuskv Business Email Invalid Email Address te…" at bounding box center [670, 363] width 558 height 387
click at [664, 411] on input "Next" at bounding box center [670, 397] width 558 height 28
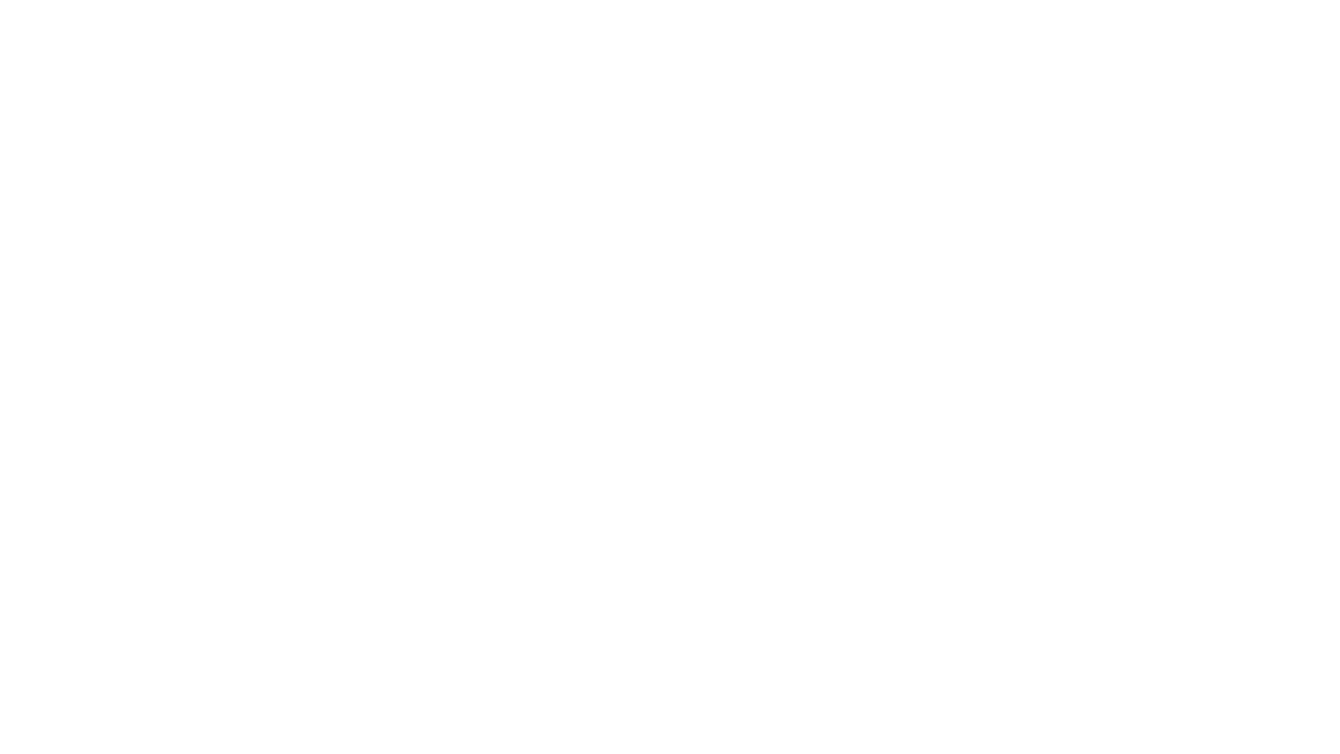
type input "Archebald"
type input "Berkuskv"
type input "[EMAIL_ADDRESS][DOMAIN_NAME]"
type input "2125556789"
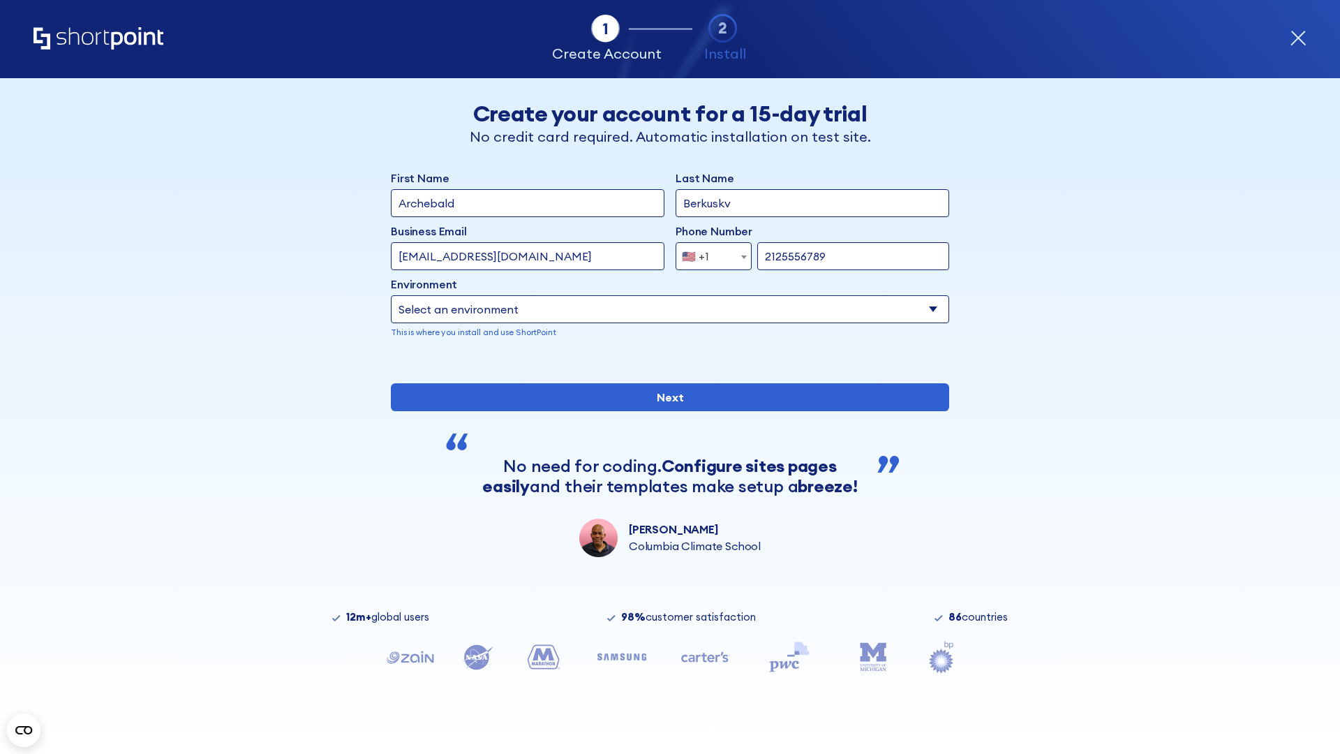
select select "SharePoint 2019 (On-Premise)"
type input "2125556789"
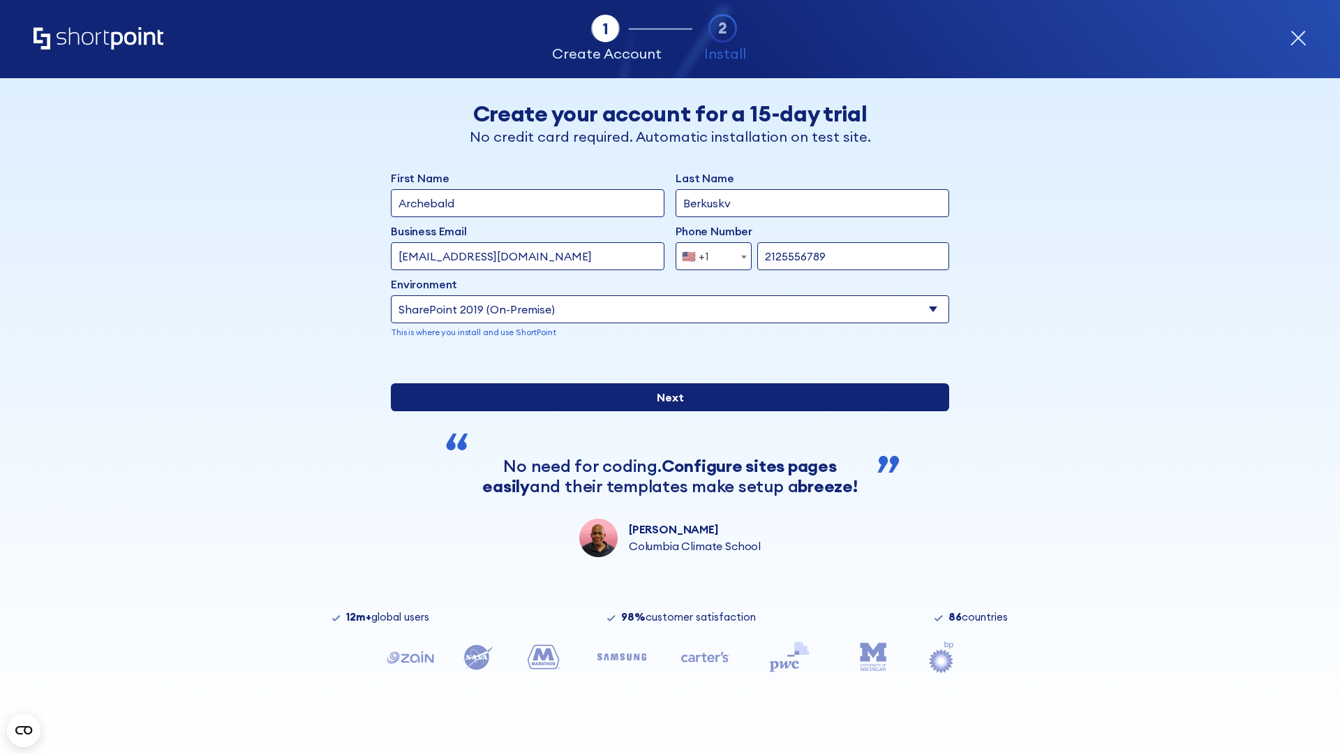
type input "https://secure.sharepoint.us"
click at [664, 480] on div "First Name Archebald Last Name Berkuskv Business Email Invalid Email Address te…" at bounding box center [670, 363] width 558 height 387
click at [664, 411] on input "Next" at bounding box center [670, 397] width 558 height 28
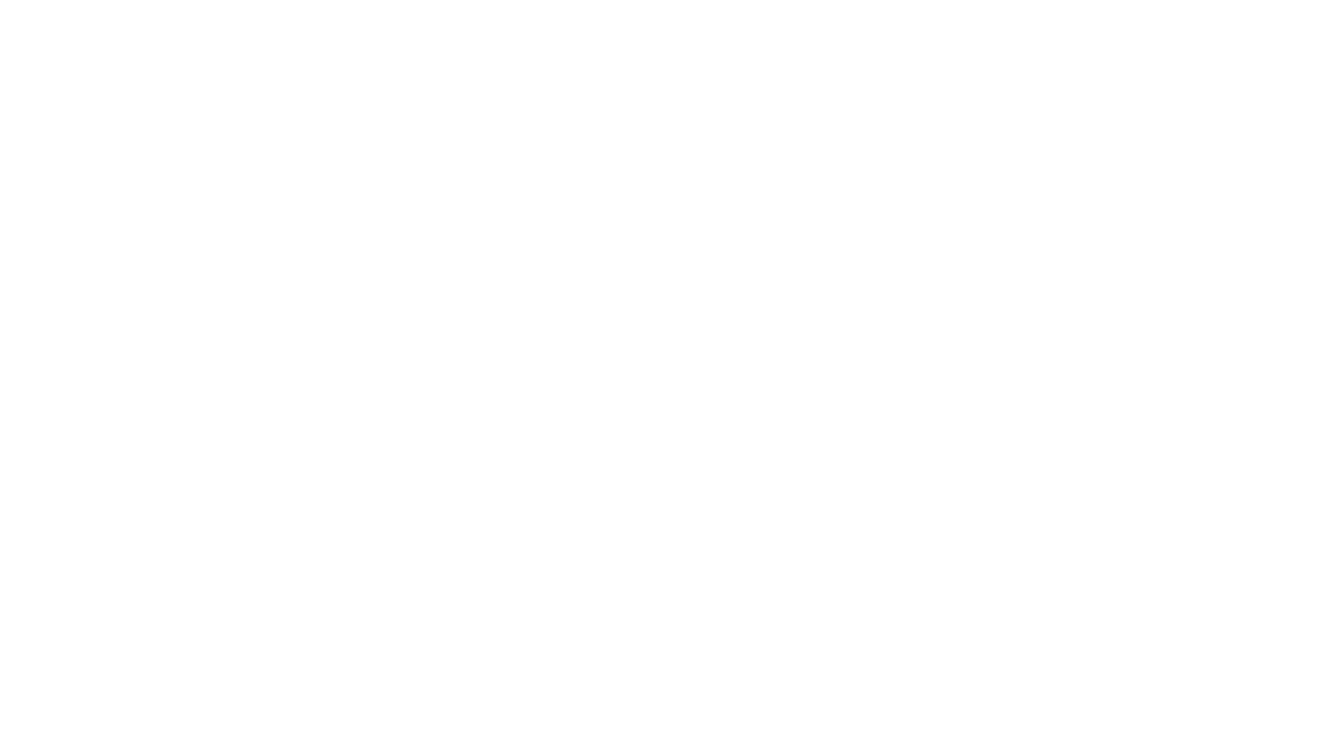
type input "Archebald"
type input "Berkuskv"
type input "[EMAIL_ADDRESS][DOMAIN_NAME]"
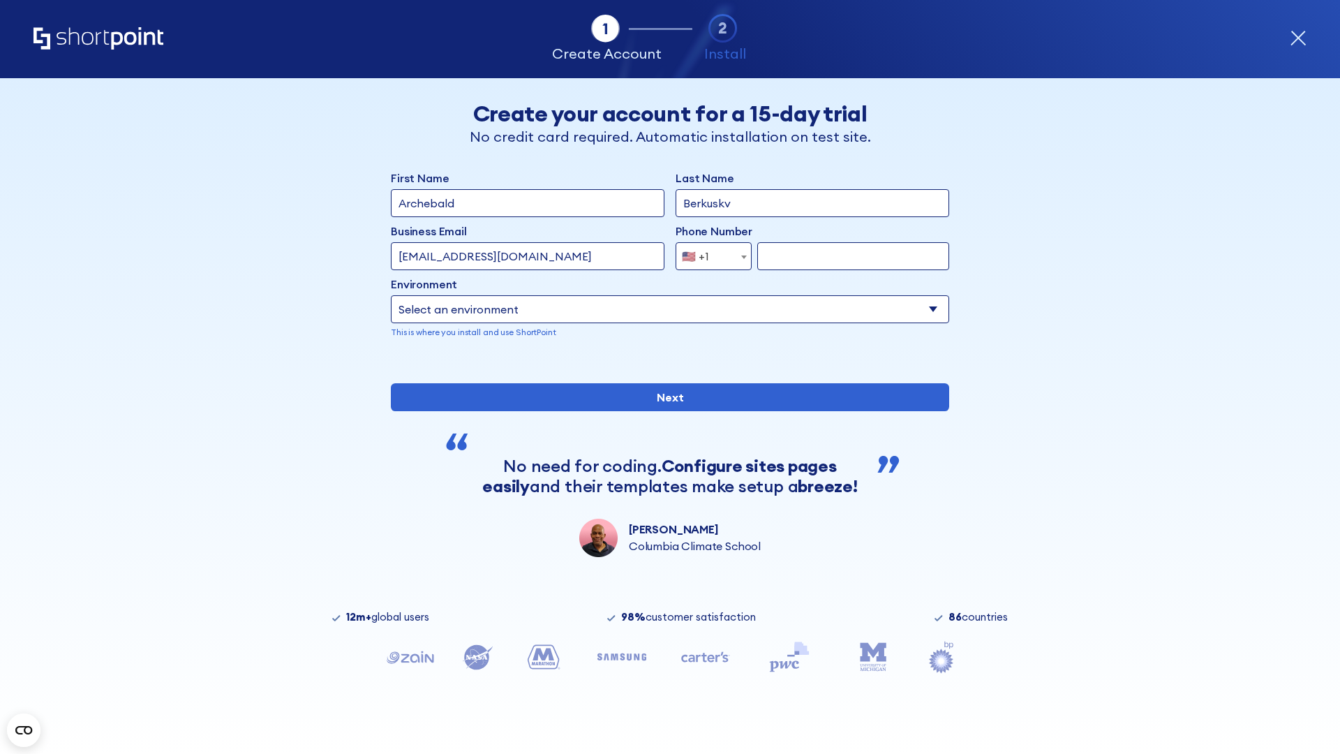
type input "2125556789"
select select "SharePoint 2019 (On-Premise)"
type input "2125556789"
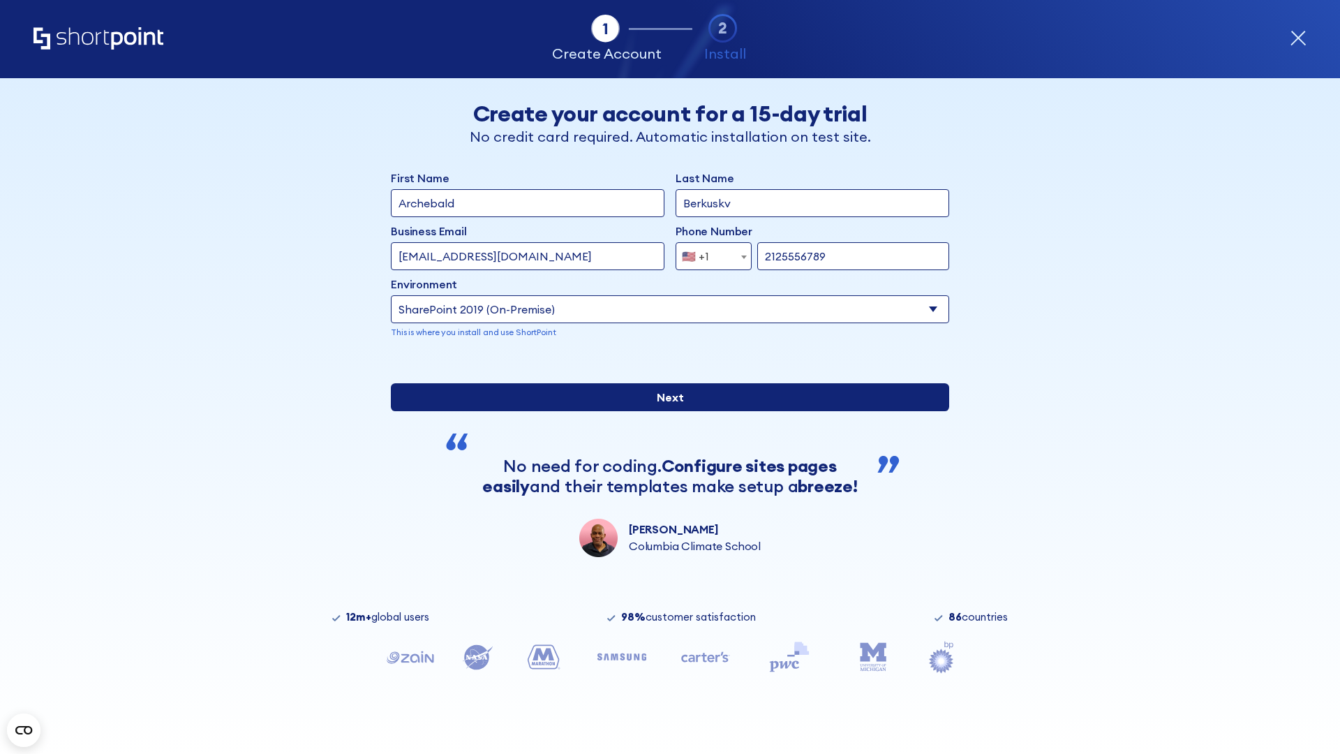
type input "https://alpha.sharepoint-mil.us"
click at [664, 475] on div "First Name Archebald Last Name Berkuskv Business Email Invalid Email Address te…" at bounding box center [670, 363] width 558 height 387
click at [664, 411] on input "Next" at bounding box center [670, 397] width 558 height 28
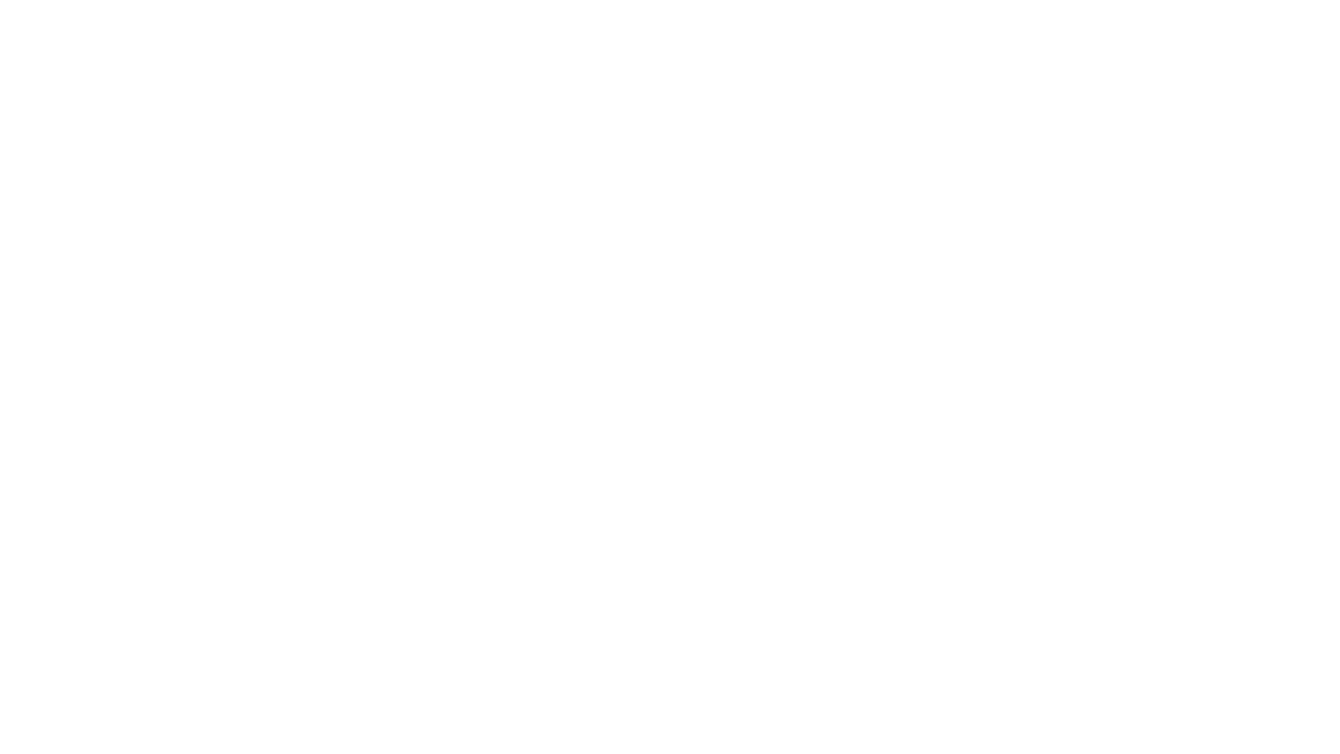
type input "Archebald"
type input "Berkuskv"
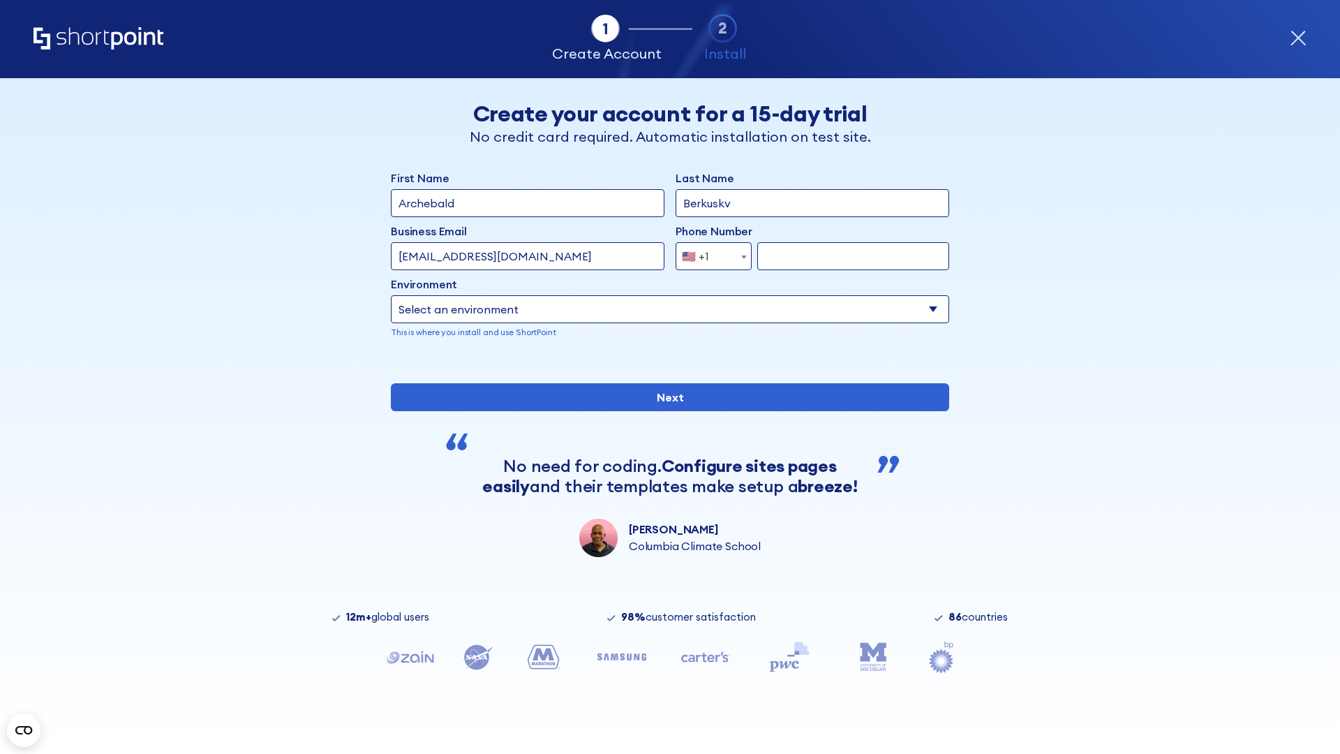
type input "[EMAIL_ADDRESS][DOMAIN_NAME]"
type input "2125556789"
select select "SharePoint 2019 (On-Premise)"
type input "2125556789"
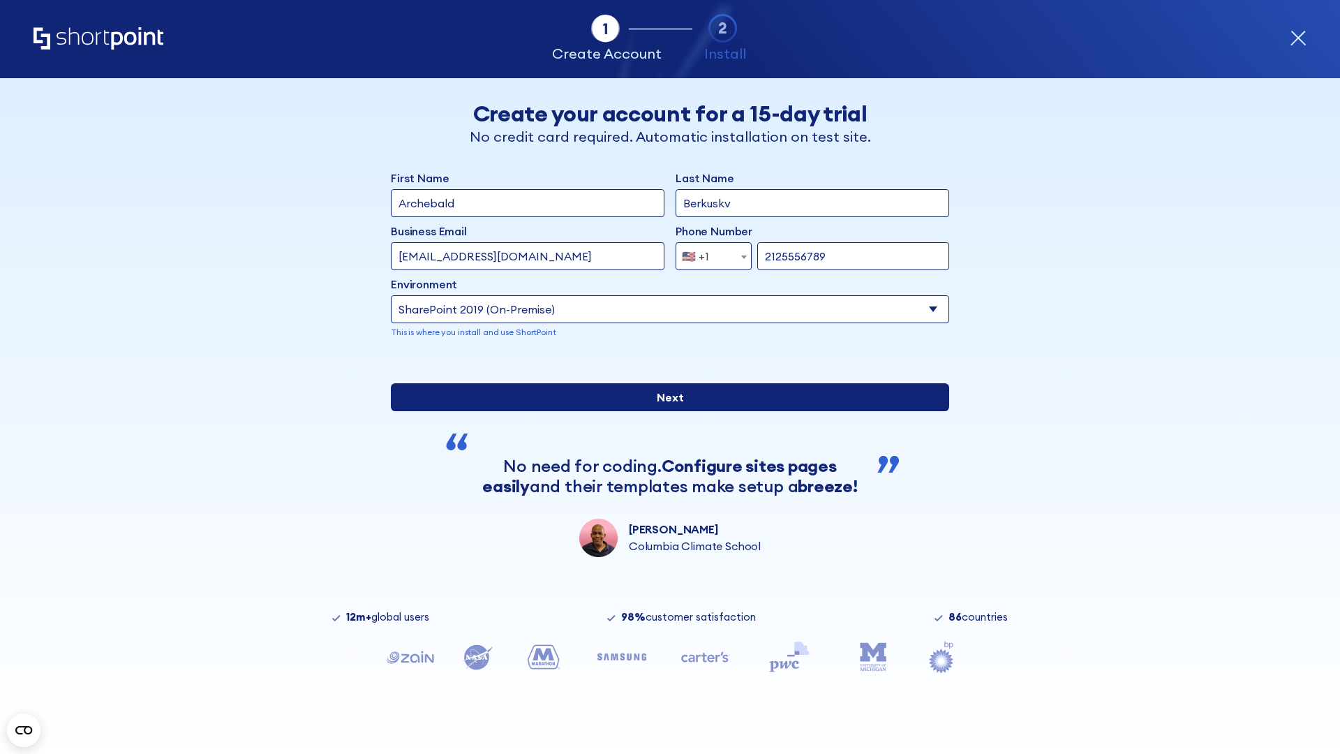
type input "https://team.dps.mil"
click at [664, 478] on div "First Name Archebald Last Name Berkuskv Business Email Invalid Email Address te…" at bounding box center [670, 363] width 558 height 387
click at [664, 411] on input "Next" at bounding box center [670, 397] width 558 height 28
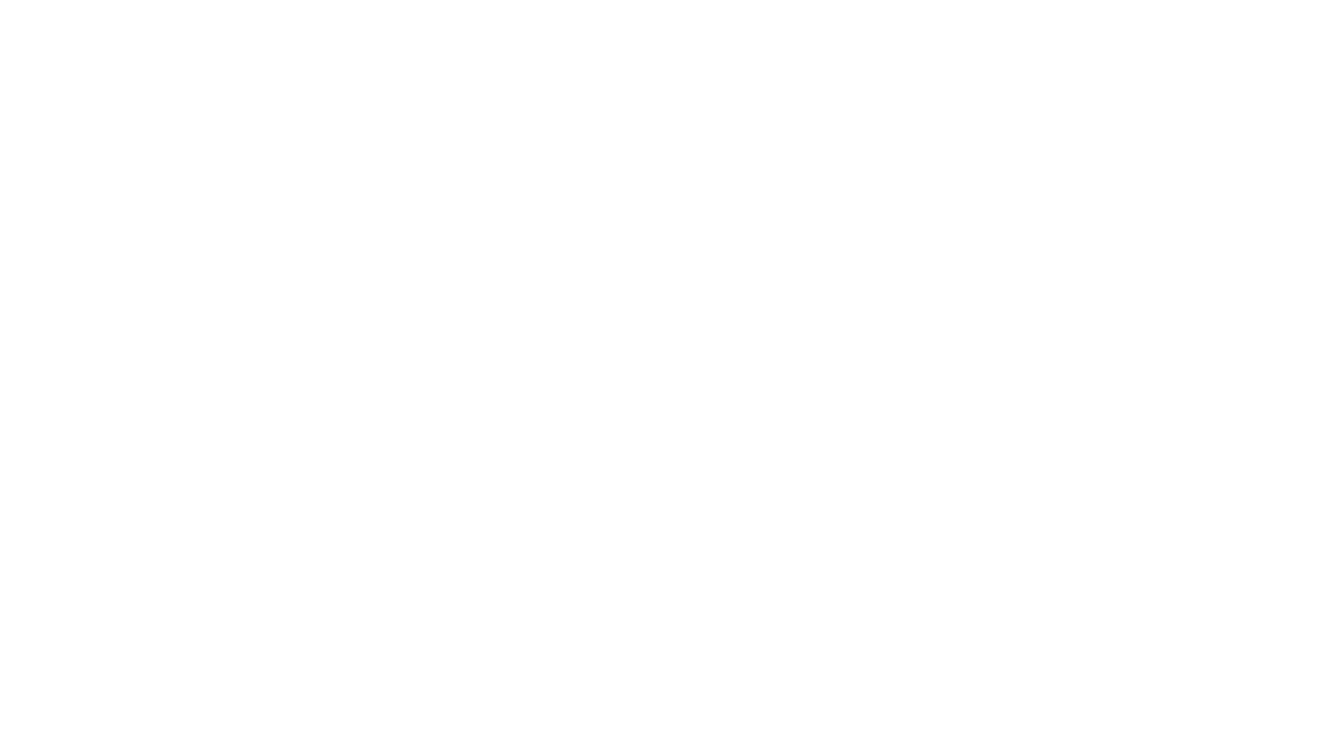
type input "Archebald"
type input "Berkuskv"
type input "[EMAIL_ADDRESS][DOMAIN_NAME]"
type input "2125556789"
select select "SharePoint 2016 (On-Premise)"
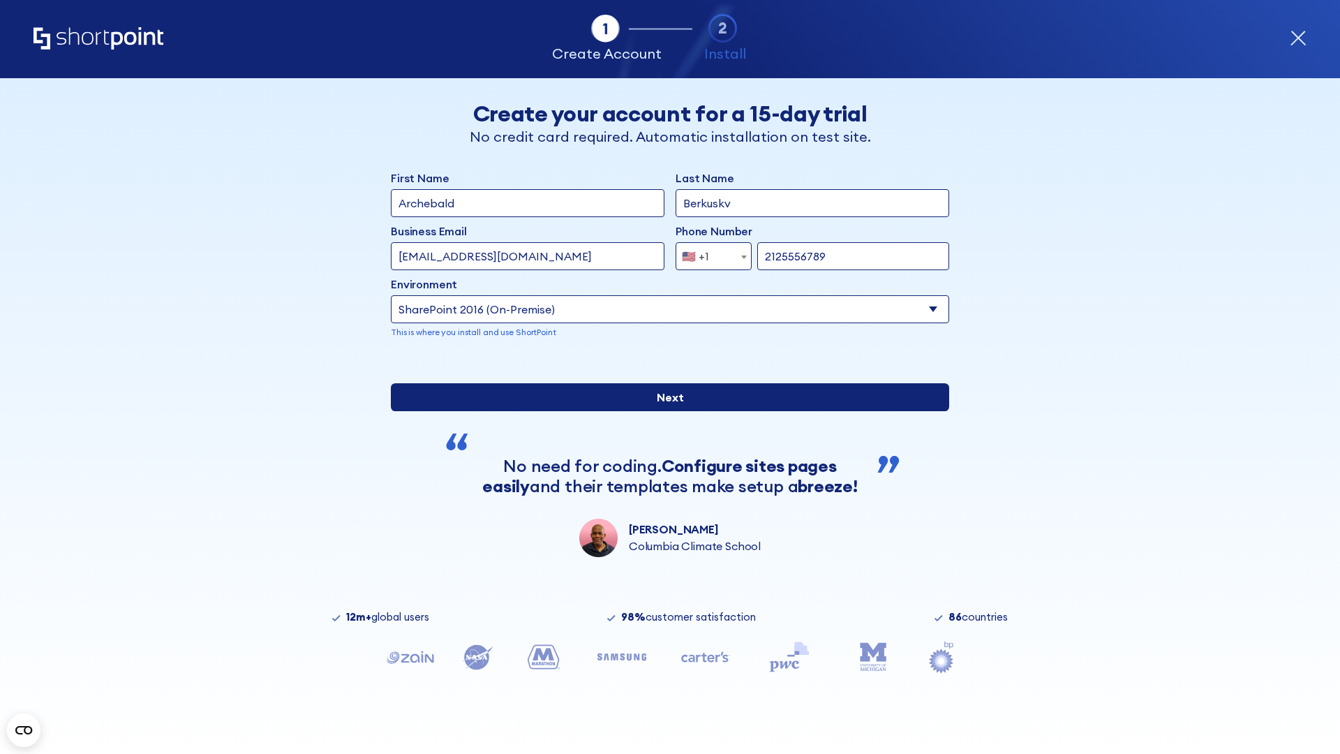
type input "2125556789"
click at [664, 500] on div "First Name Archebald Last Name Berkuskv Business Email Invalid Email Address te…" at bounding box center [670, 363] width 558 height 387
click at [664, 411] on input "Next" at bounding box center [670, 397] width 558 height 28
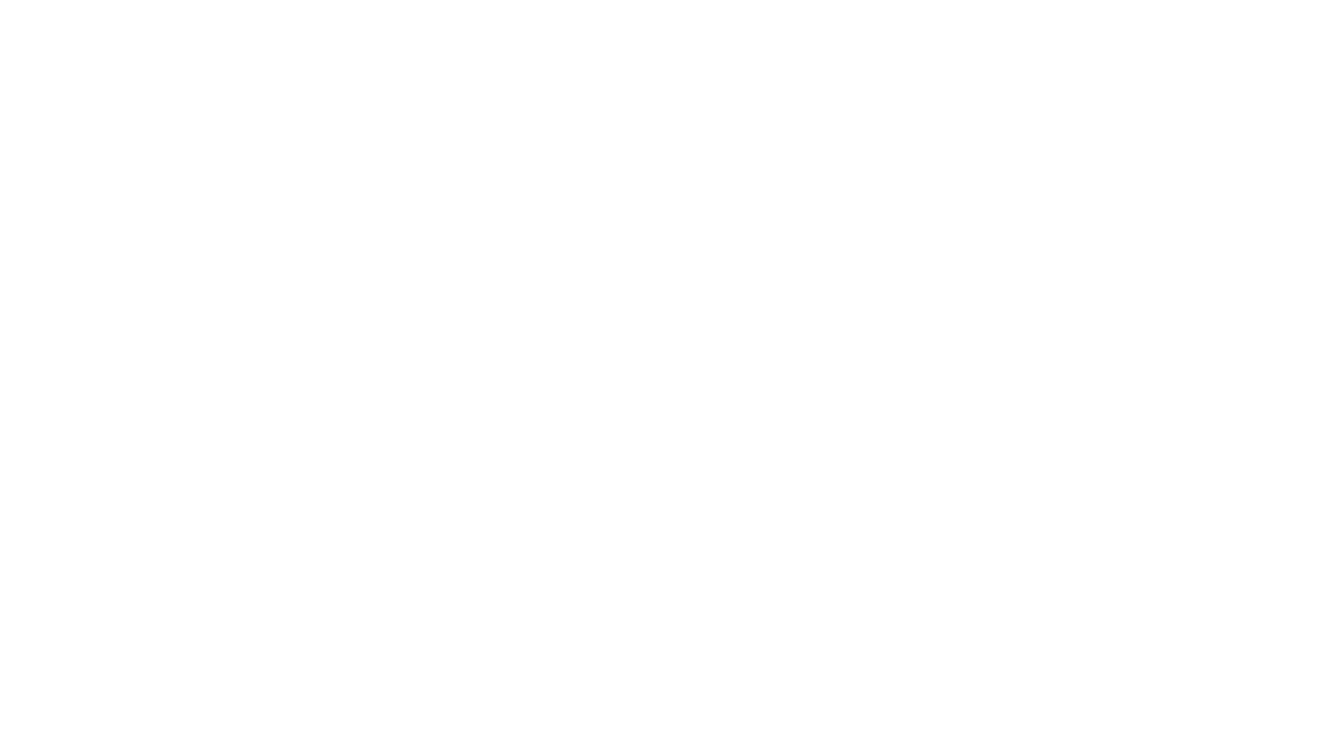
type input "Archebald"
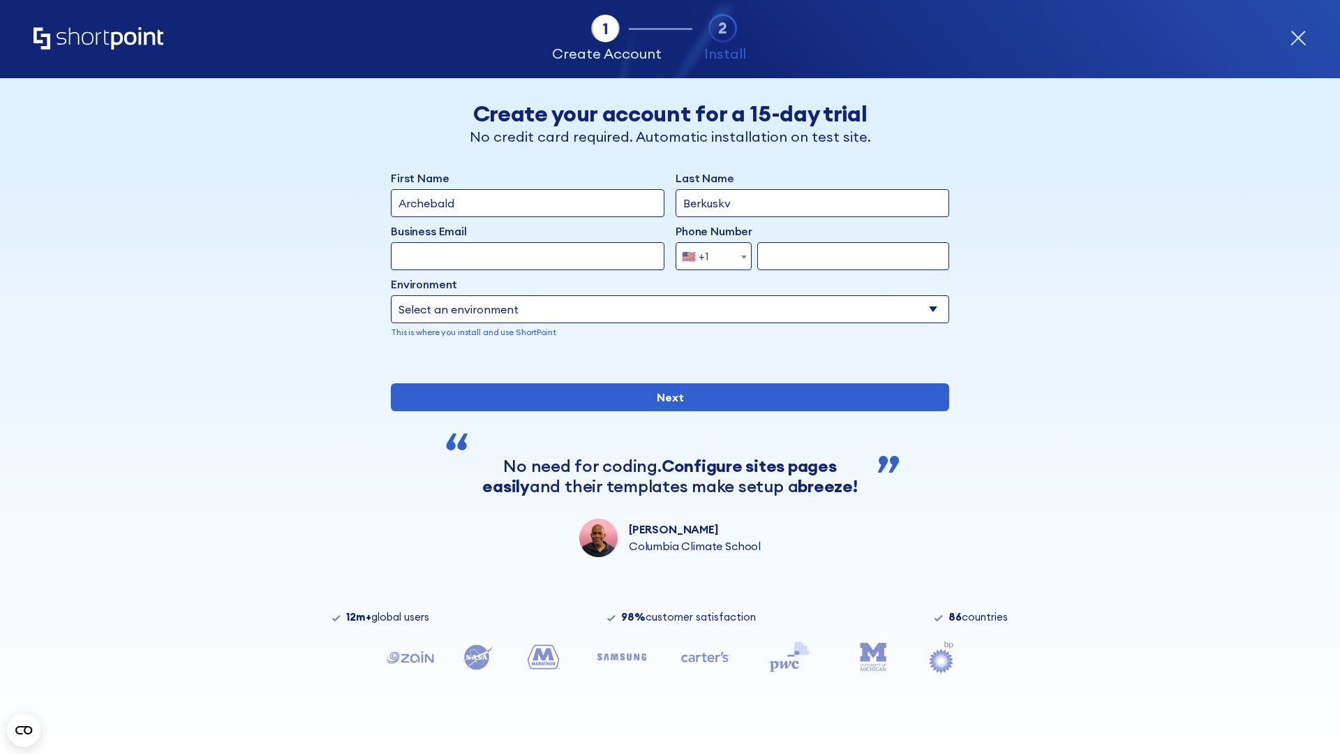
type input "Berkuskv"
type input "[EMAIL_ADDRESS][DOMAIN_NAME]"
type input "2125556789"
select select "SharePoint 2013 (On-Premise)"
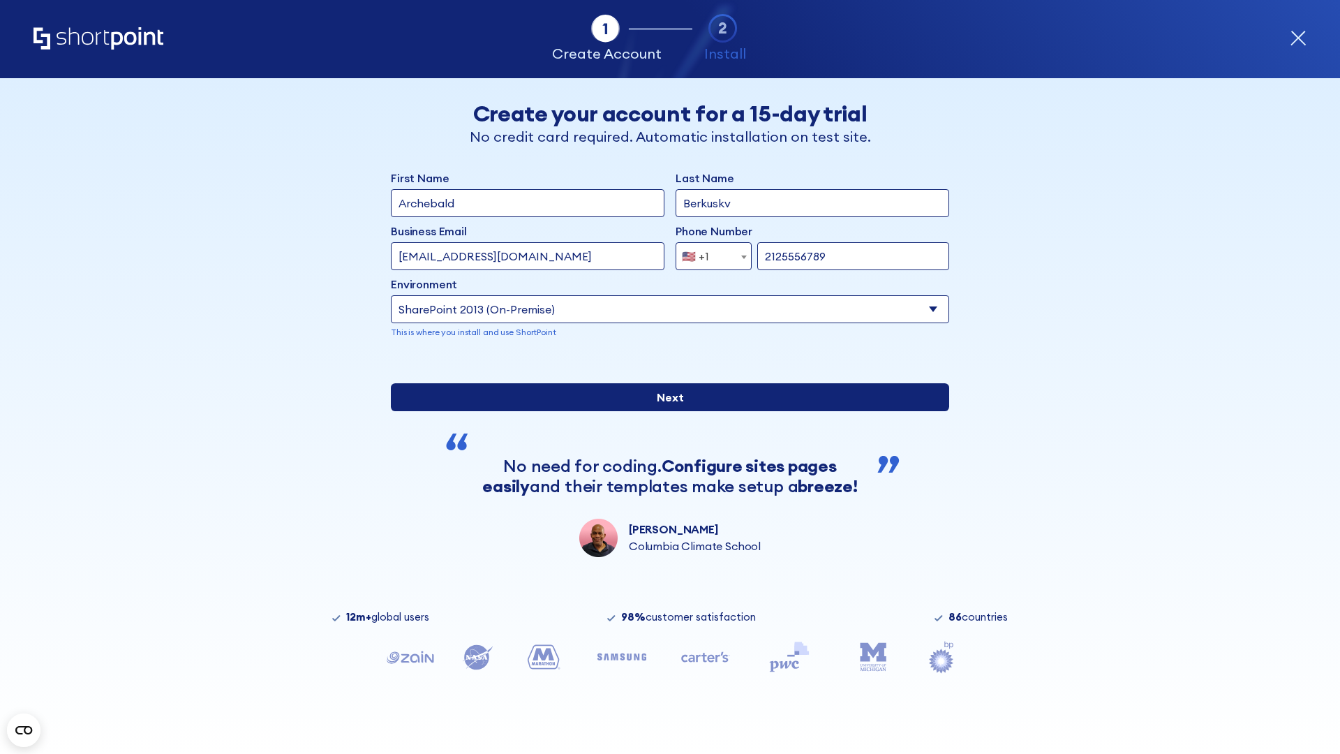
type input "2125556789"
click at [664, 411] on input "Next" at bounding box center [670, 397] width 558 height 28
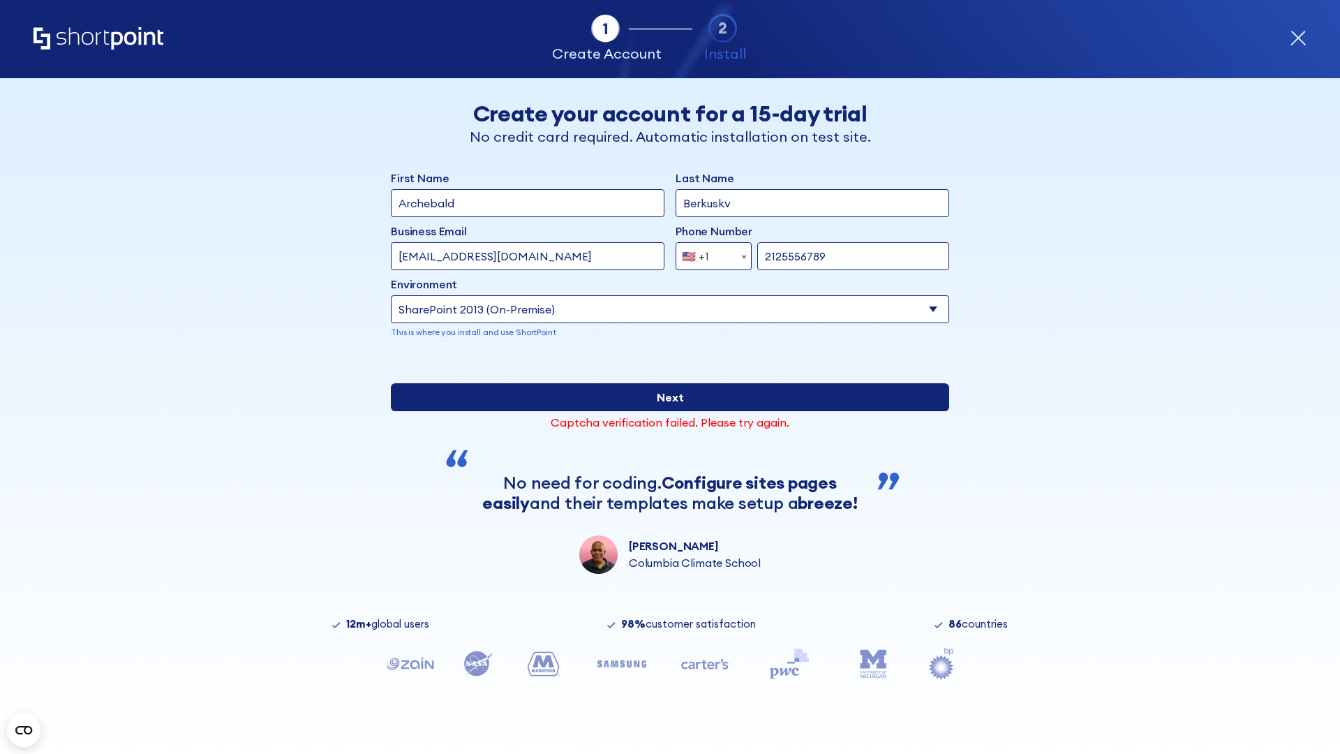
click at [664, 411] on input "Next" at bounding box center [670, 397] width 558 height 28
